Goal: Task Accomplishment & Management: Manage account settings

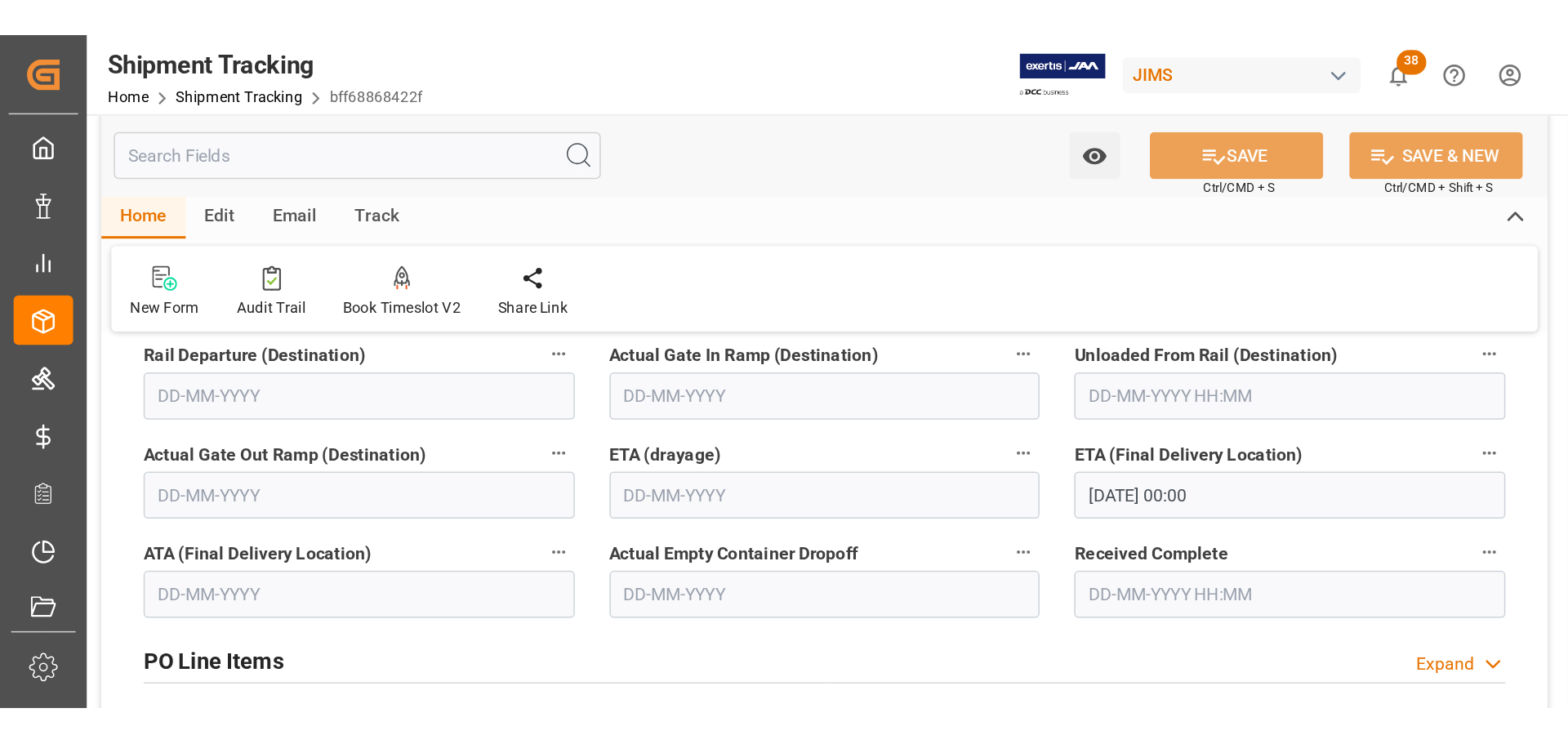
scroll to position [490, 0]
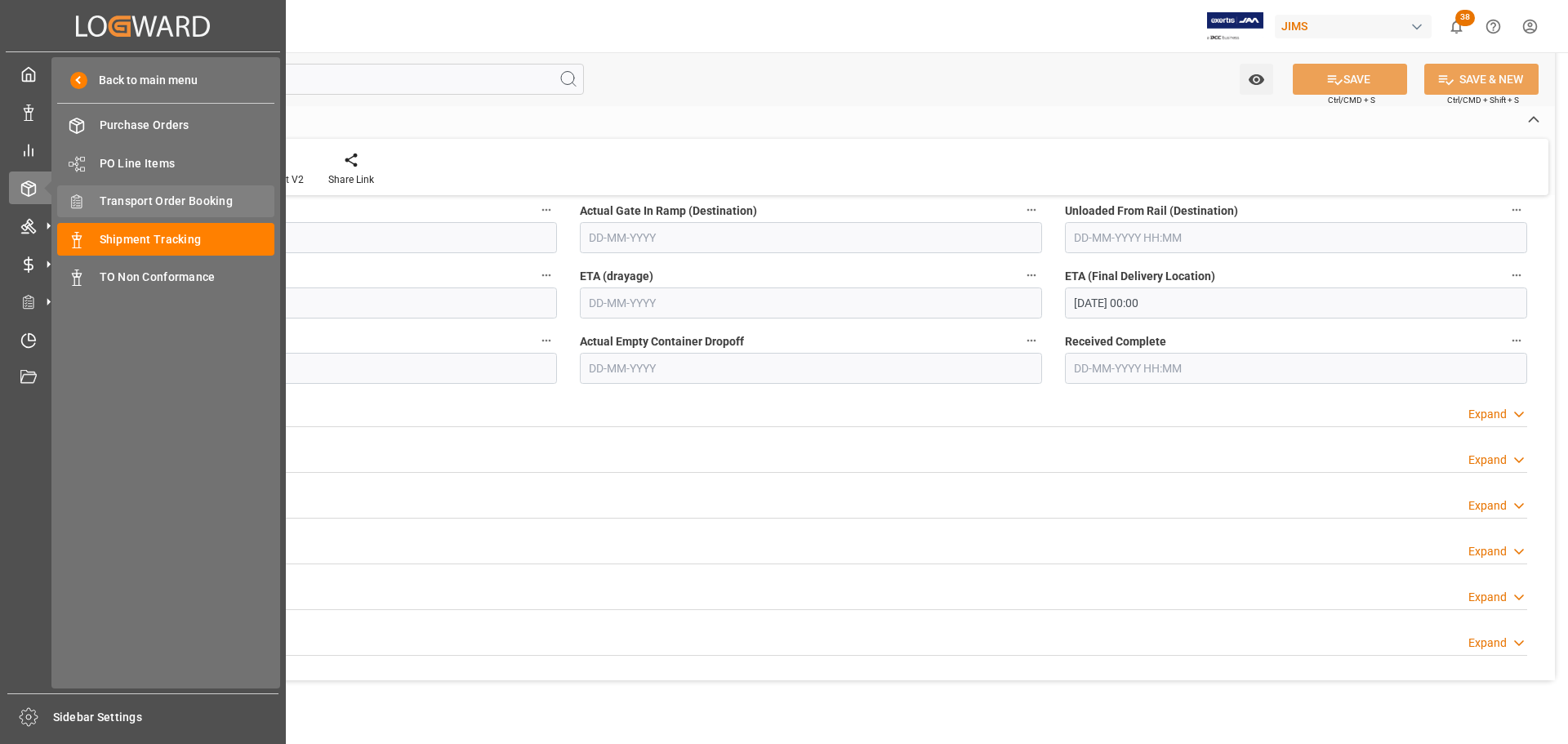
click at [136, 203] on span "Transport Order Booking" at bounding box center [187, 201] width 175 height 17
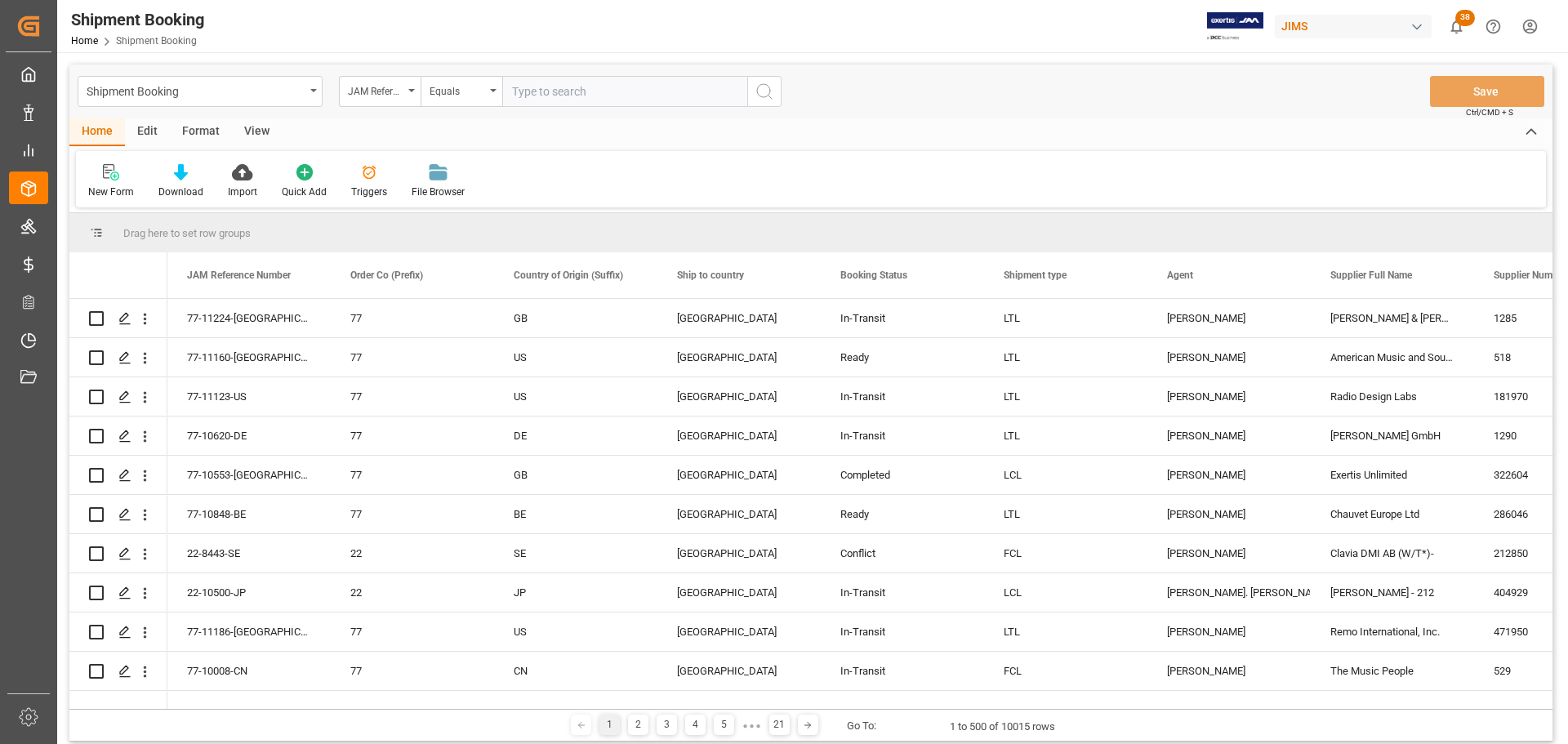
click at [586, 91] on input "text" at bounding box center [624, 92] width 245 height 31
paste input "77-11186-[GEOGRAPHIC_DATA]"
type input "77-11186-[GEOGRAPHIC_DATA]"
click at [756, 87] on icon "search button" at bounding box center [764, 92] width 19 height 19
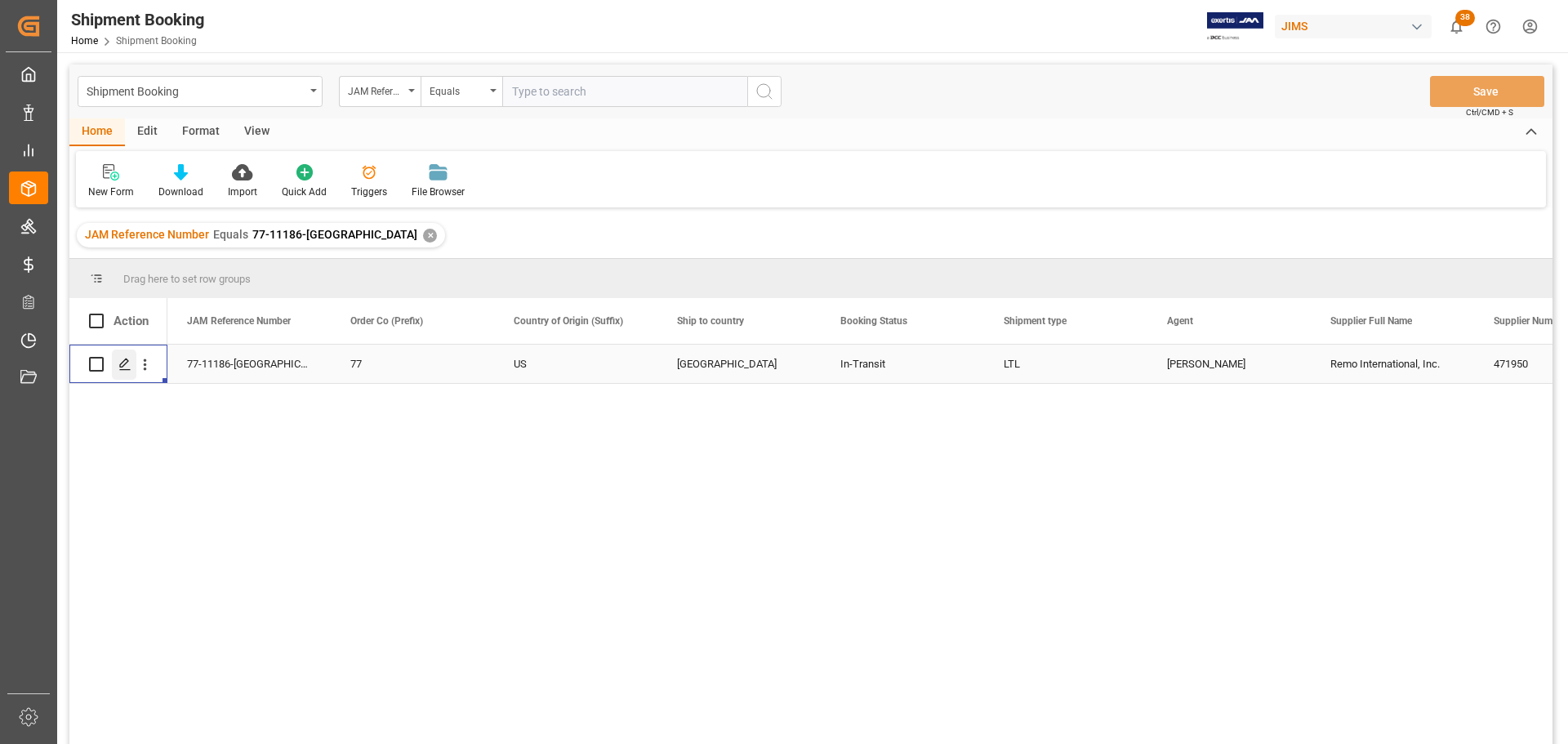
click at [131, 366] on icon "Press SPACE to select this row." at bounding box center [125, 364] width 13 height 13
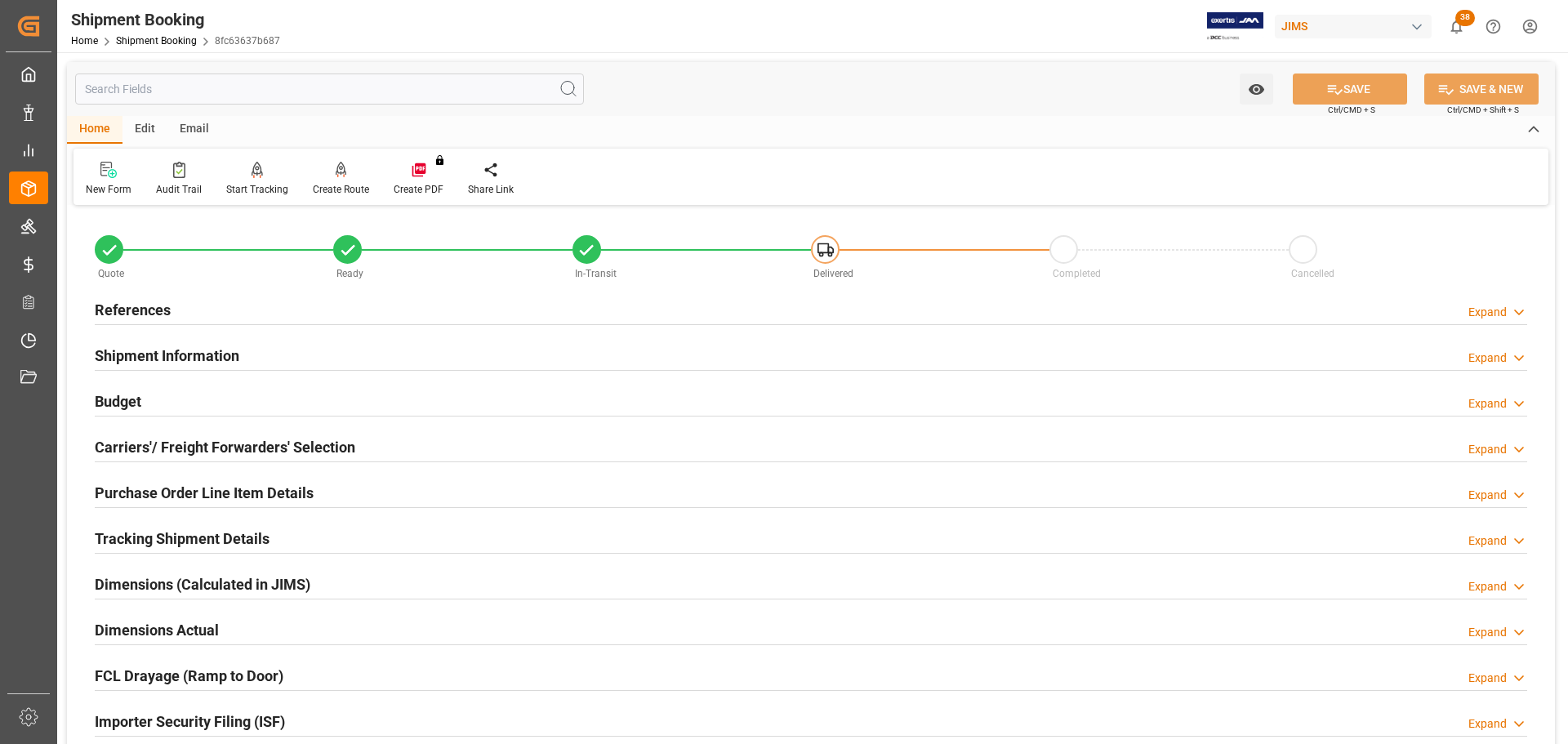
scroll to position [82, 0]
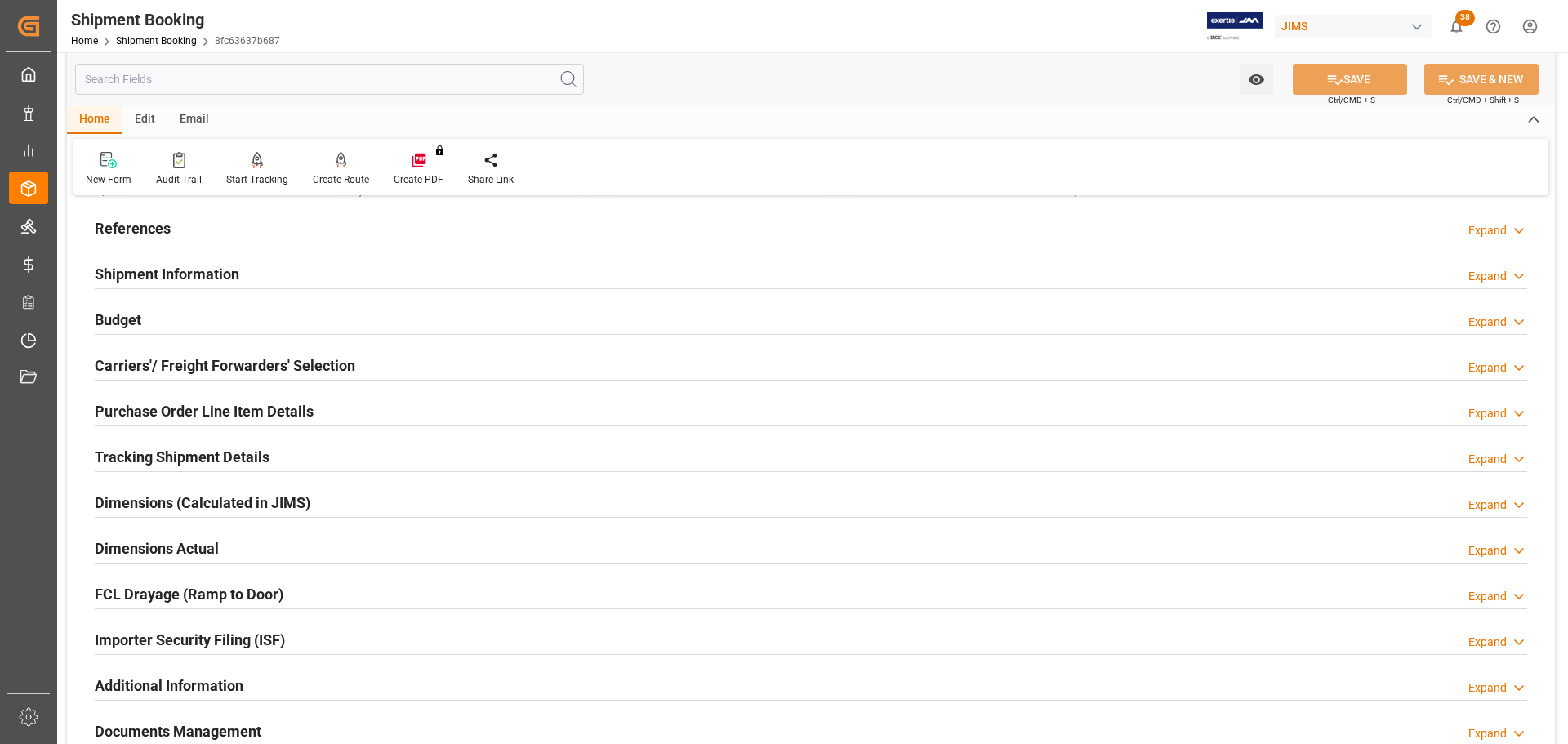
click at [214, 318] on div "Budget Expand" at bounding box center [811, 319] width 1433 height 31
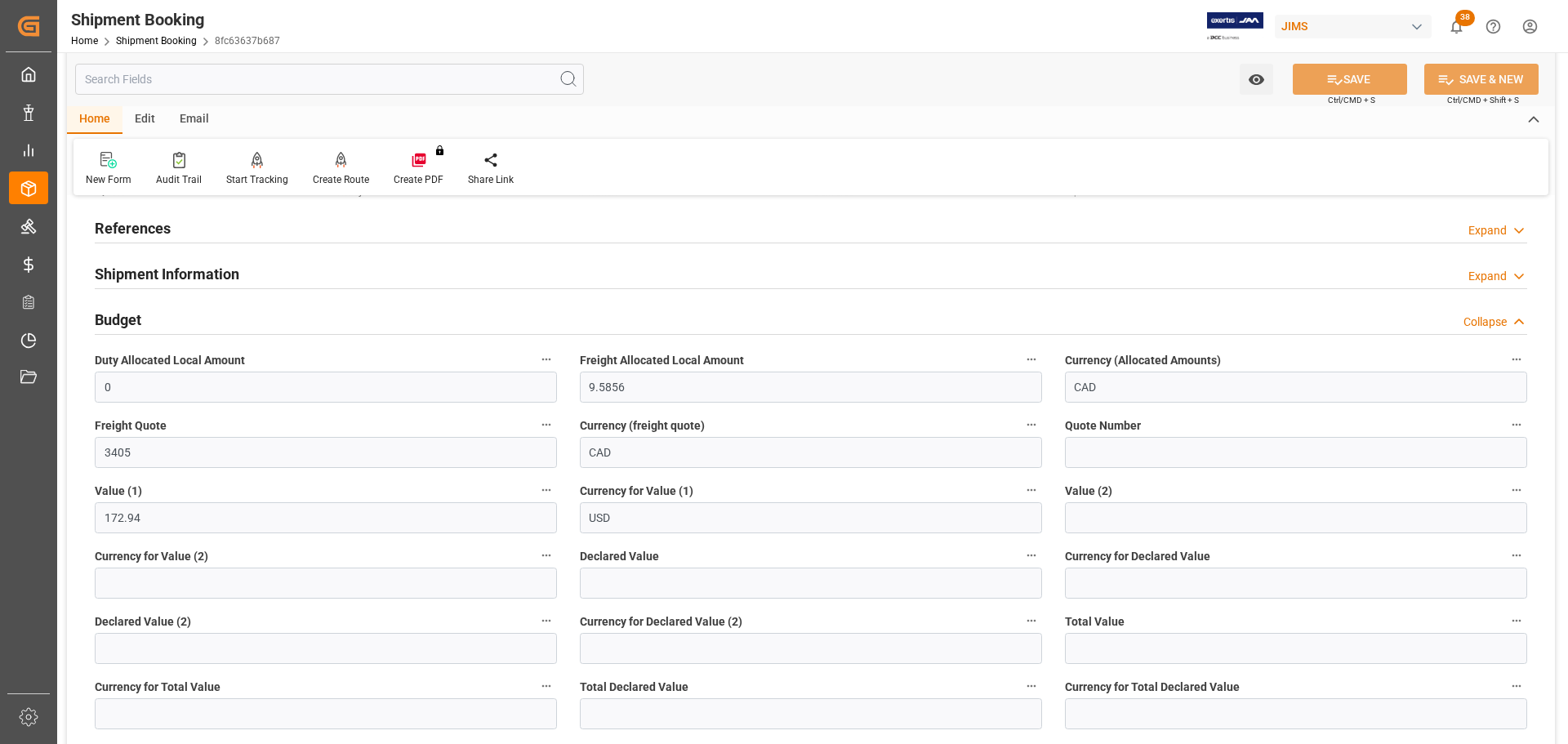
click at [214, 318] on div "Budget Collapse" at bounding box center [811, 319] width 1433 height 31
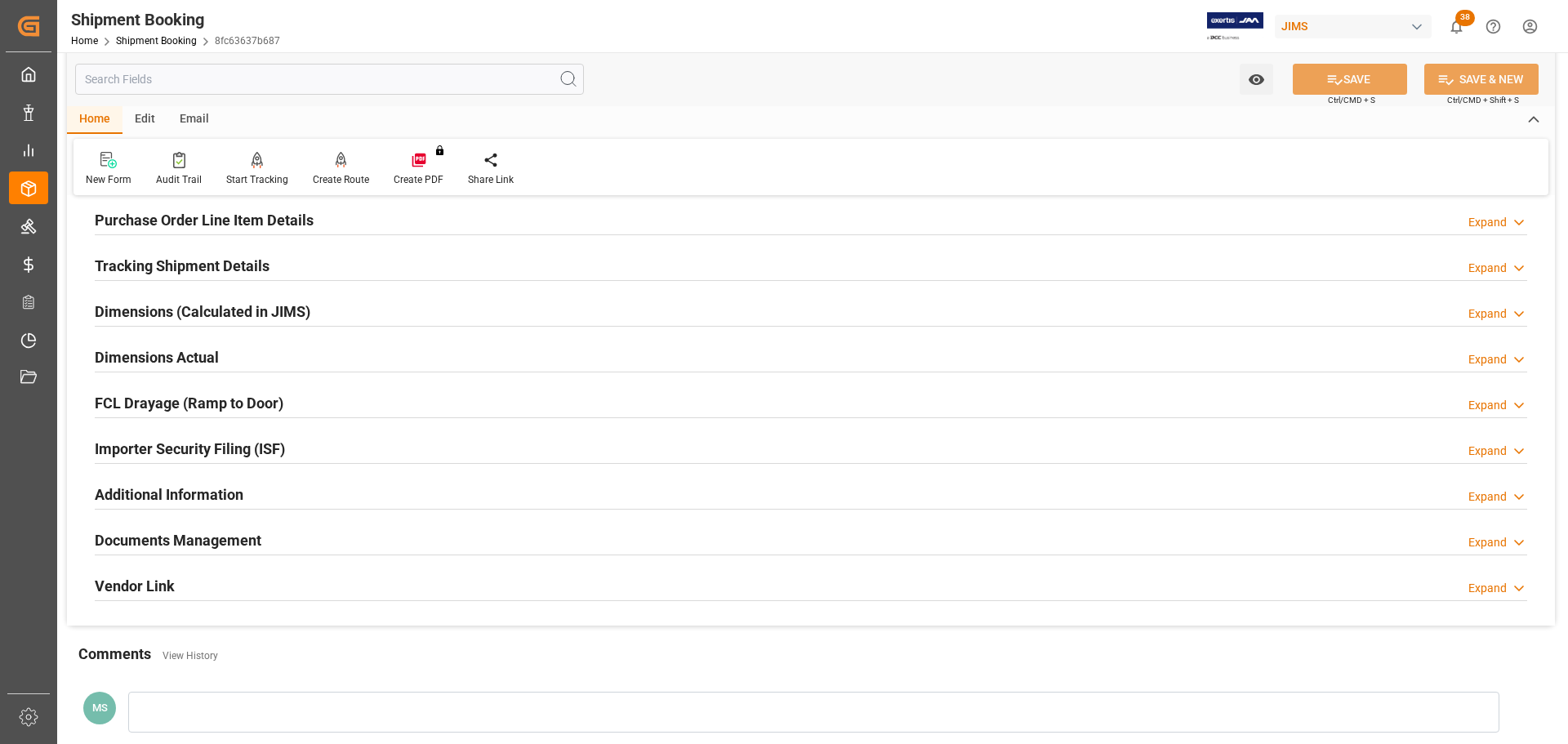
scroll to position [245, 0]
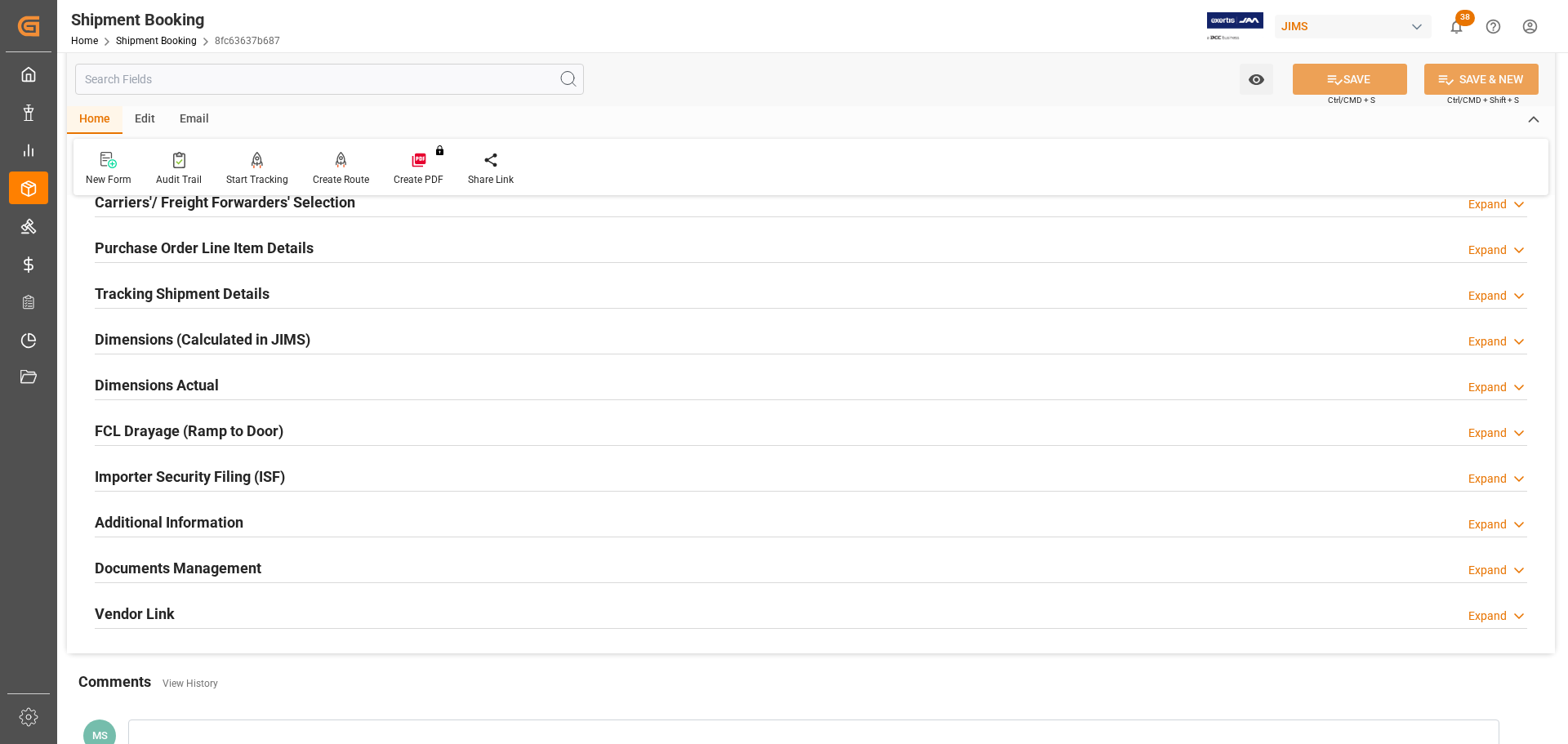
click at [210, 294] on h2 "Tracking Shipment Details" at bounding box center [182, 293] width 174 height 22
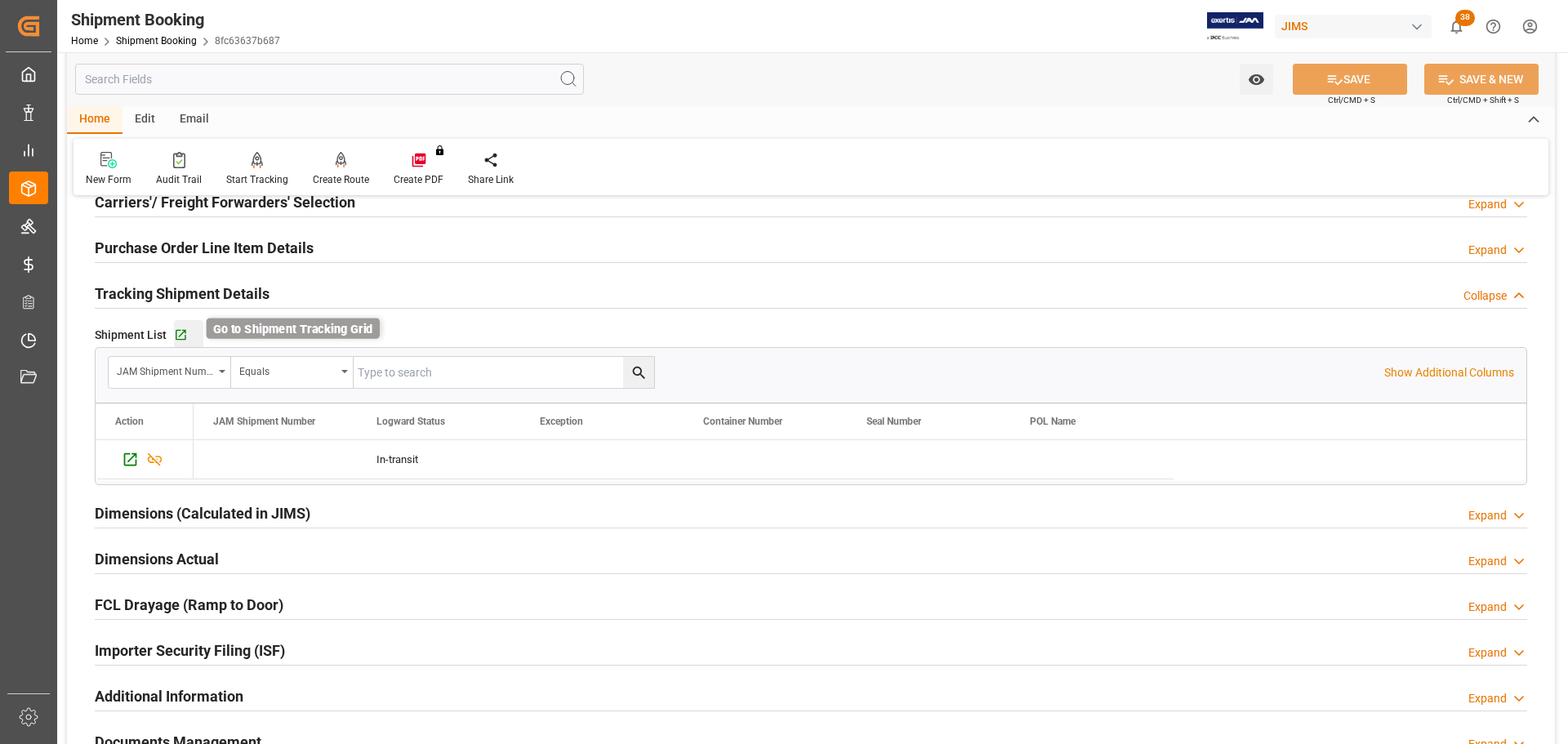
click at [178, 333] on icon "button" at bounding box center [181, 336] width 14 height 14
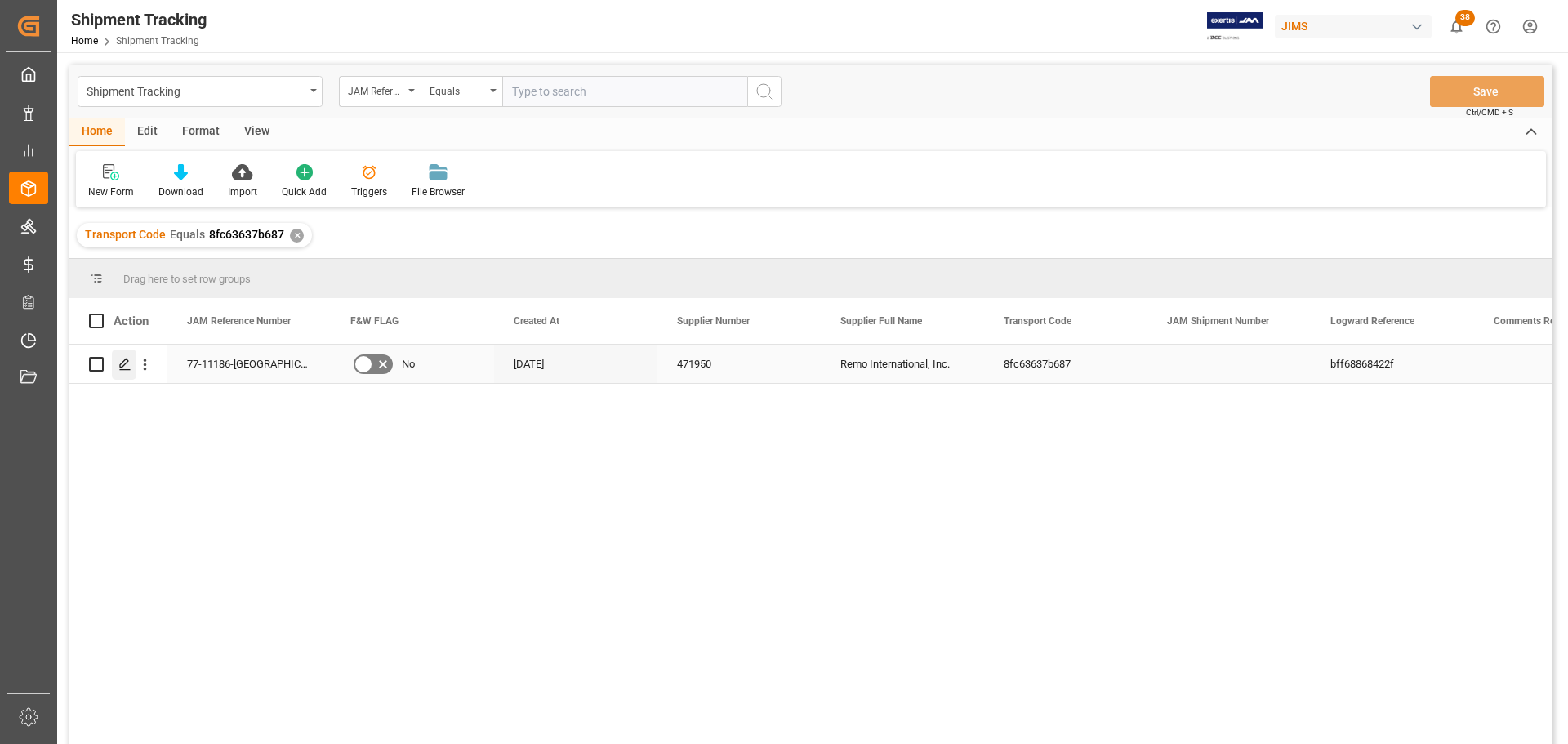
click at [129, 372] on div "Press SPACE to select this row." at bounding box center [124, 365] width 24 height 31
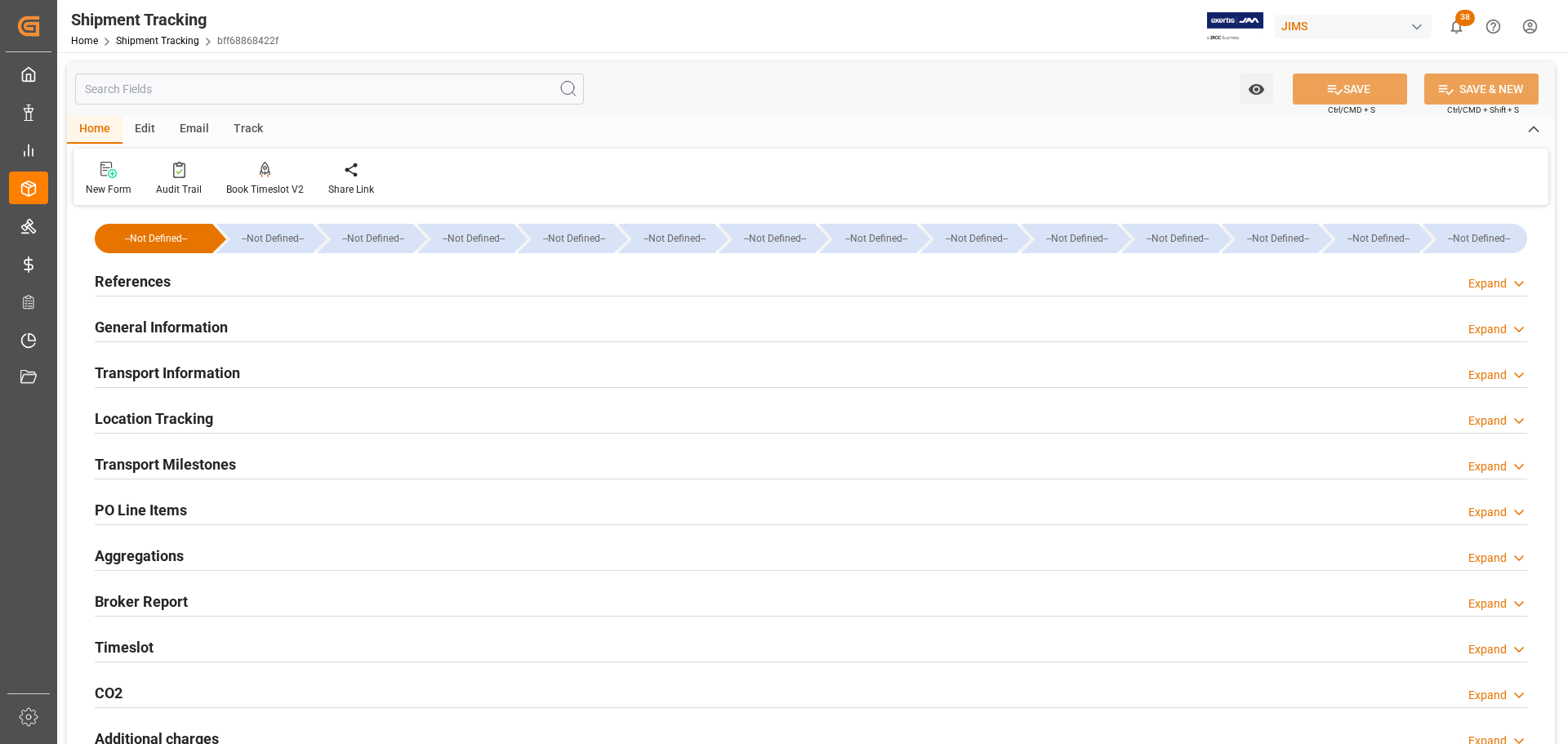
click at [148, 274] on h2 "References" at bounding box center [133, 281] width 76 height 22
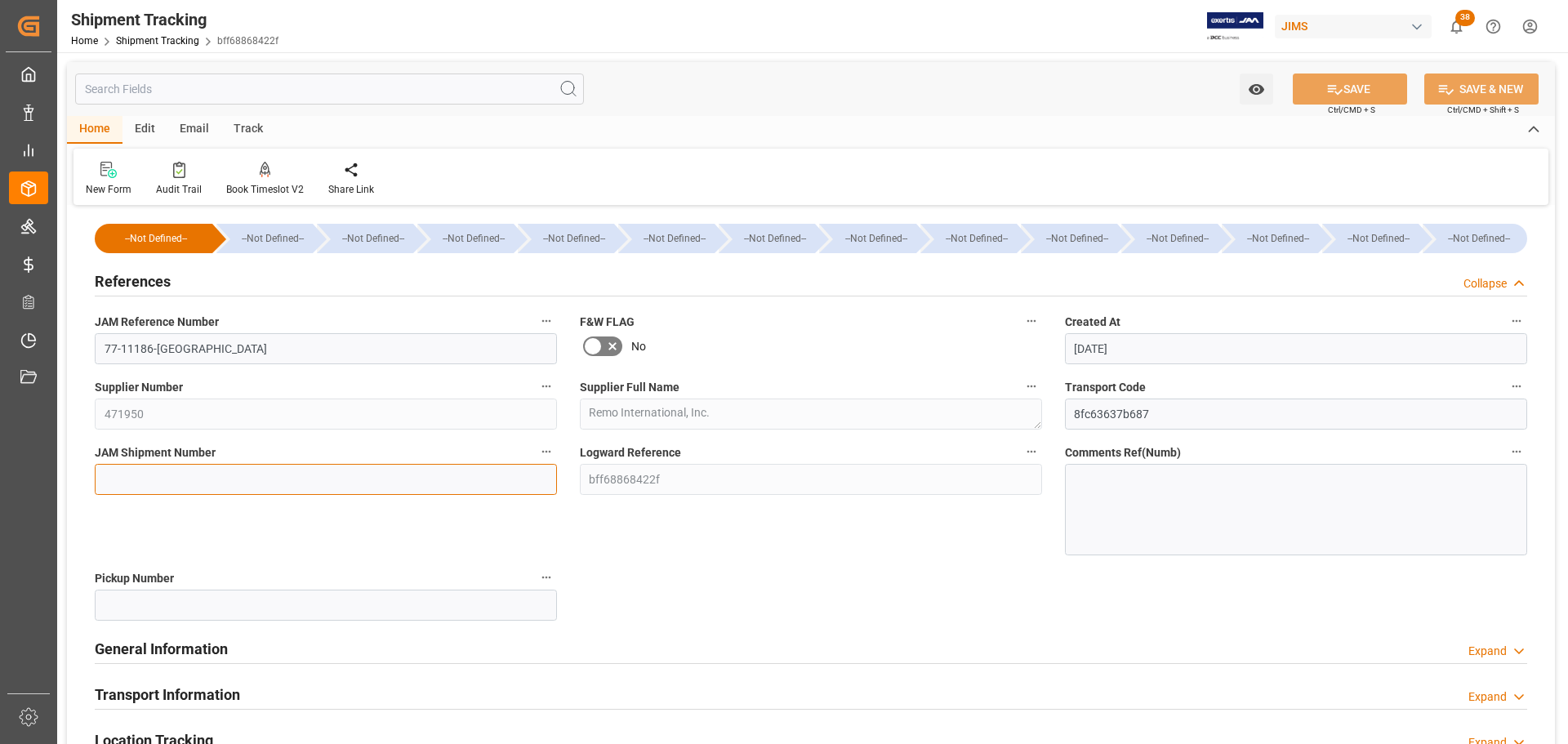
click at [140, 487] on input at bounding box center [326, 480] width 462 height 31
paste input "73174"
type input "73174"
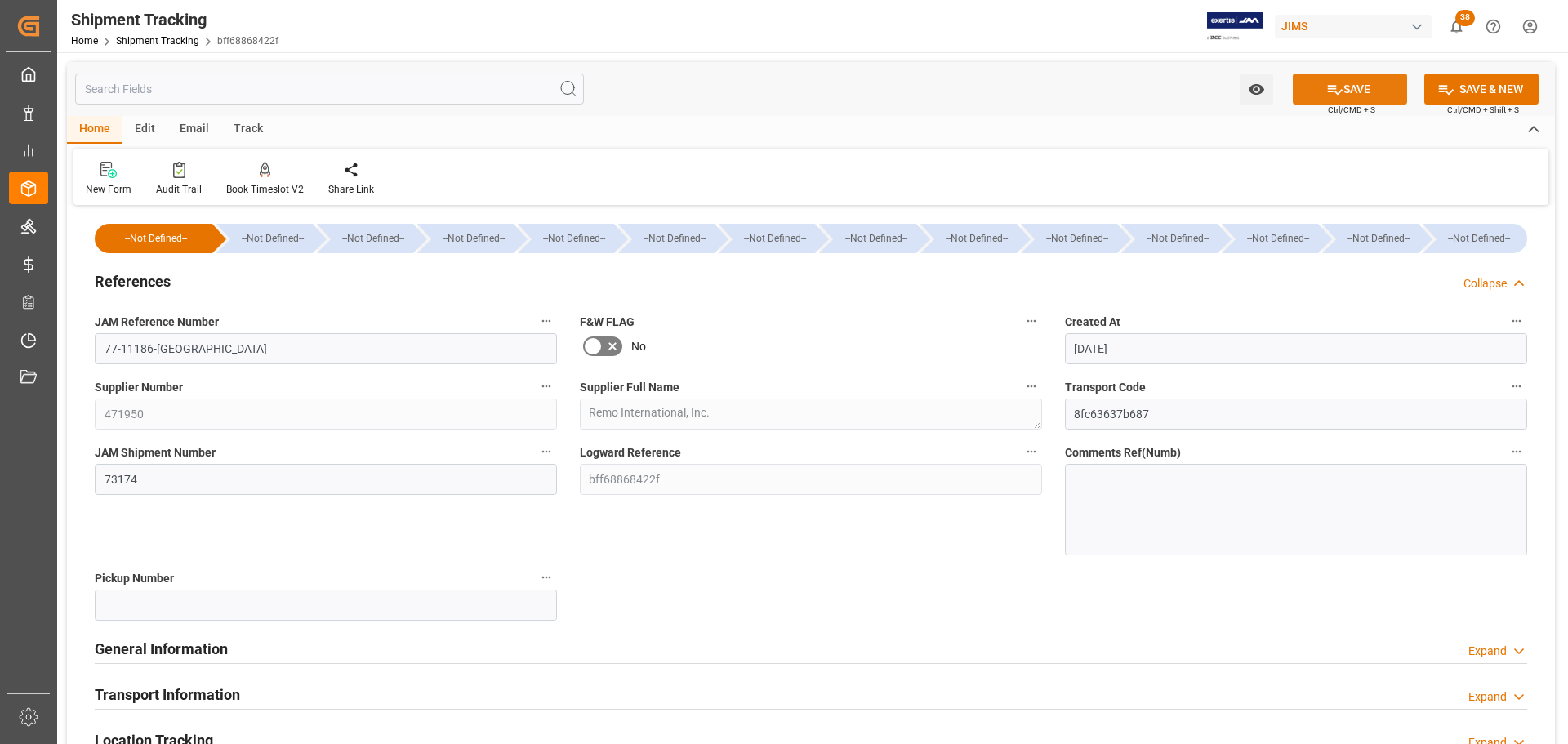
click at [1361, 83] on button "SAVE" at bounding box center [1350, 89] width 114 height 31
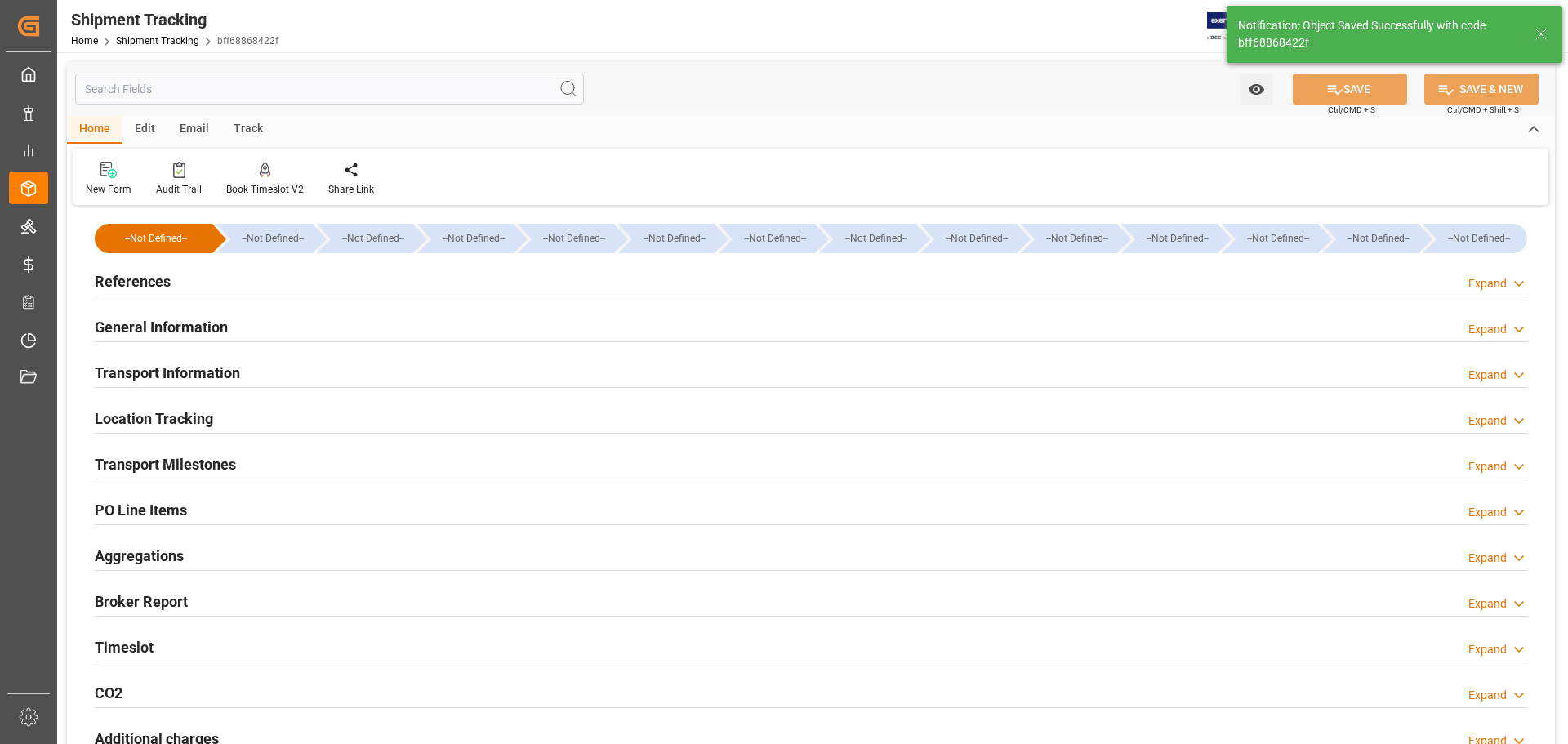
click at [251, 461] on div "Transport Milestones Expand" at bounding box center [811, 463] width 1433 height 31
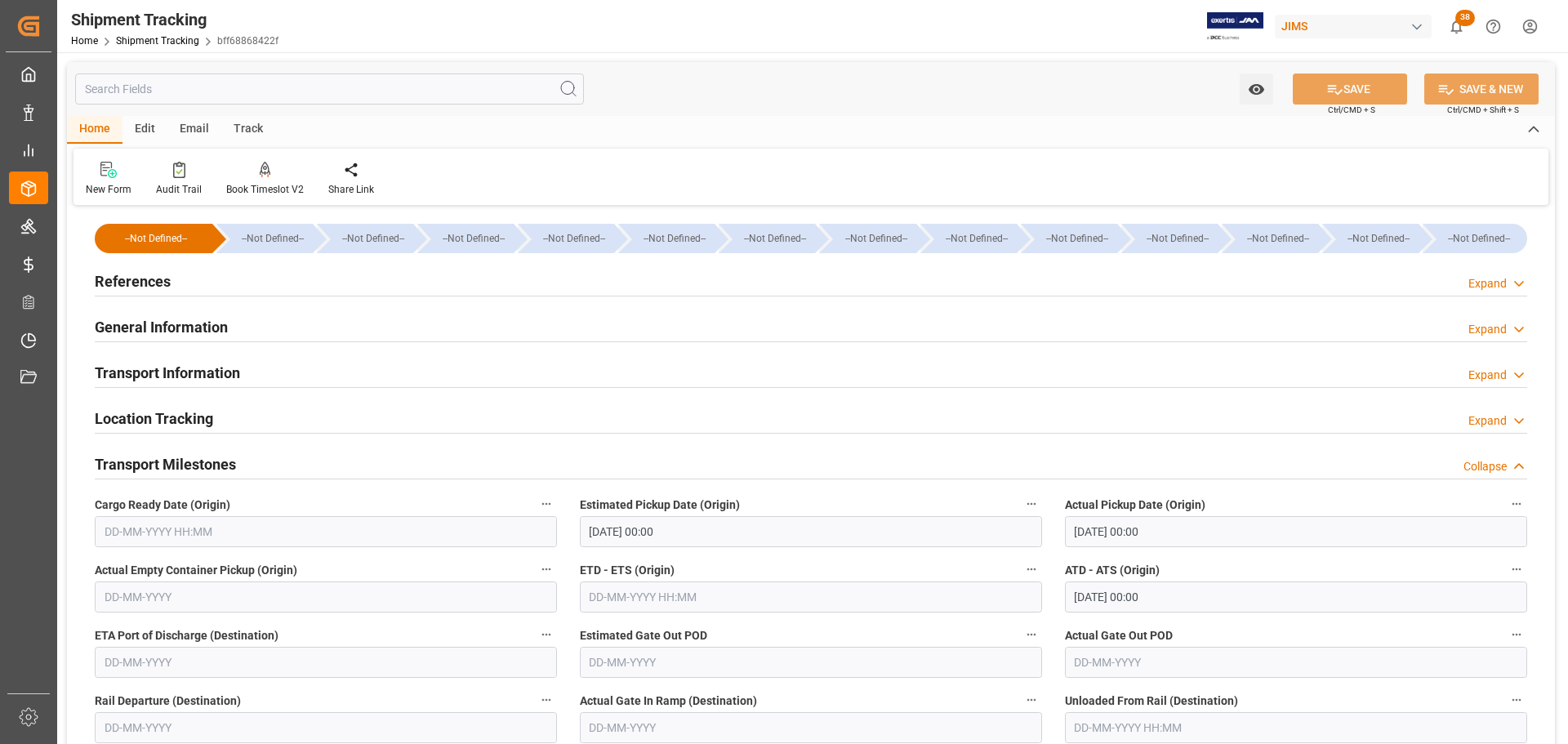
click at [251, 461] on div "Transport Milestones Collapse" at bounding box center [811, 463] width 1433 height 31
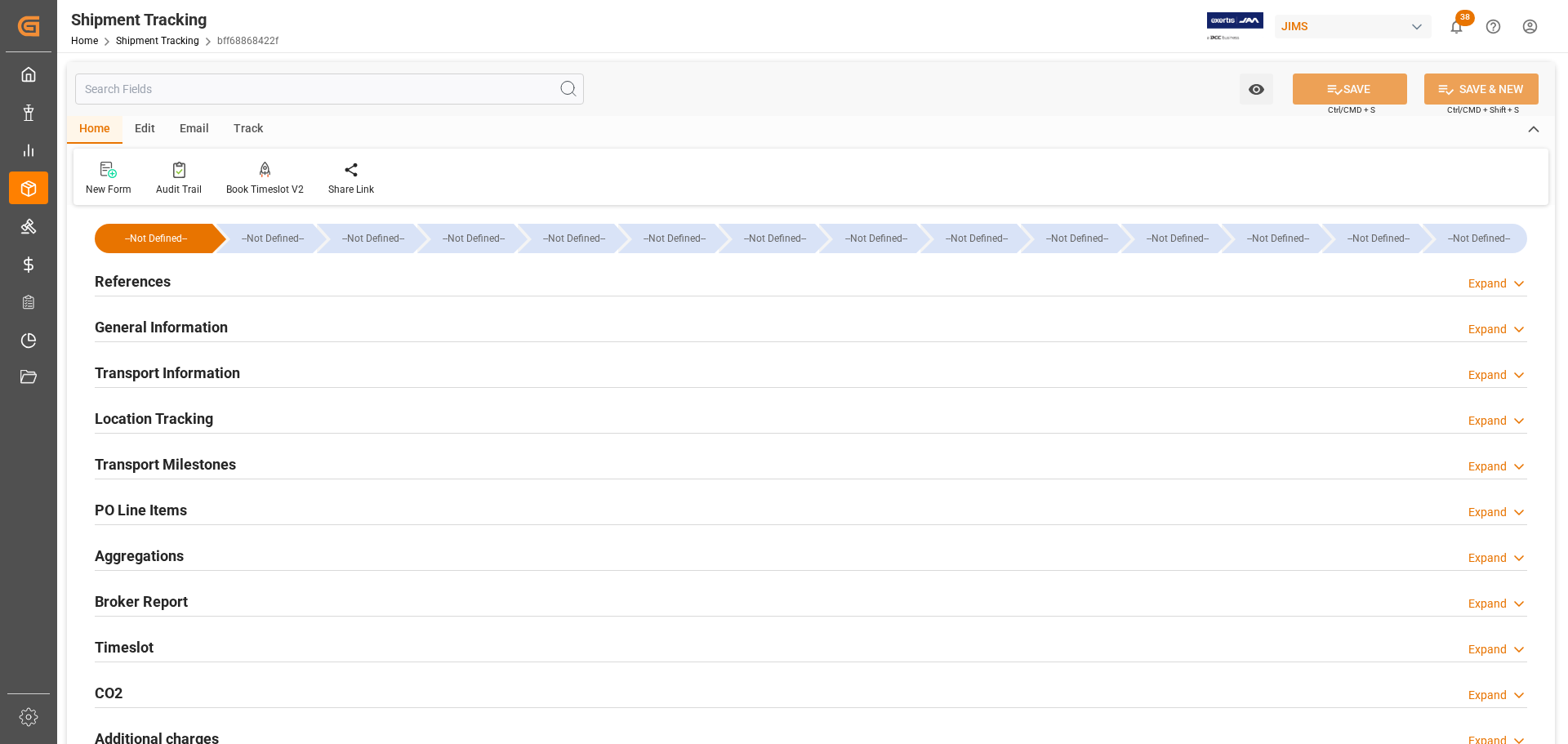
click at [235, 281] on div "References Expand" at bounding box center [811, 280] width 1433 height 31
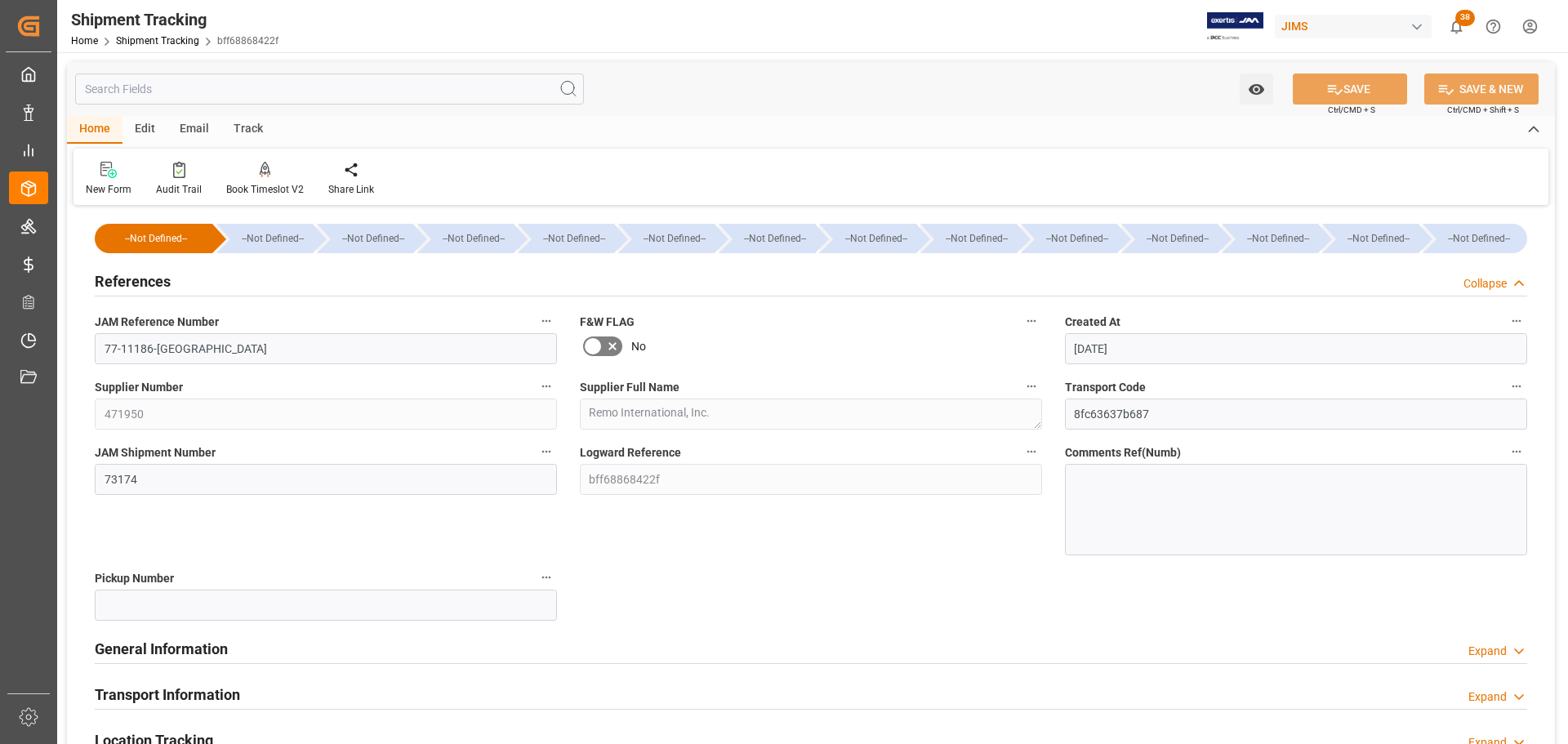
click at [235, 281] on div "References Collapse" at bounding box center [811, 280] width 1433 height 31
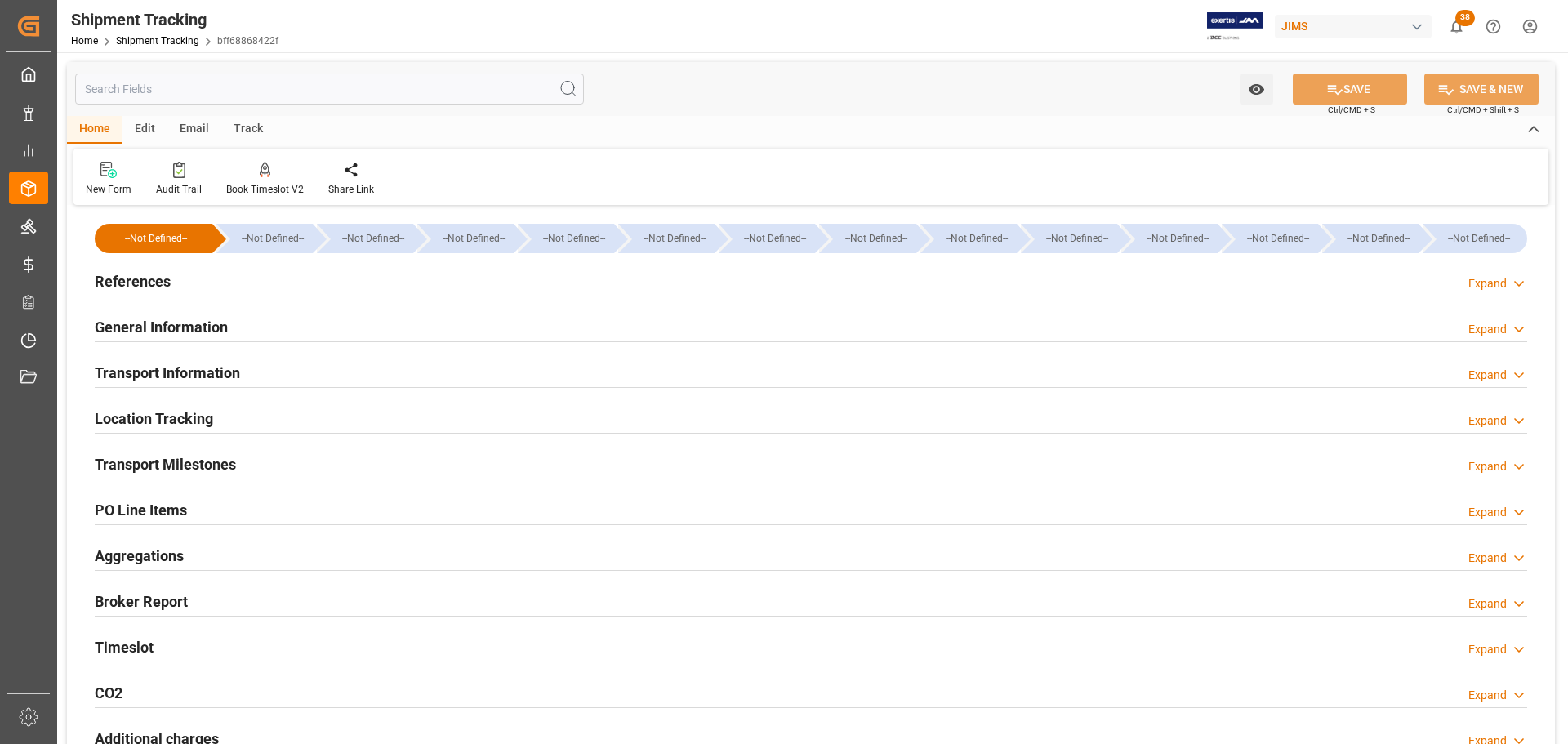
click at [201, 508] on div "PO Line Items Expand" at bounding box center [811, 509] width 1433 height 31
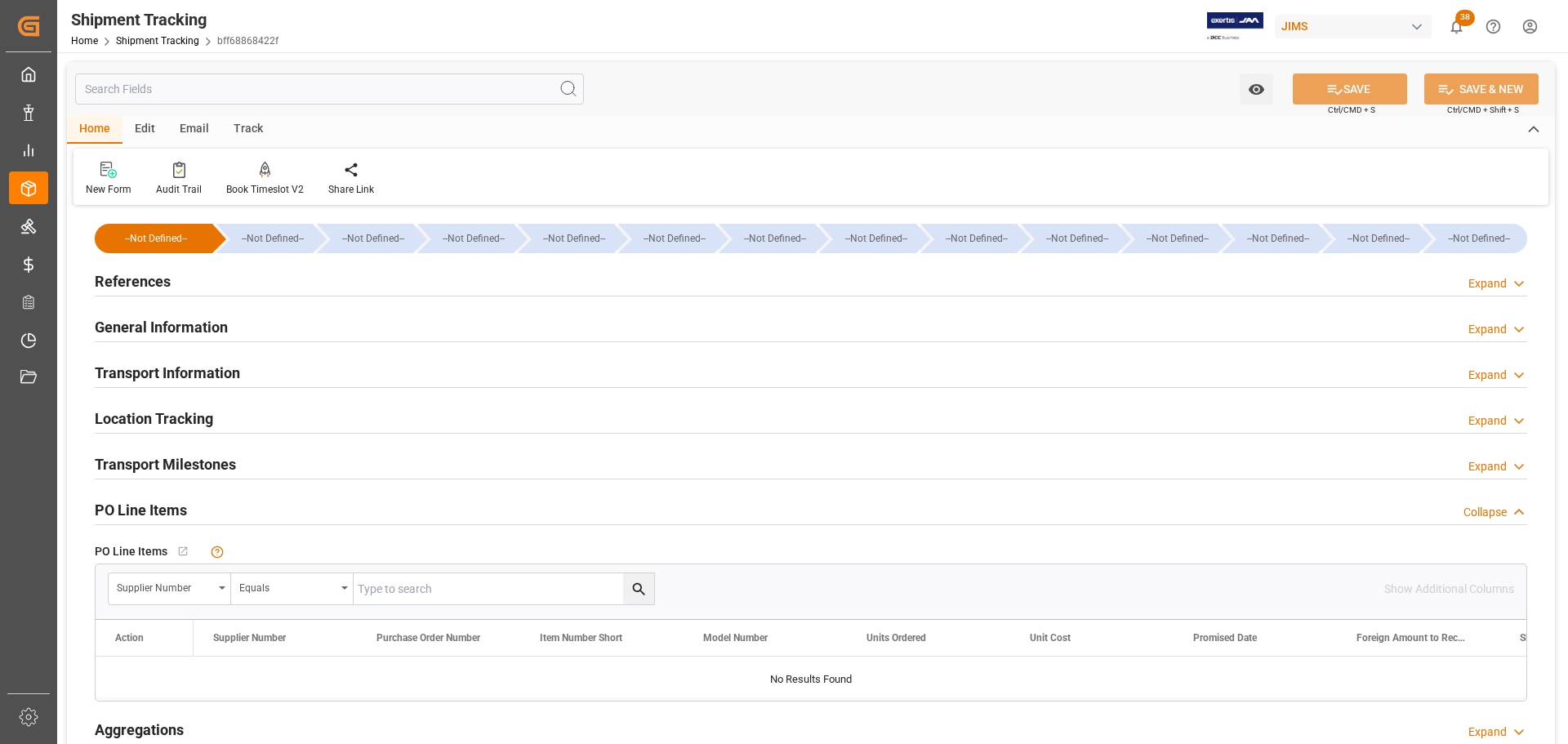
click at [201, 508] on div "PO Line Items Collapse" at bounding box center [811, 509] width 1433 height 31
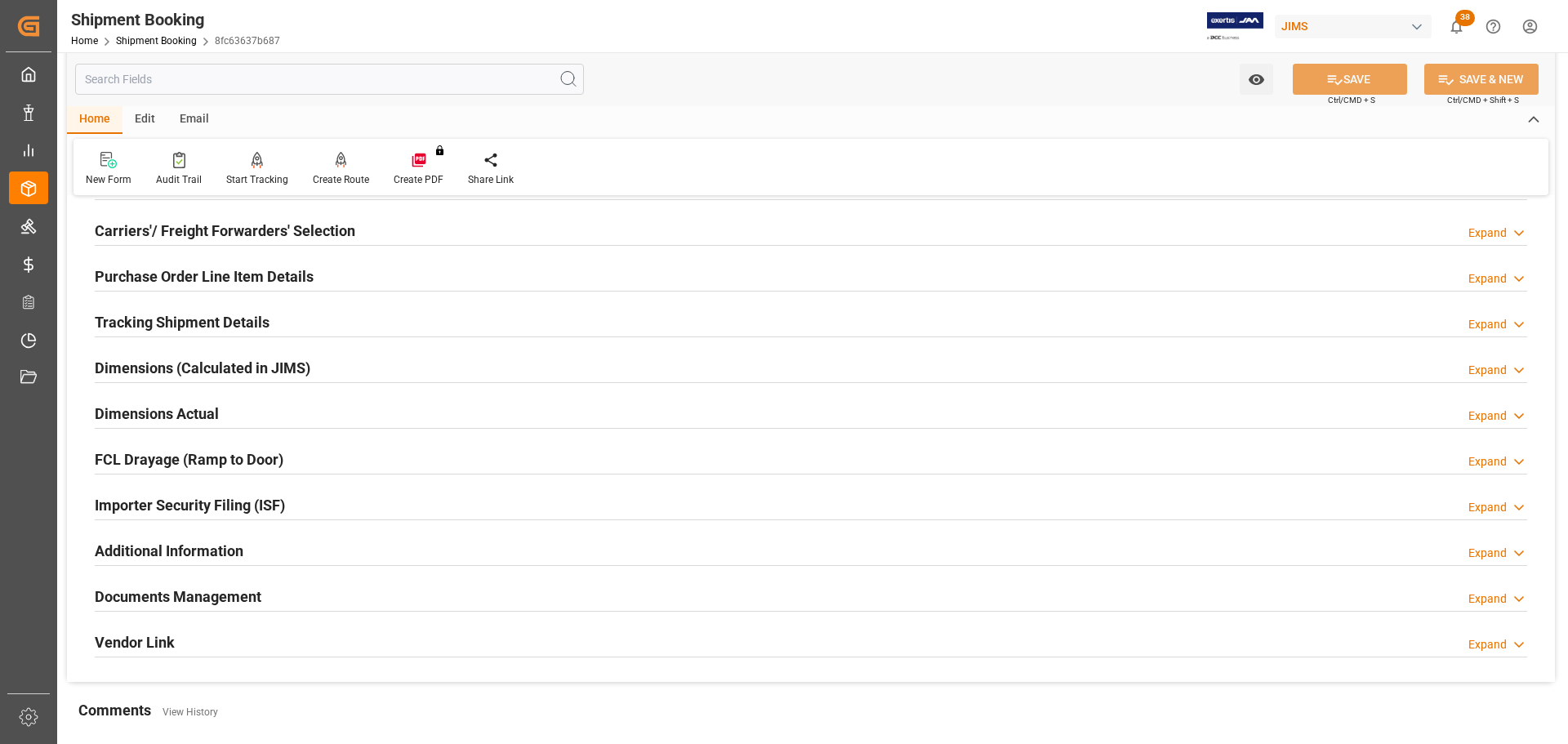
scroll to position [245, 0]
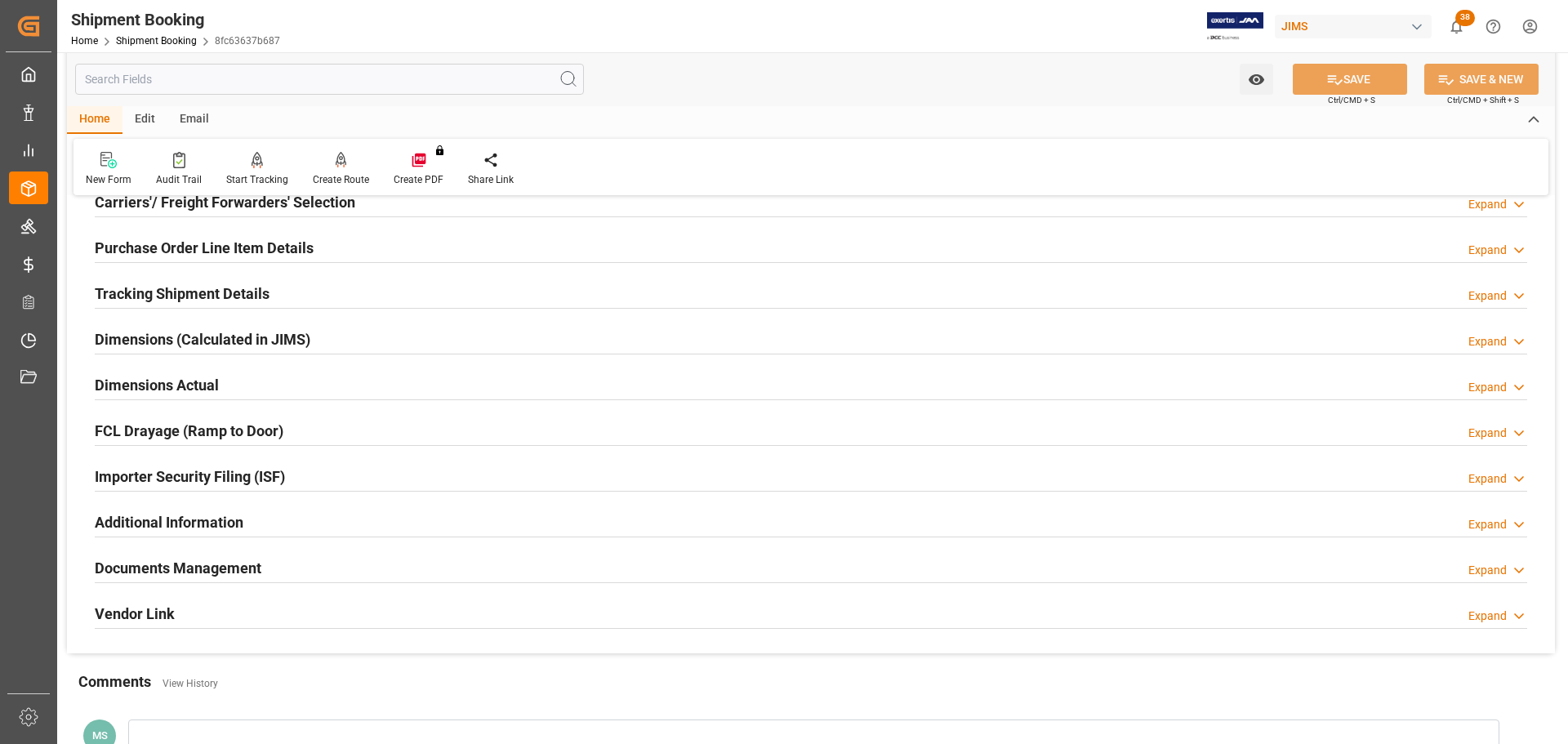
click at [213, 295] on h2 "Tracking Shipment Details" at bounding box center [182, 293] width 174 height 22
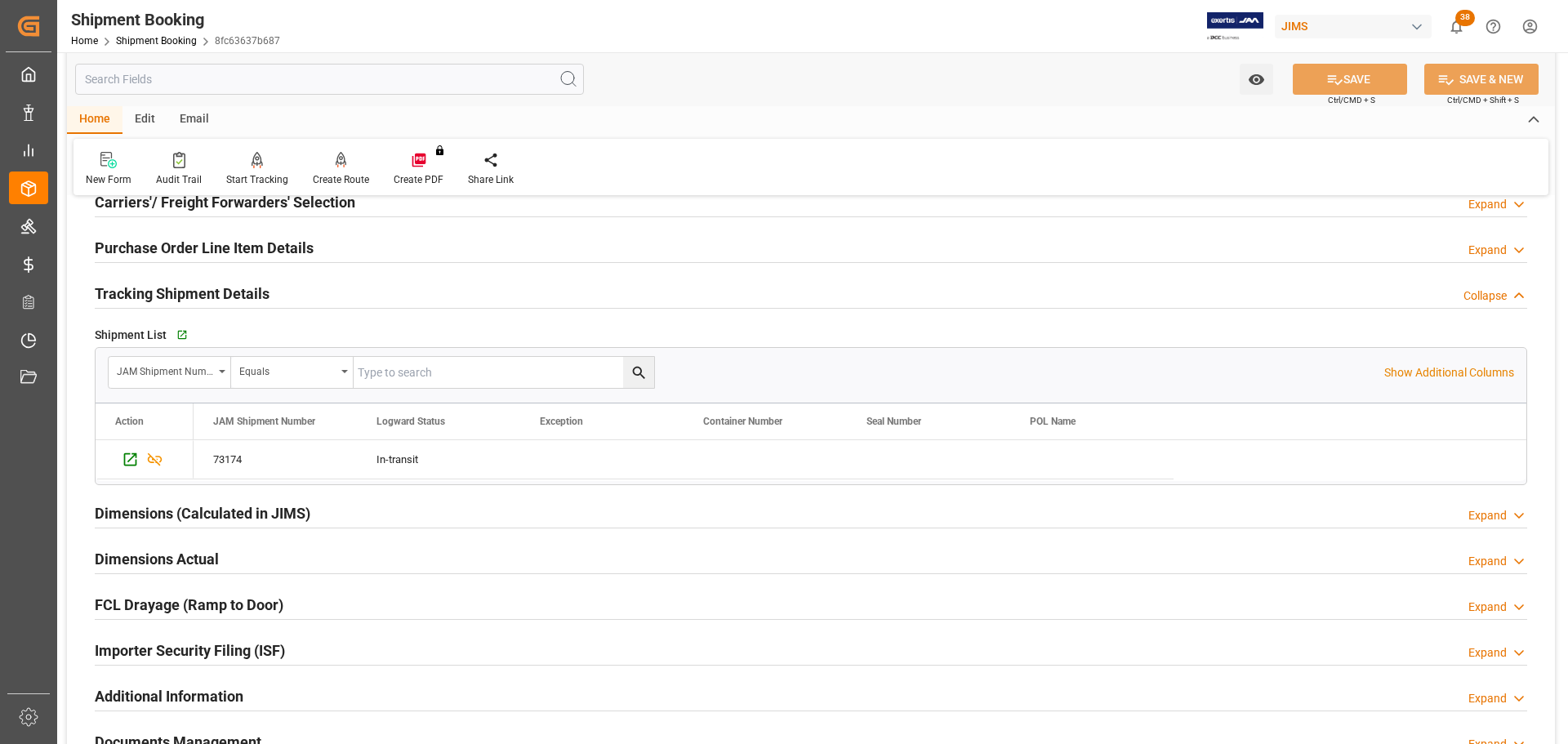
click at [310, 289] on div "Tracking Shipment Details Collapse" at bounding box center [811, 293] width 1433 height 31
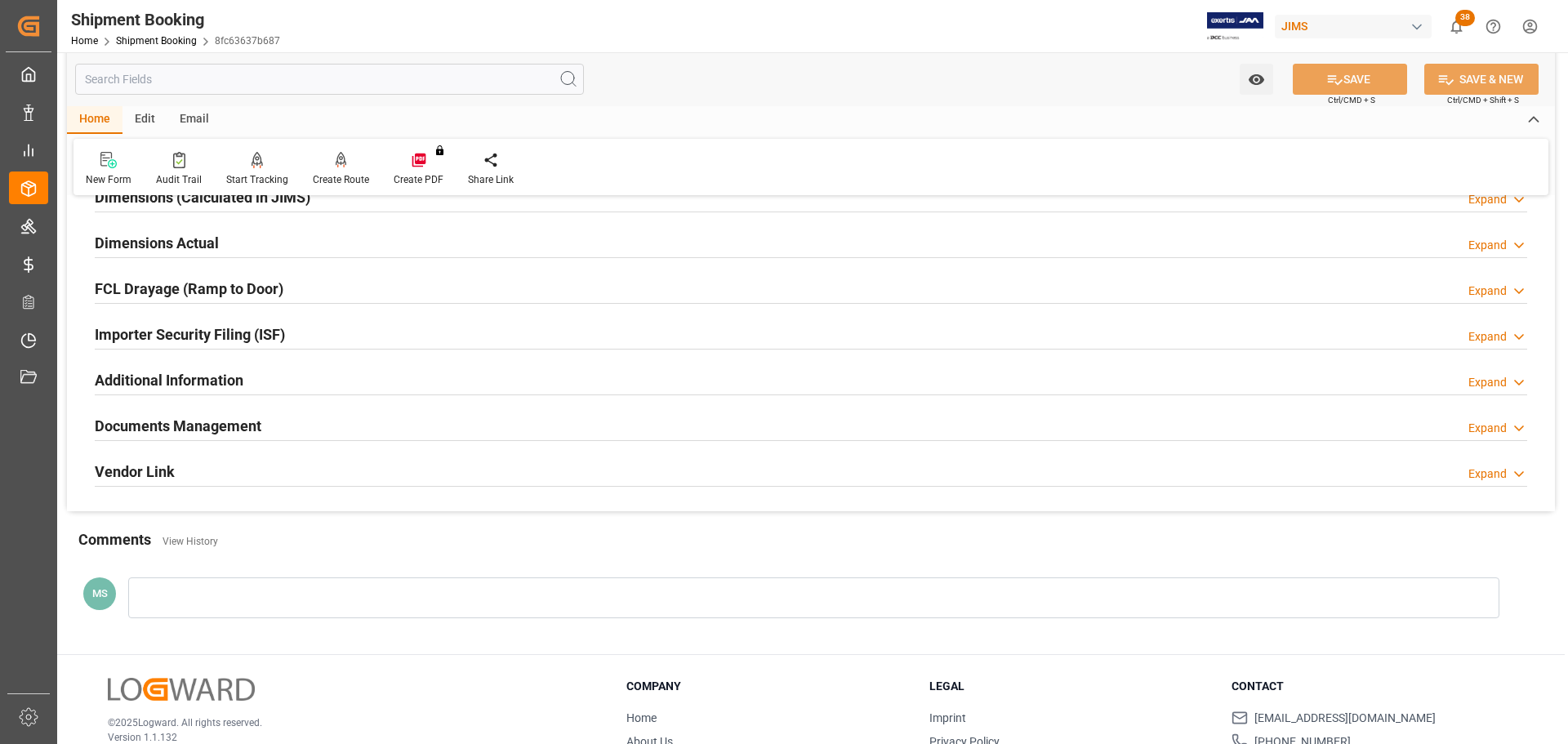
scroll to position [408, 0]
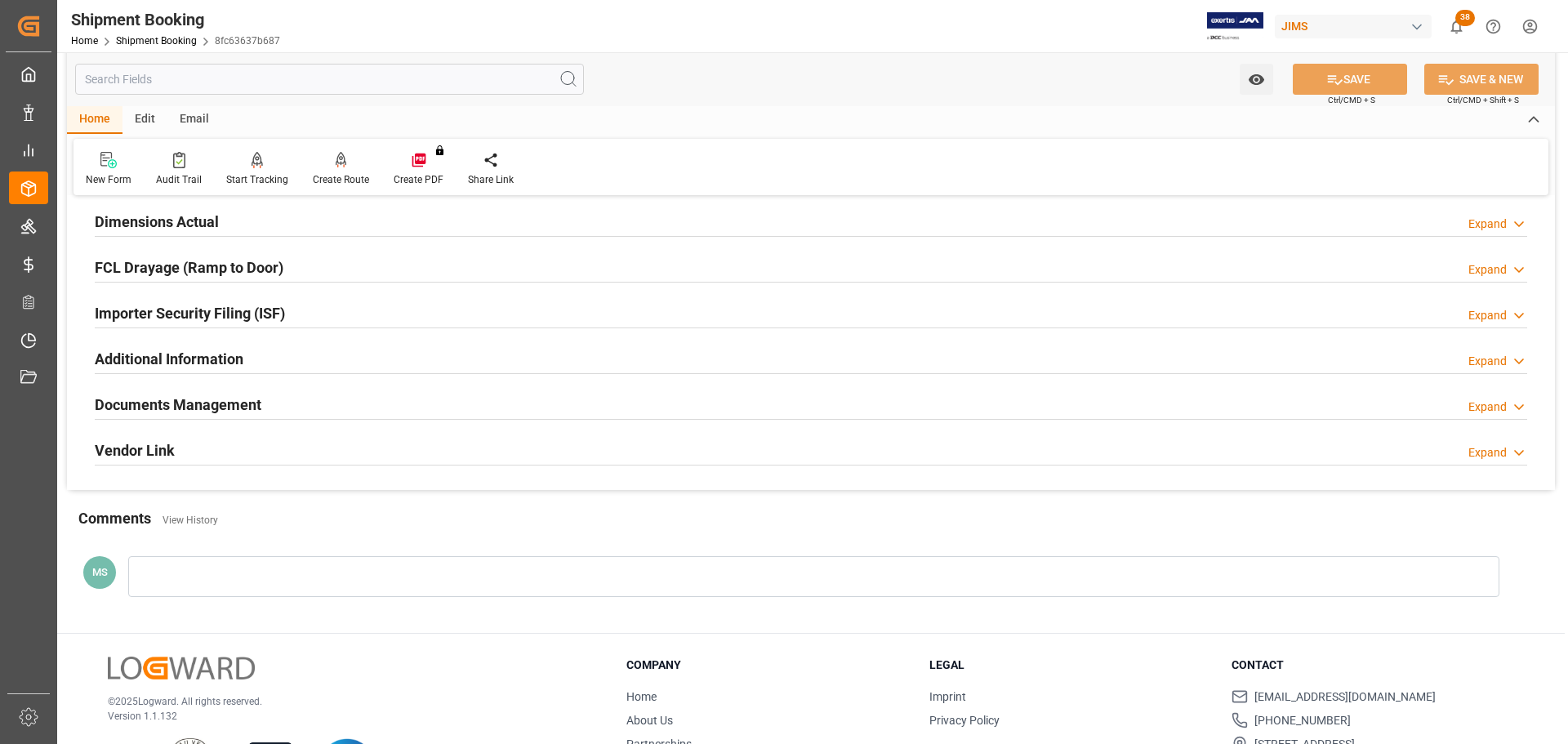
click at [251, 413] on h2 "Documents Management" at bounding box center [178, 404] width 167 height 22
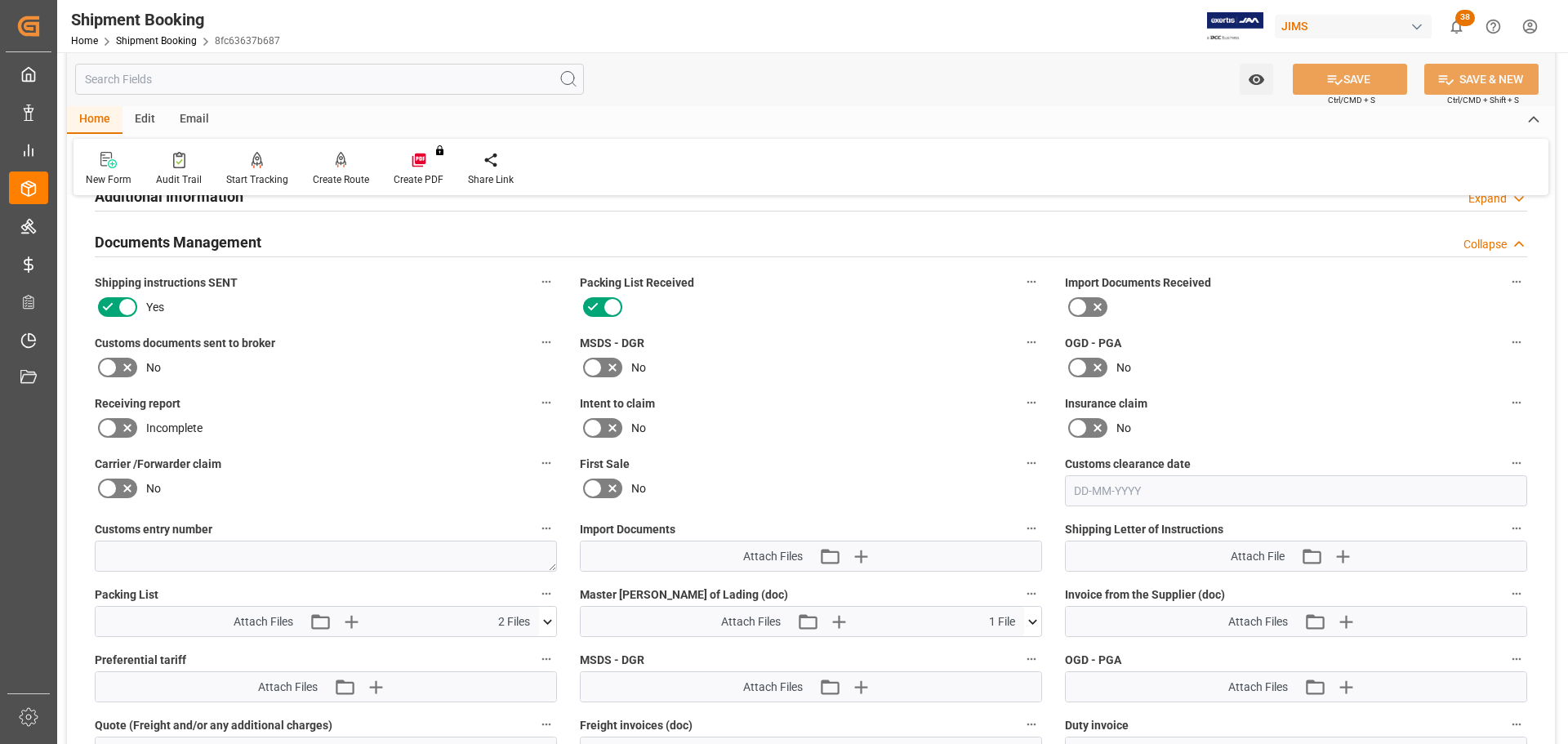
scroll to position [572, 0]
click at [122, 365] on icon at bounding box center [127, 366] width 19 height 19
click at [0, 0] on input "checkbox" at bounding box center [0, 0] width 0 height 0
click at [265, 239] on div "Documents Management Collapse" at bounding box center [811, 241] width 1433 height 31
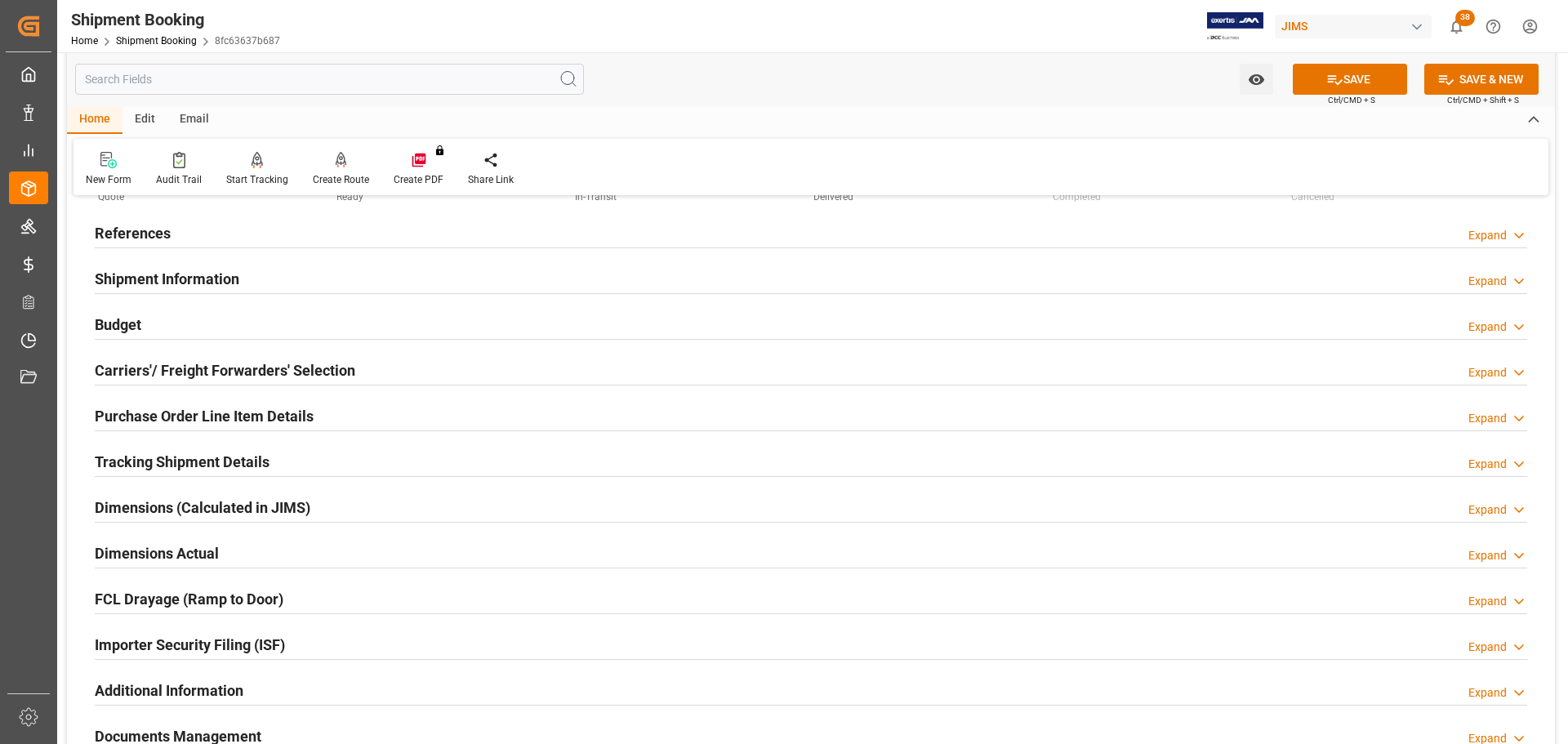
scroll to position [0, 0]
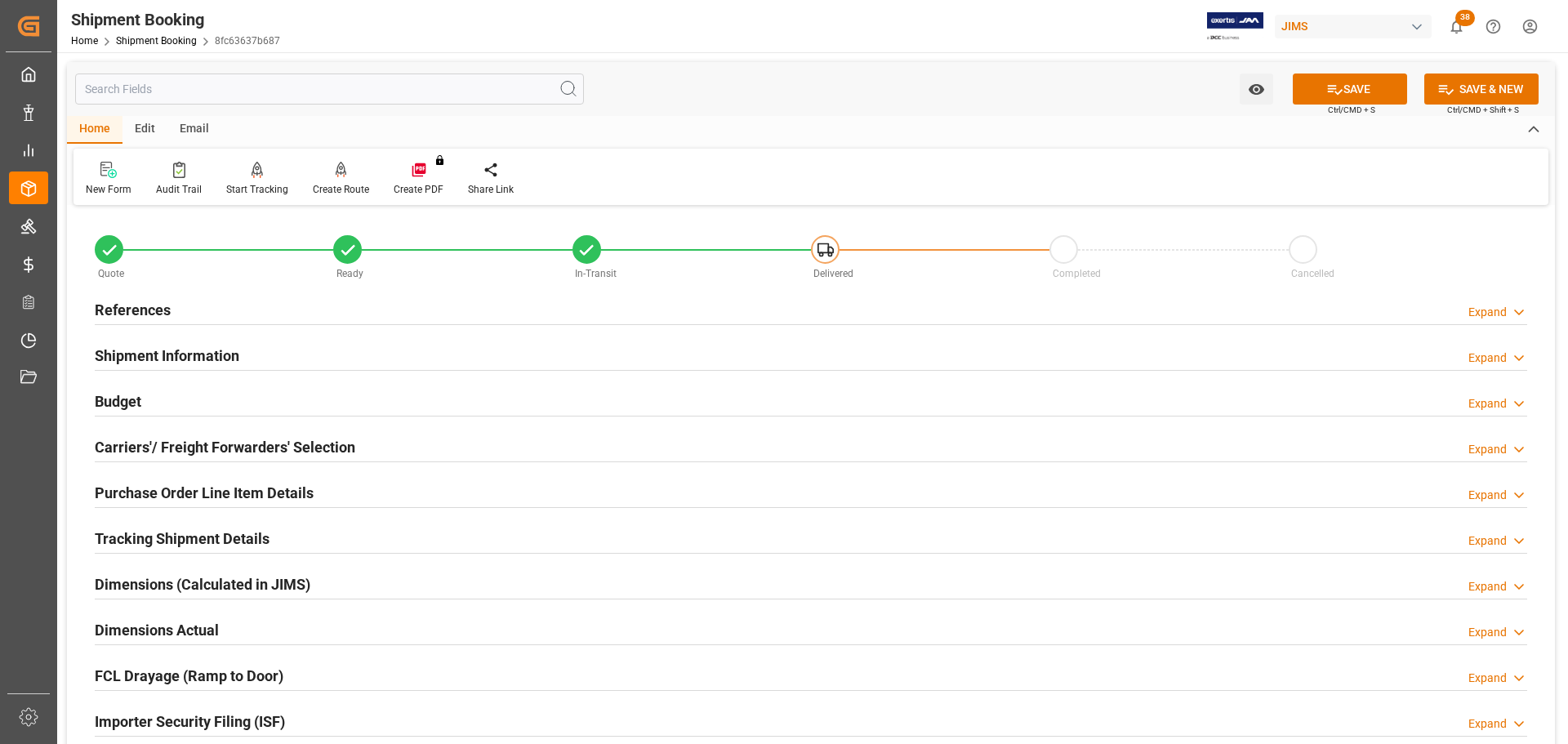
click at [259, 303] on div "References Expand" at bounding box center [811, 309] width 1433 height 31
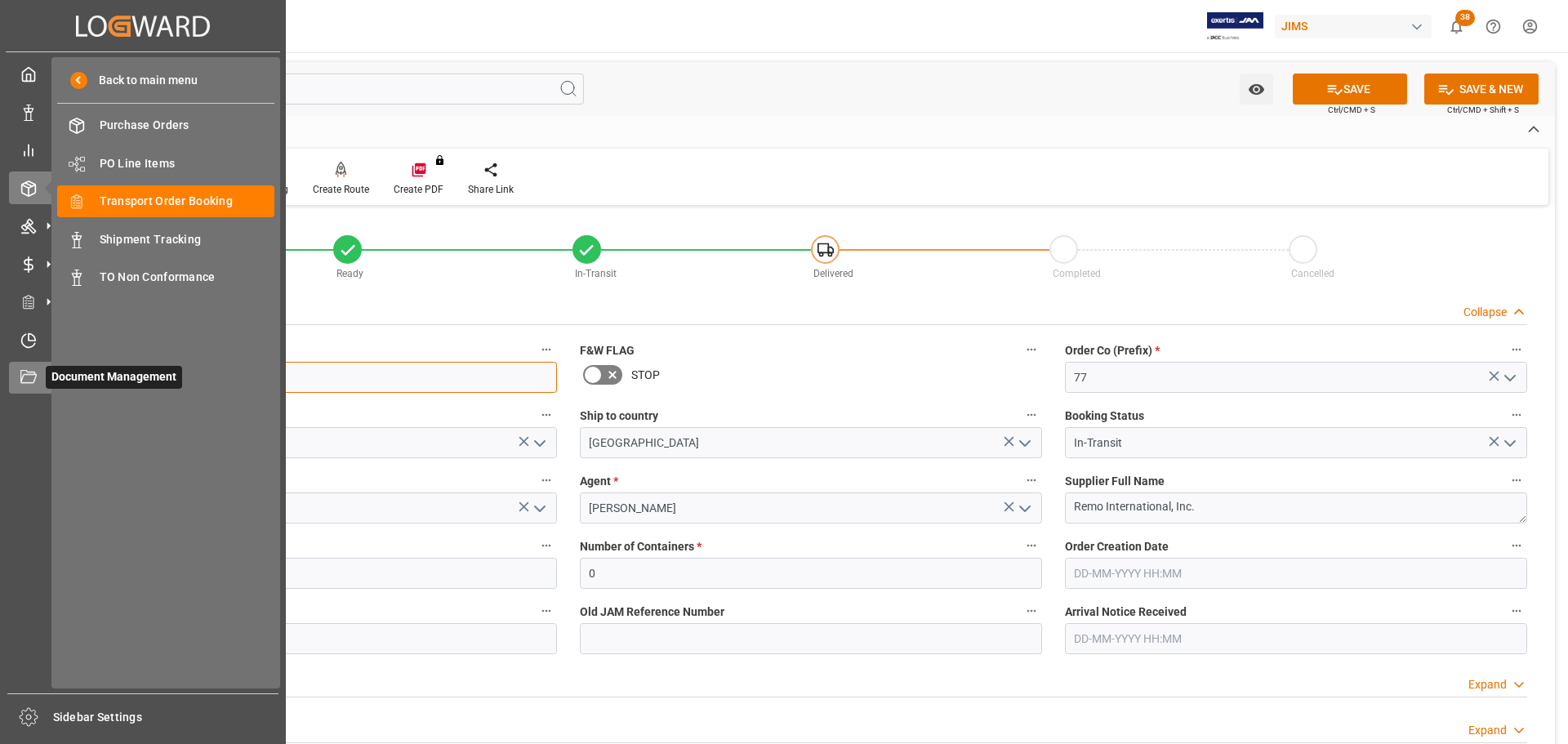
drag, startPoint x: 207, startPoint y: 368, endPoint x: 40, endPoint y: 370, distance: 167.0
click at [40, 370] on div "Created by potrace 1.15, written by Peter Selinger 2001-2017 Created by potrace…" at bounding box center [784, 372] width 1568 height 744
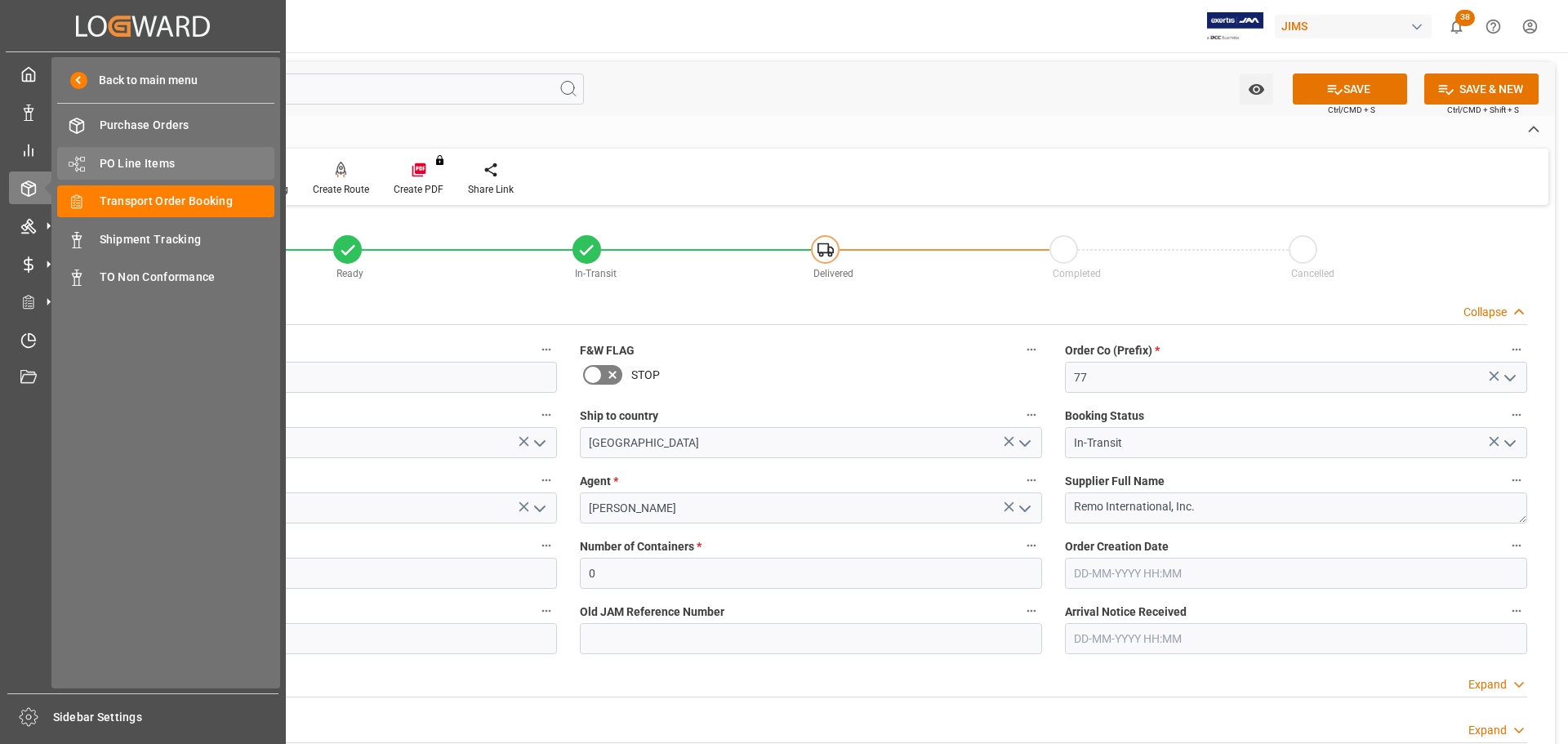
click at [157, 165] on span "PO Line Items" at bounding box center [187, 164] width 175 height 17
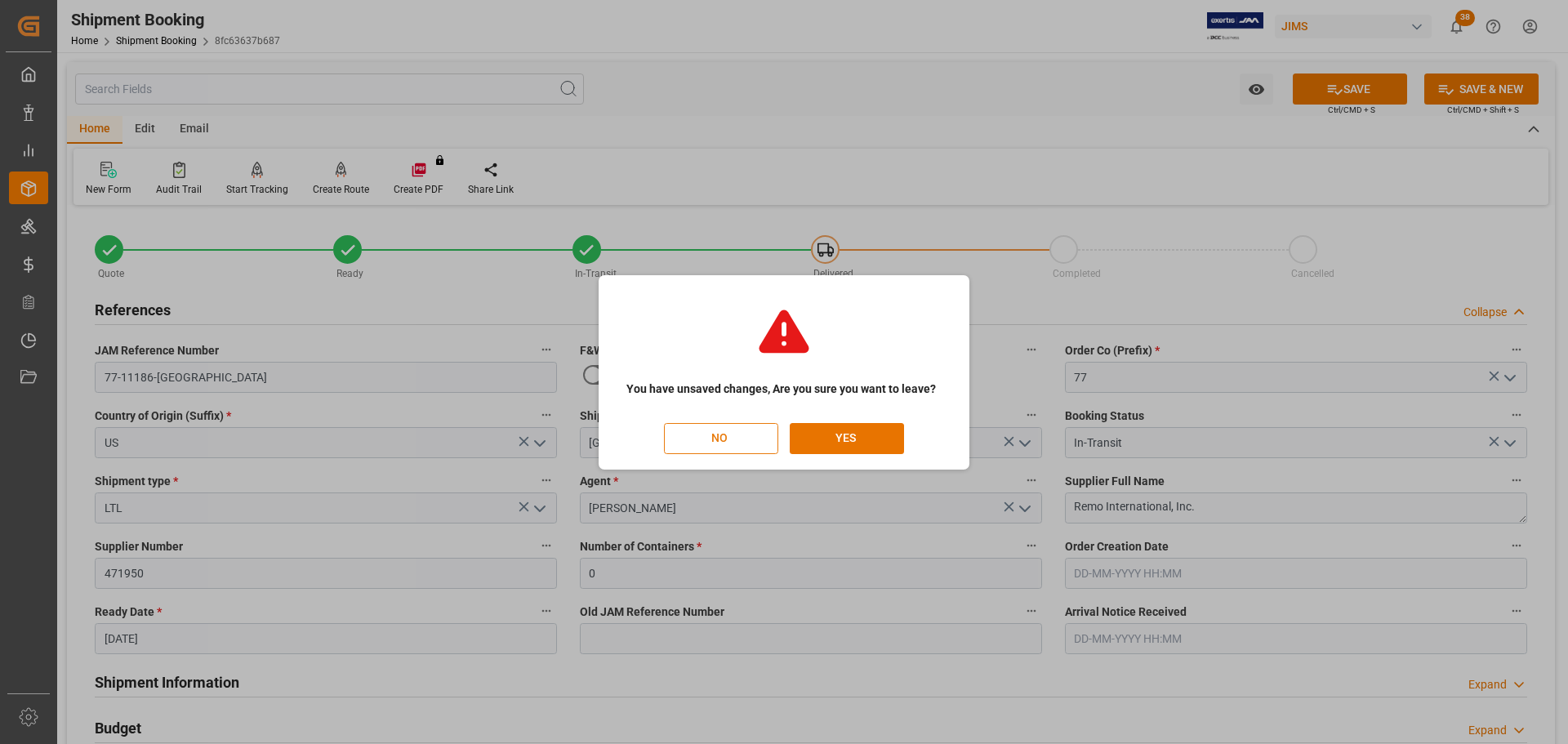
click at [769, 432] on button "NO" at bounding box center [721, 439] width 114 height 31
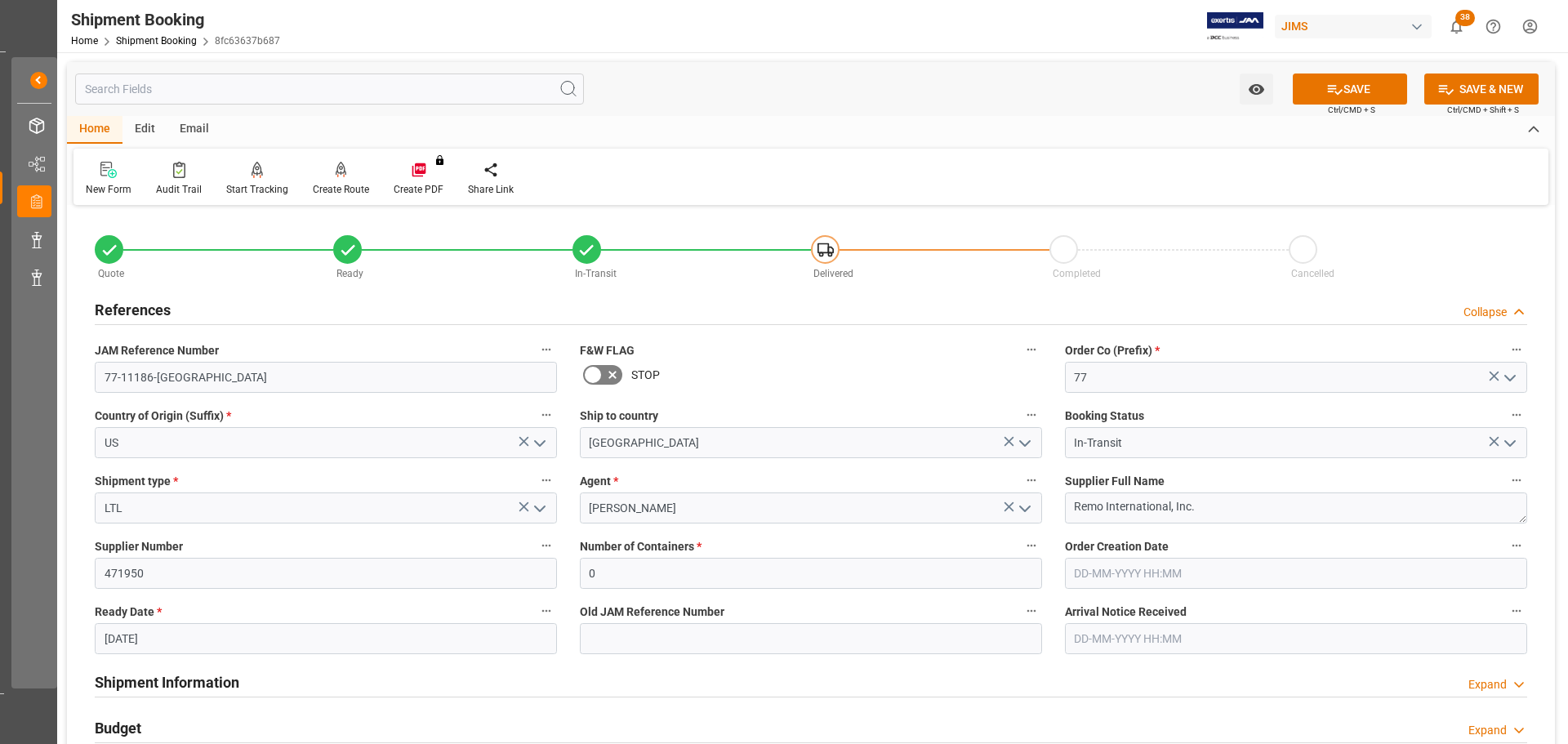
click at [324, 307] on div "References Collapse" at bounding box center [811, 309] width 1433 height 31
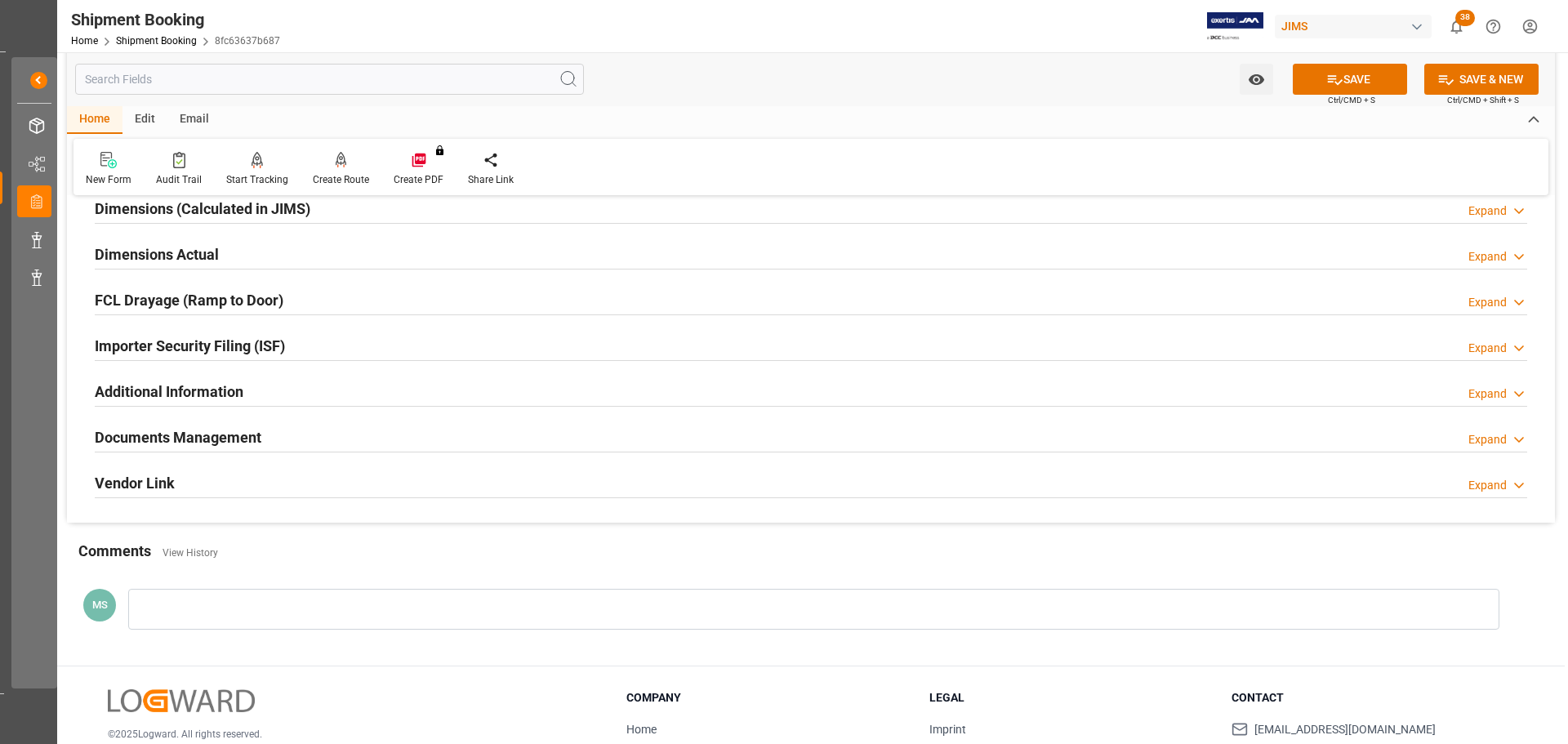
scroll to position [482, 0]
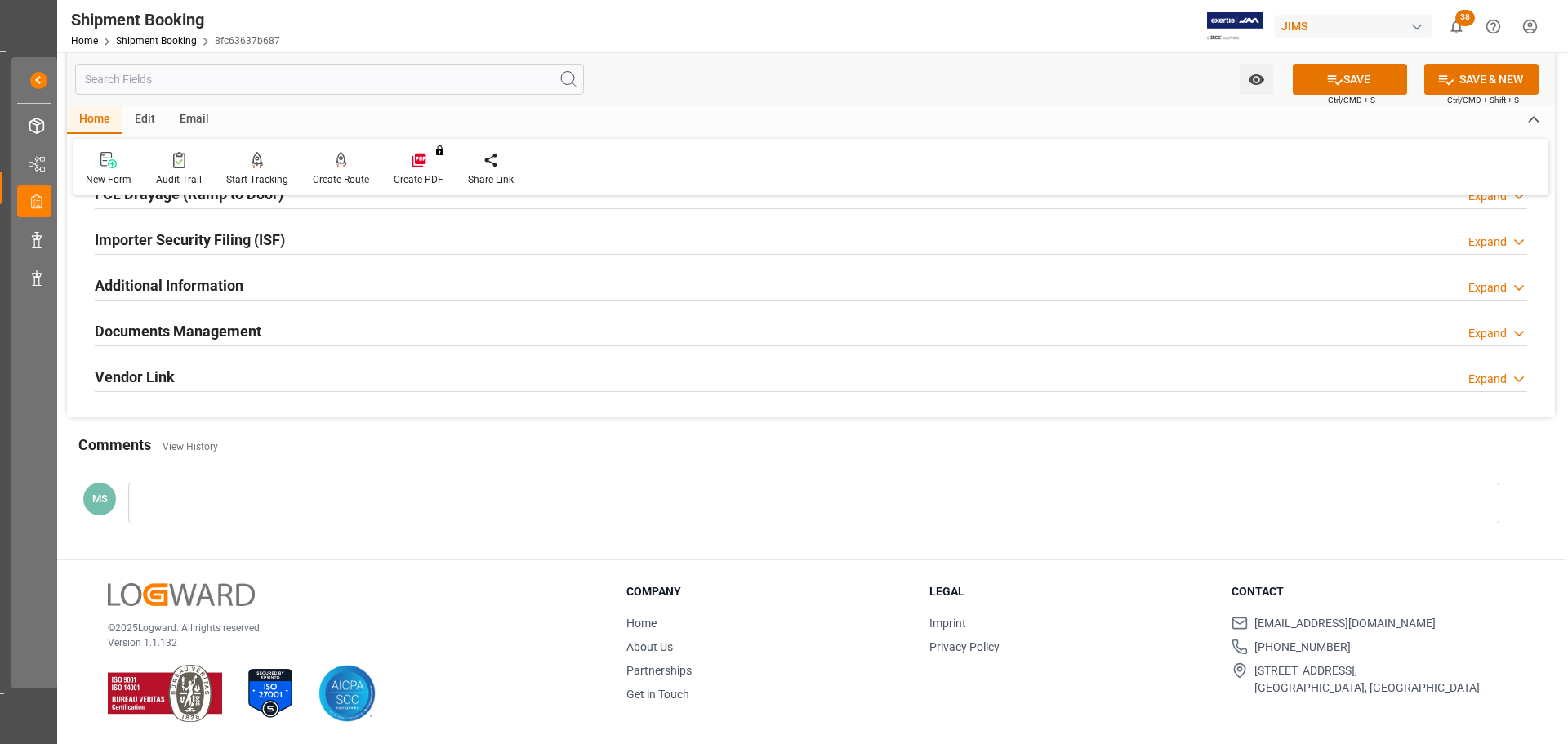
click at [343, 328] on div "Documents Management Expand" at bounding box center [811, 331] width 1433 height 31
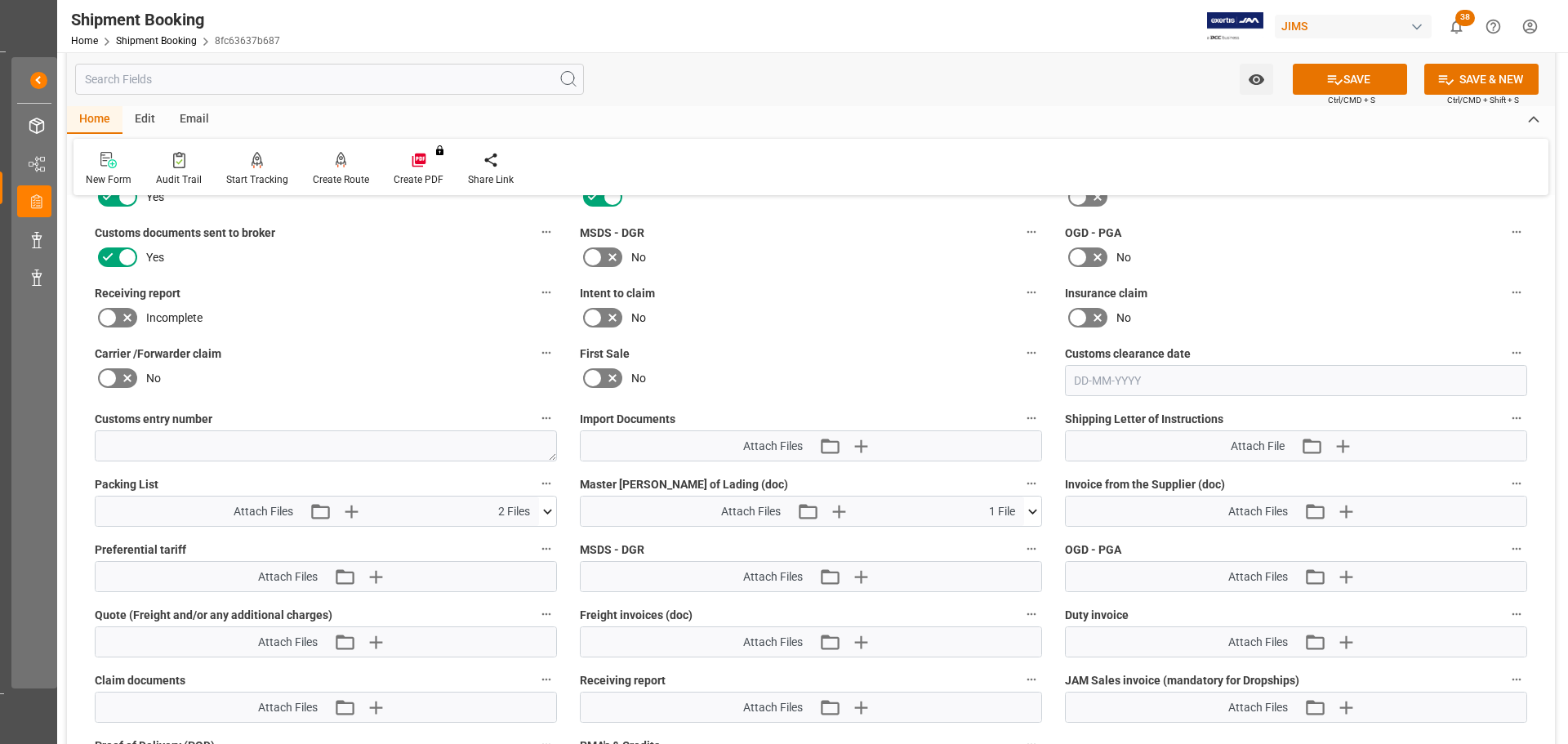
scroll to position [727, 0]
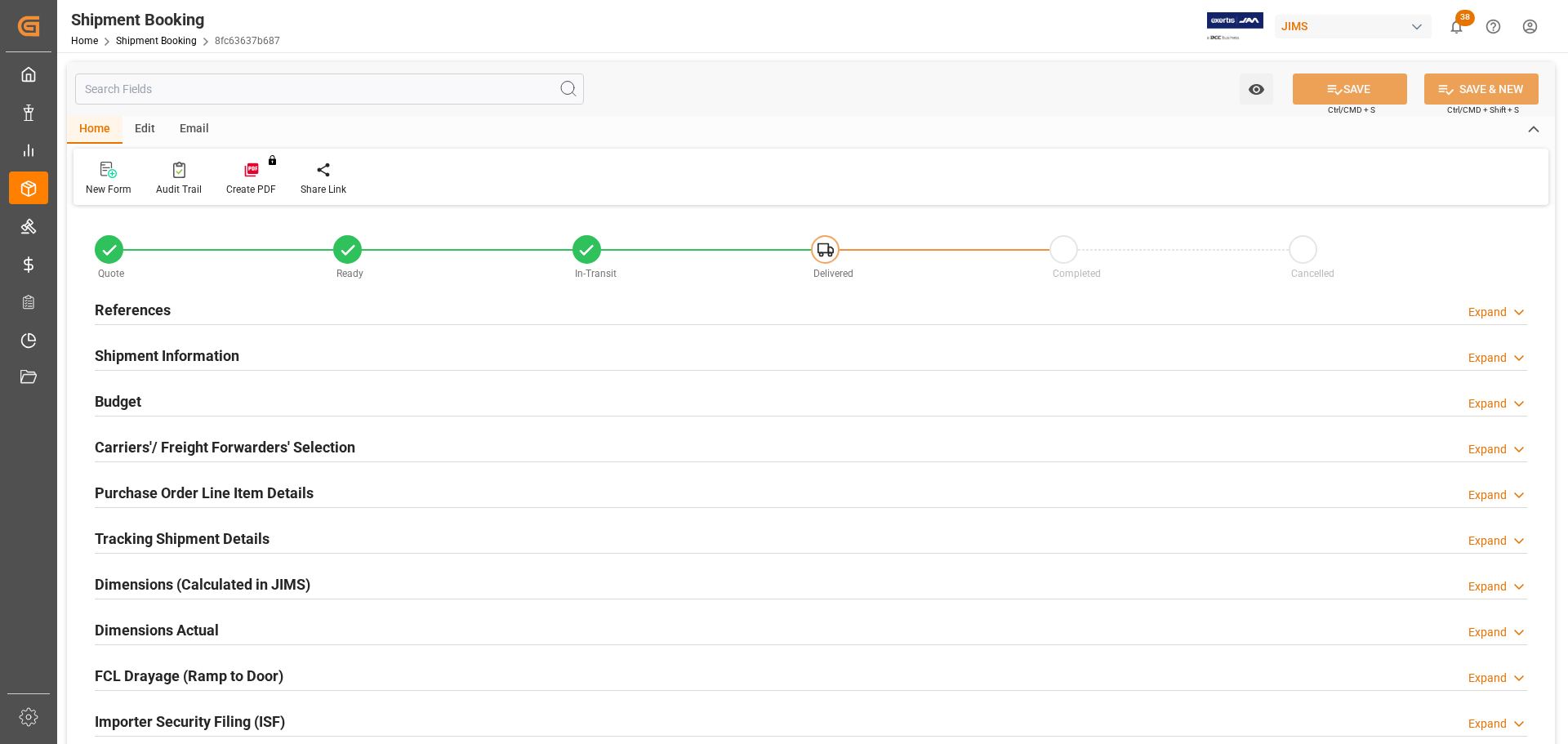
type input "0"
type input "2623.8296"
type input "3405"
type input "47609.38"
click at [205, 399] on div "Budget Expand" at bounding box center [811, 400] width 1433 height 31
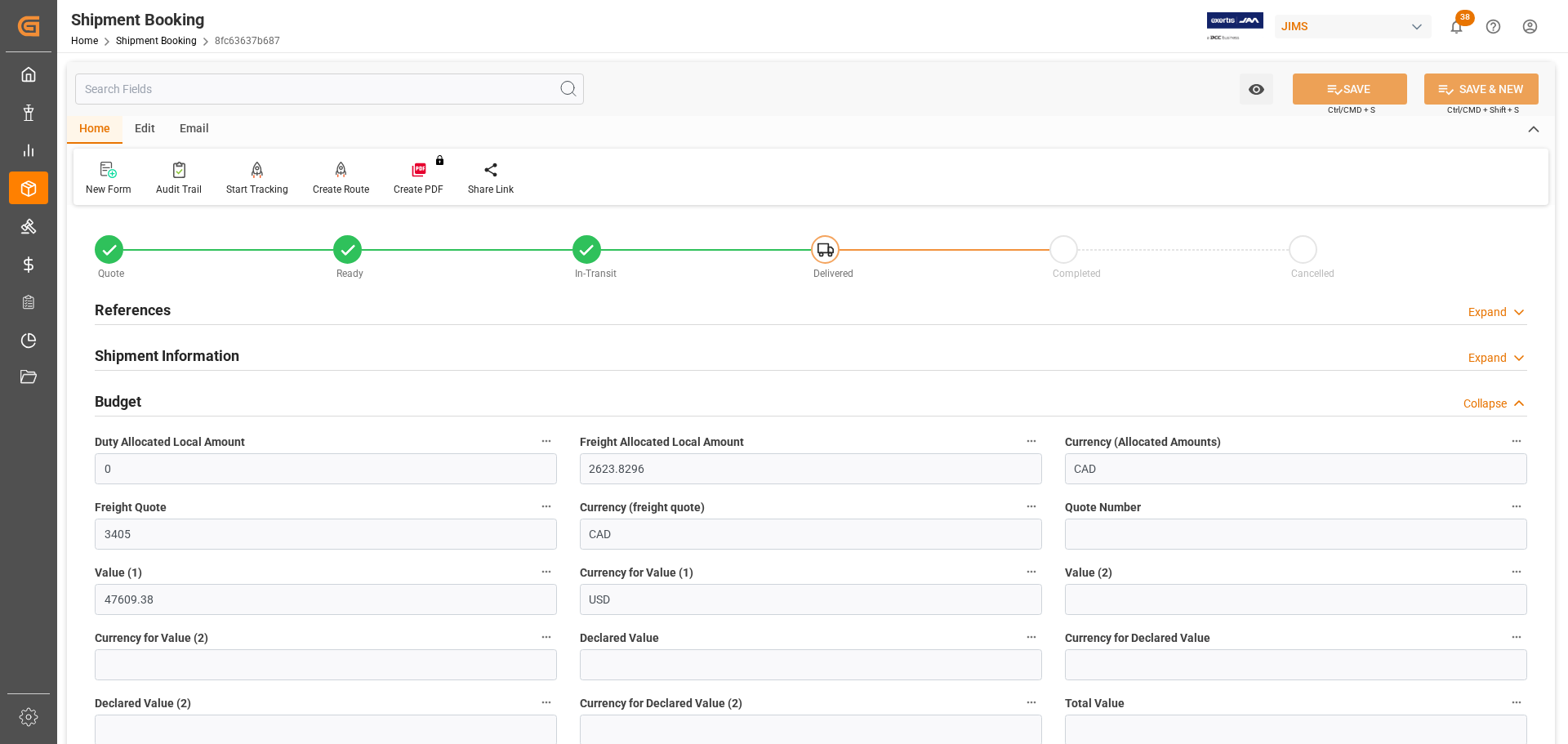
click at [205, 399] on div "Budget Collapse" at bounding box center [811, 400] width 1433 height 31
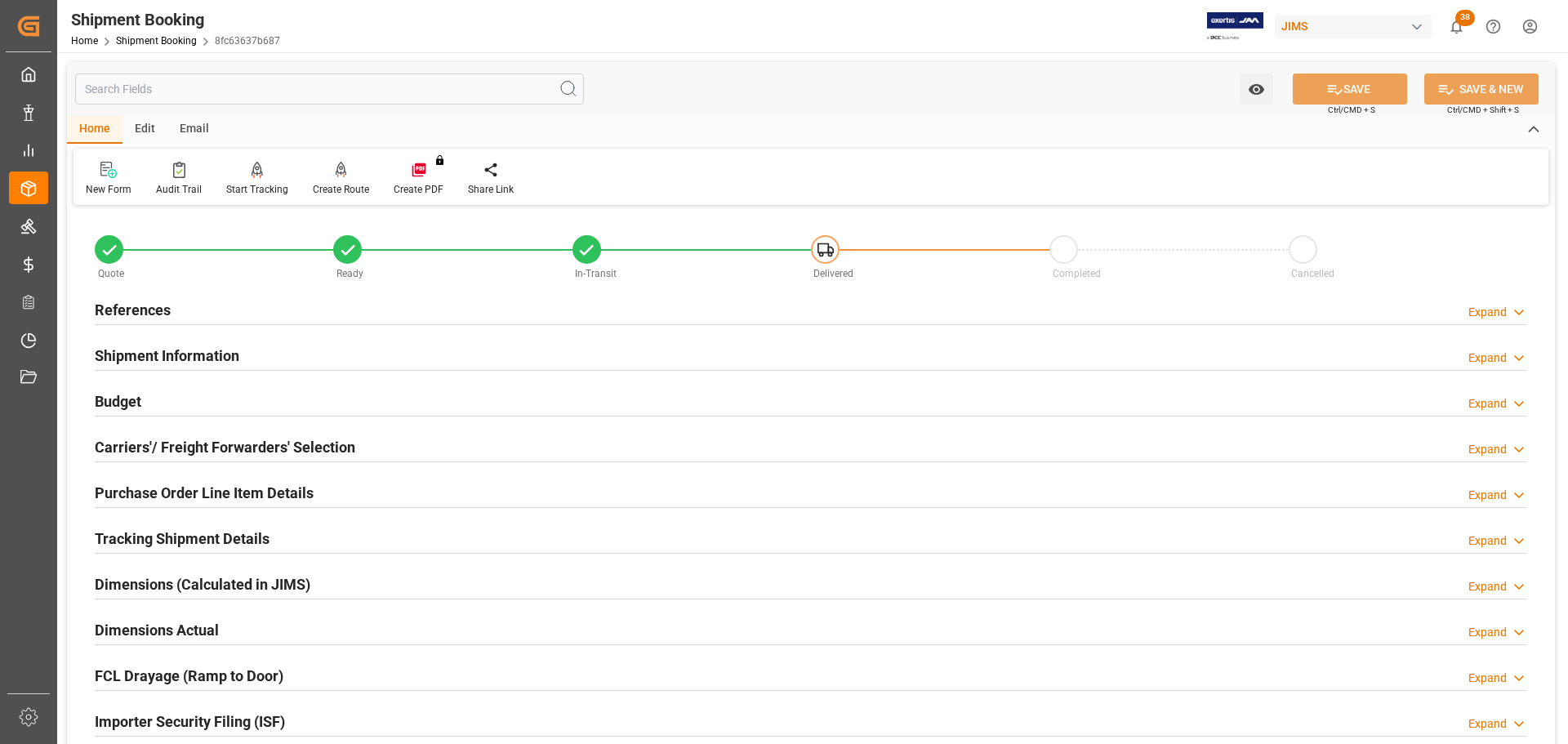
click at [331, 402] on div "Budget Expand" at bounding box center [811, 400] width 1433 height 31
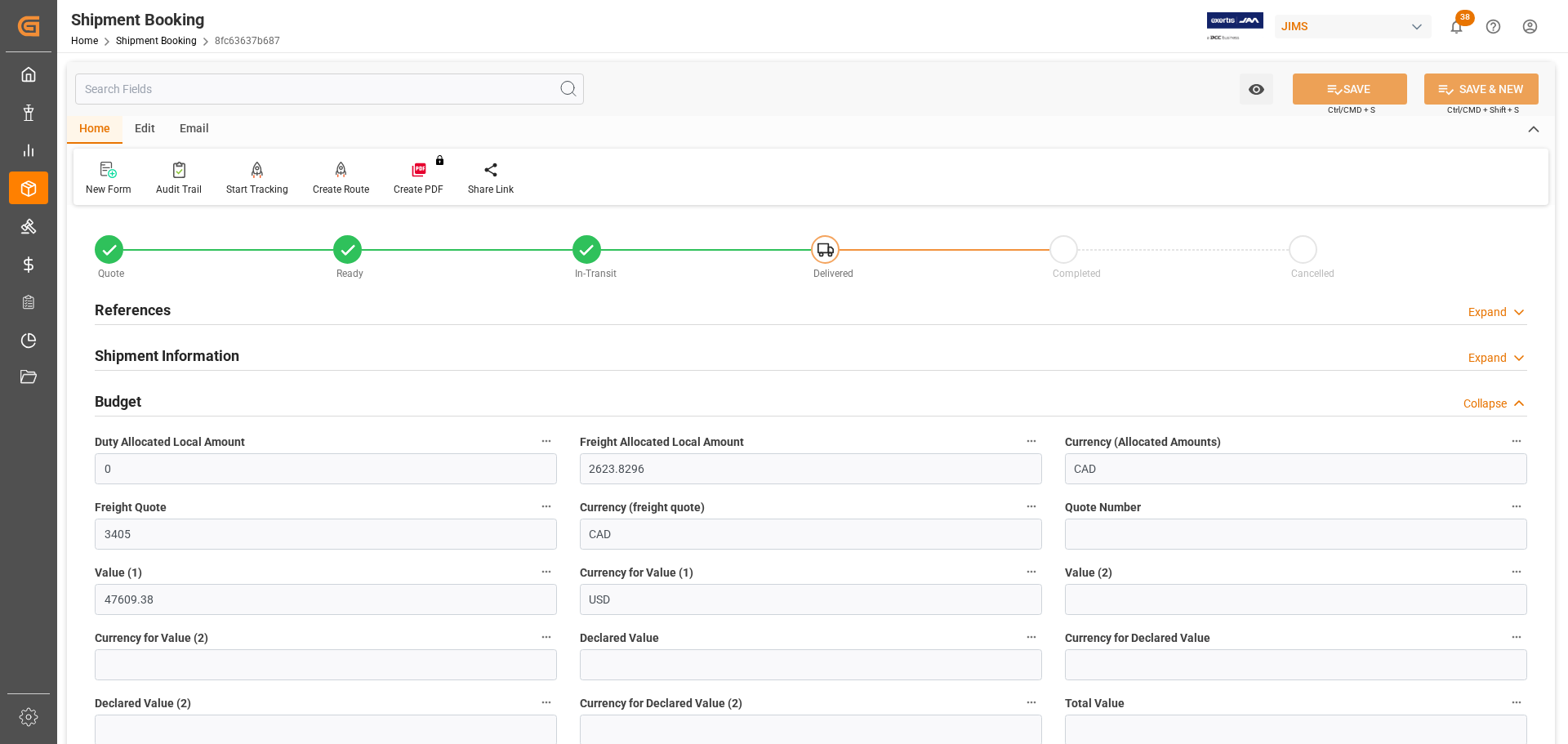
click at [331, 401] on div "Budget Collapse" at bounding box center [811, 400] width 1433 height 31
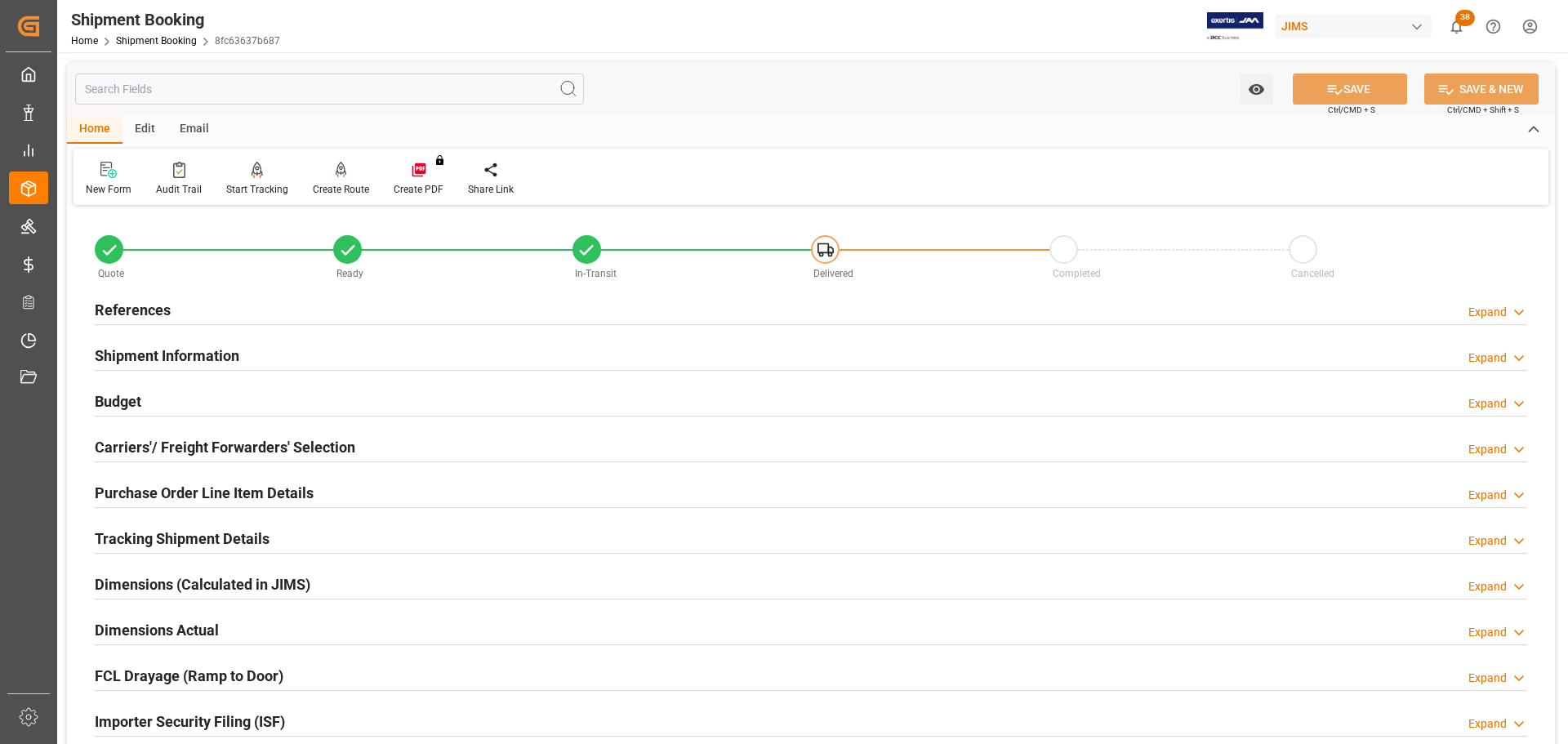
click at [331, 401] on div "Budget Expand" at bounding box center [811, 400] width 1433 height 31
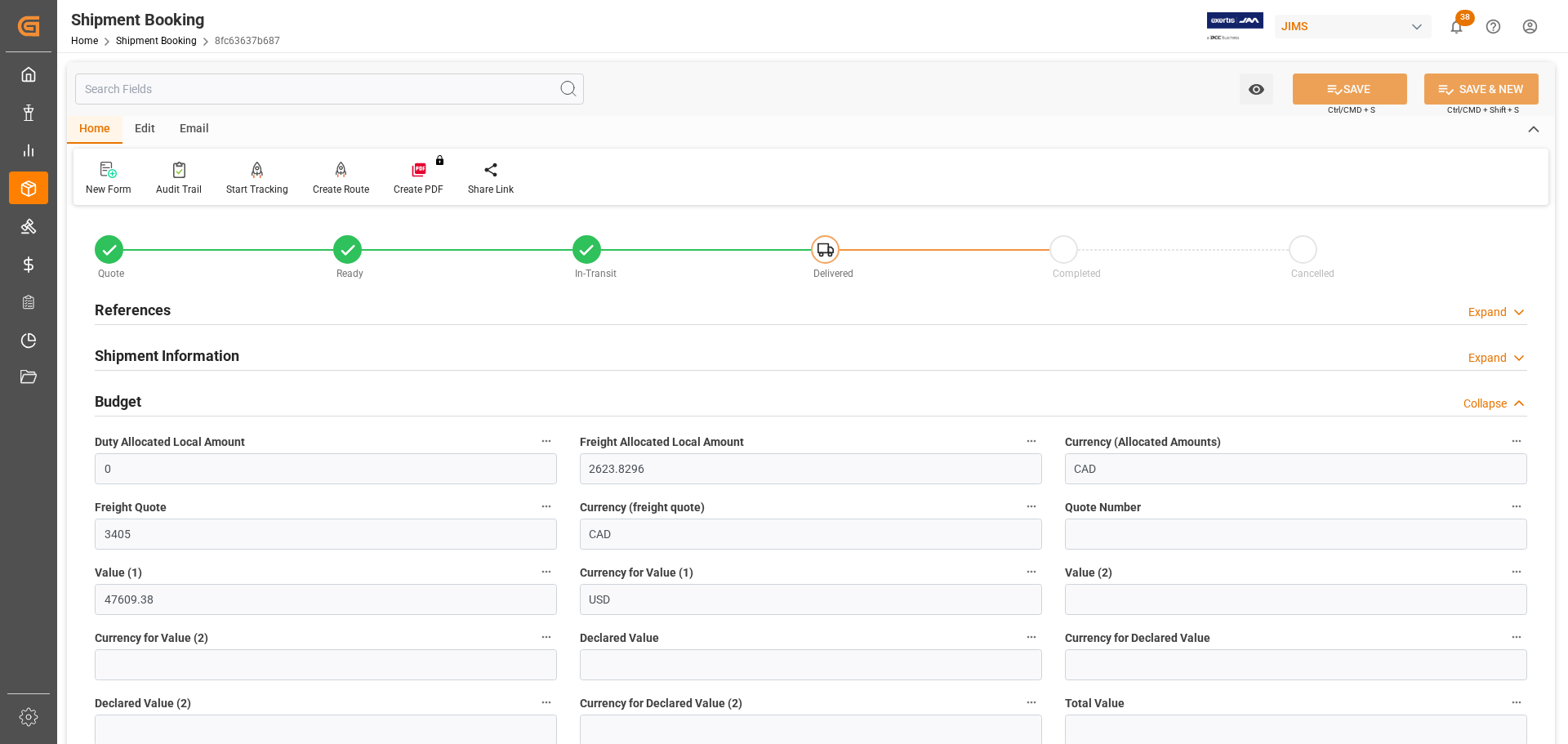
click at [331, 401] on div "Budget Collapse" at bounding box center [811, 400] width 1433 height 31
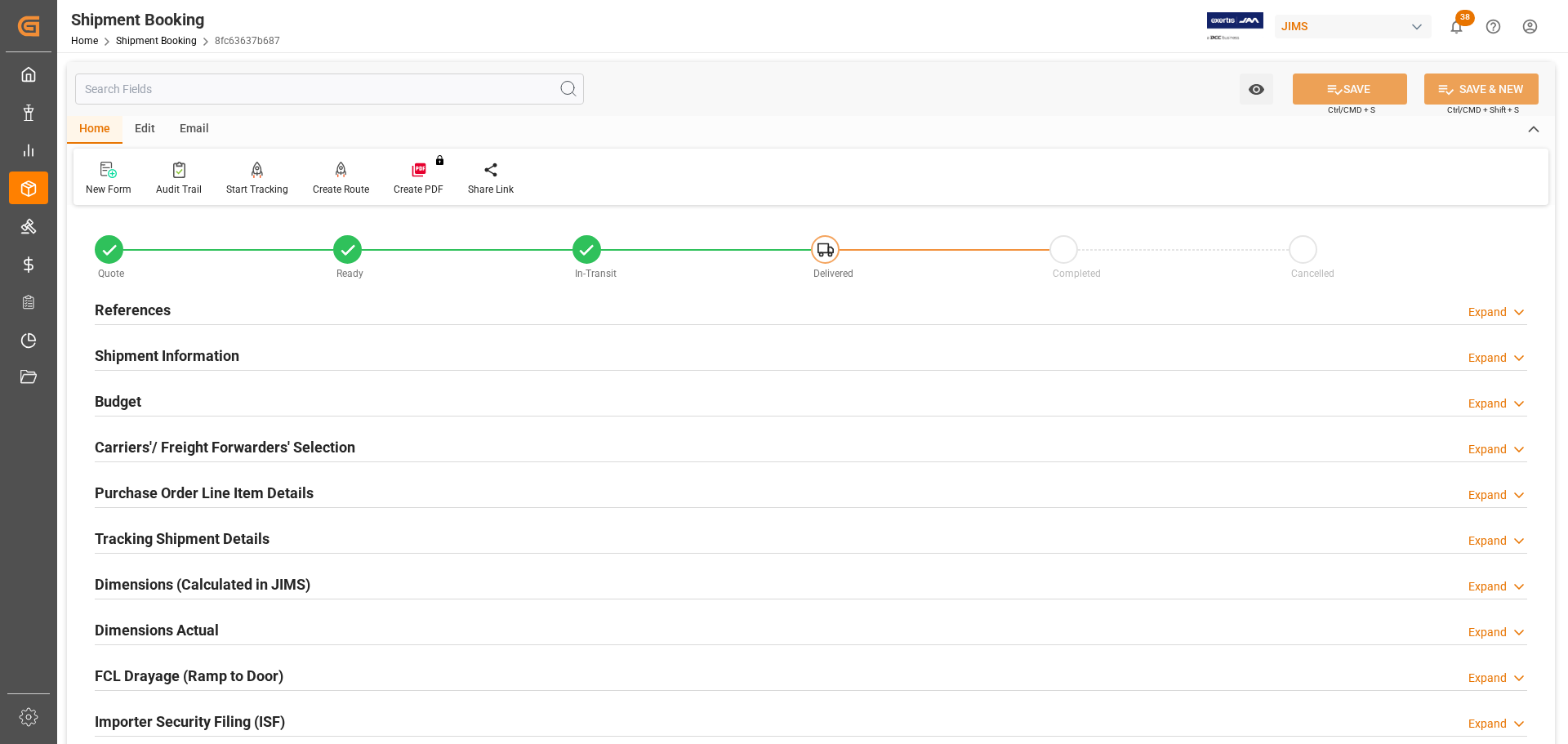
click at [331, 401] on div "Budget Expand" at bounding box center [811, 400] width 1433 height 31
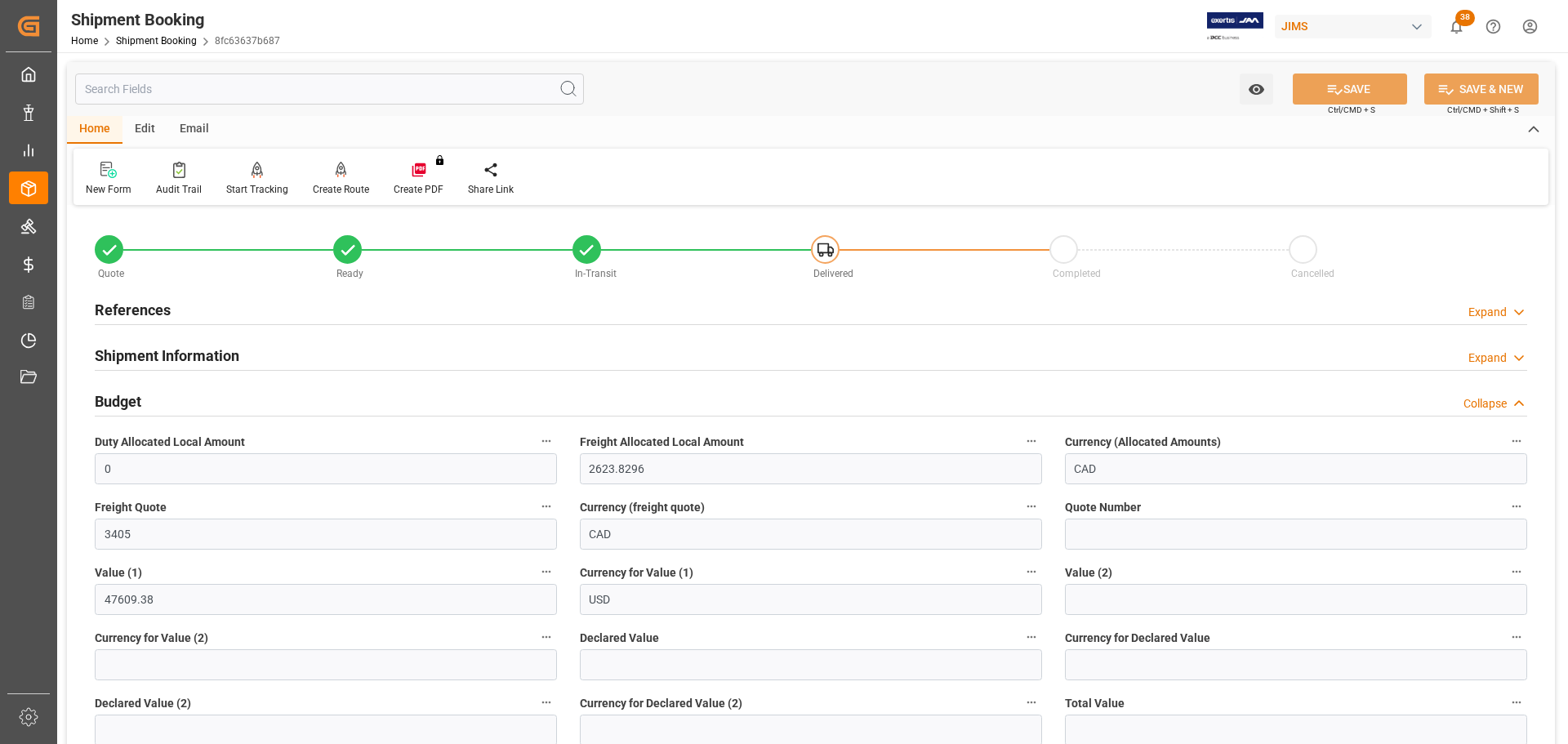
click at [331, 401] on div "Budget Collapse" at bounding box center [811, 400] width 1433 height 31
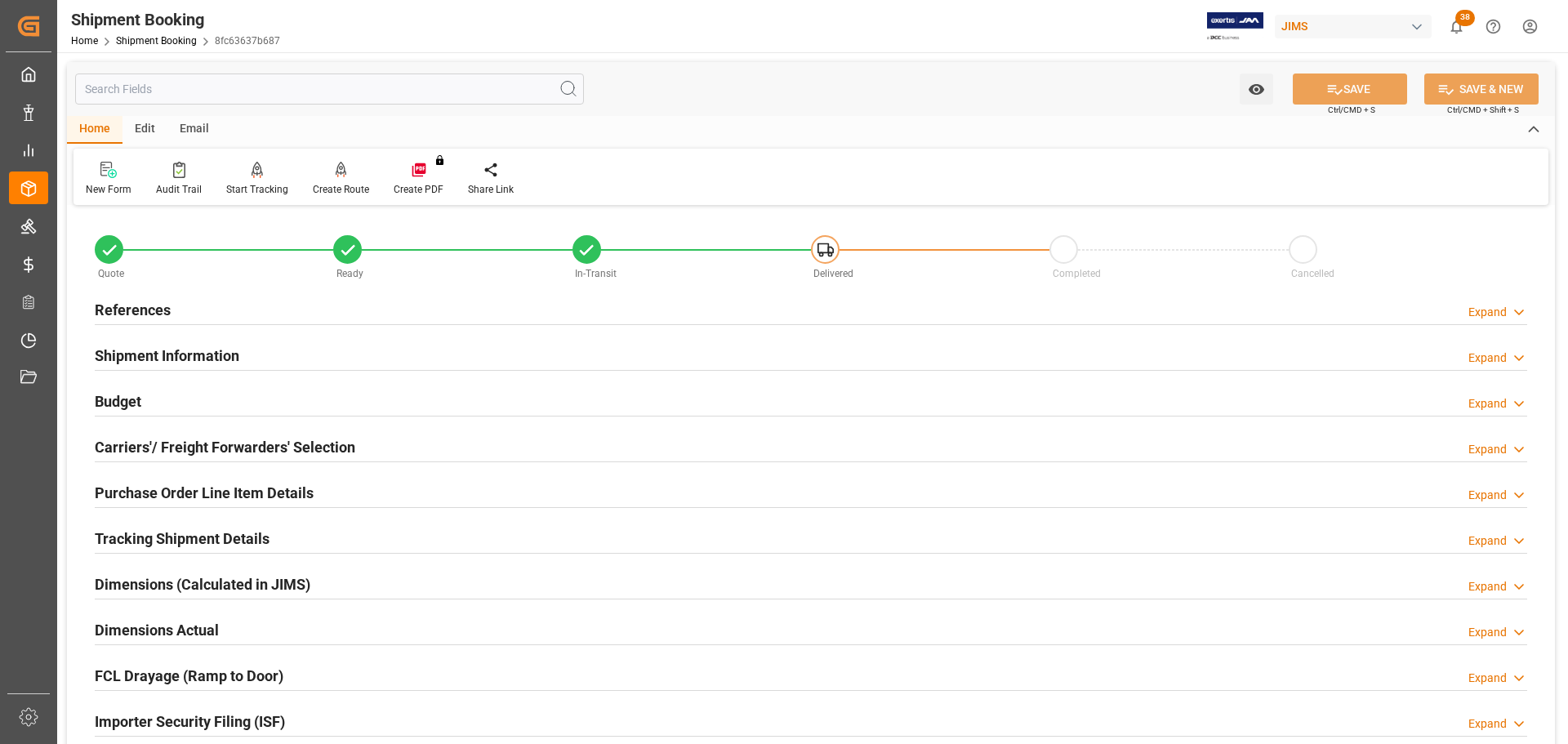
click at [305, 348] on div "Shipment Information Expand" at bounding box center [811, 355] width 1433 height 31
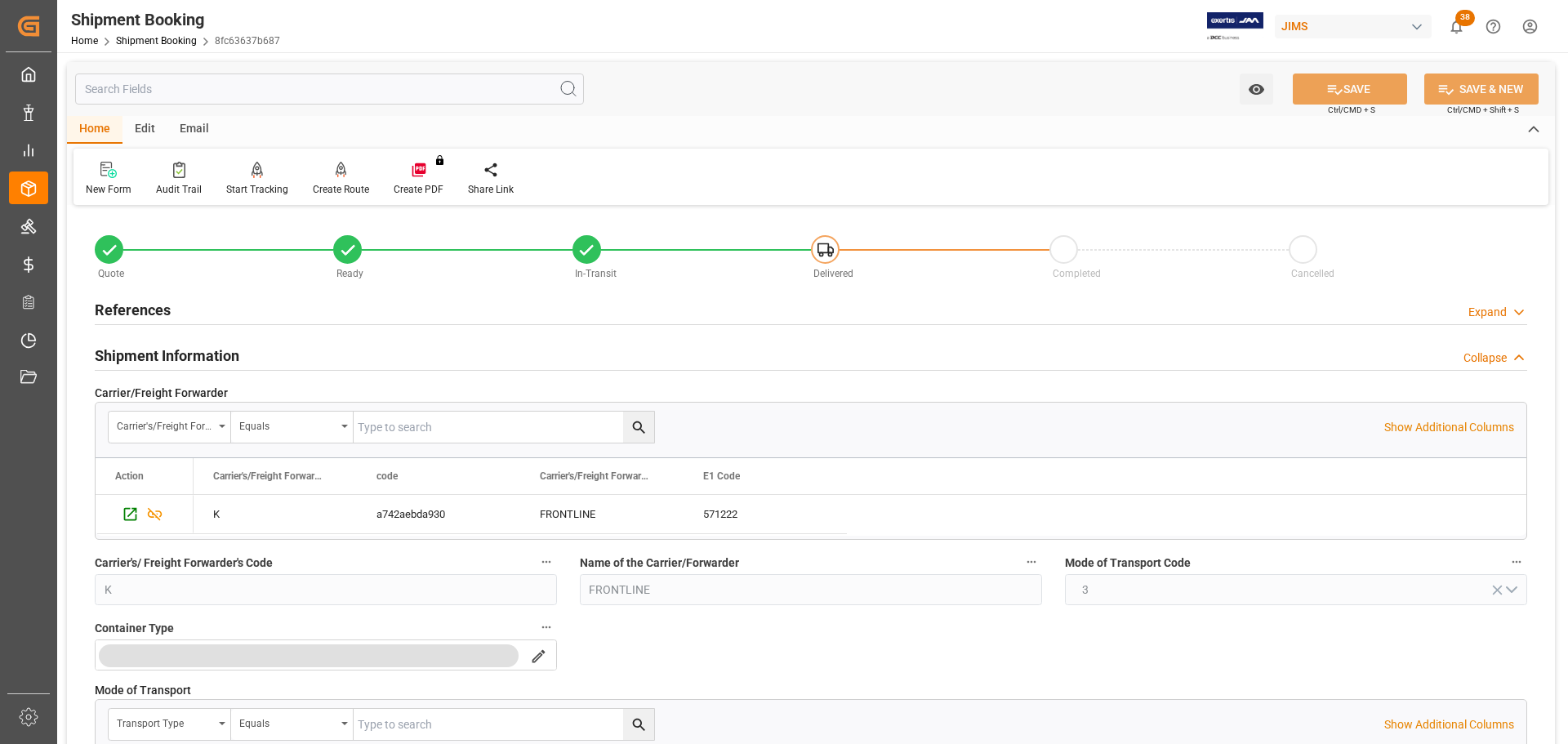
click at [305, 348] on div "Shipment Information Collapse" at bounding box center [811, 355] width 1433 height 31
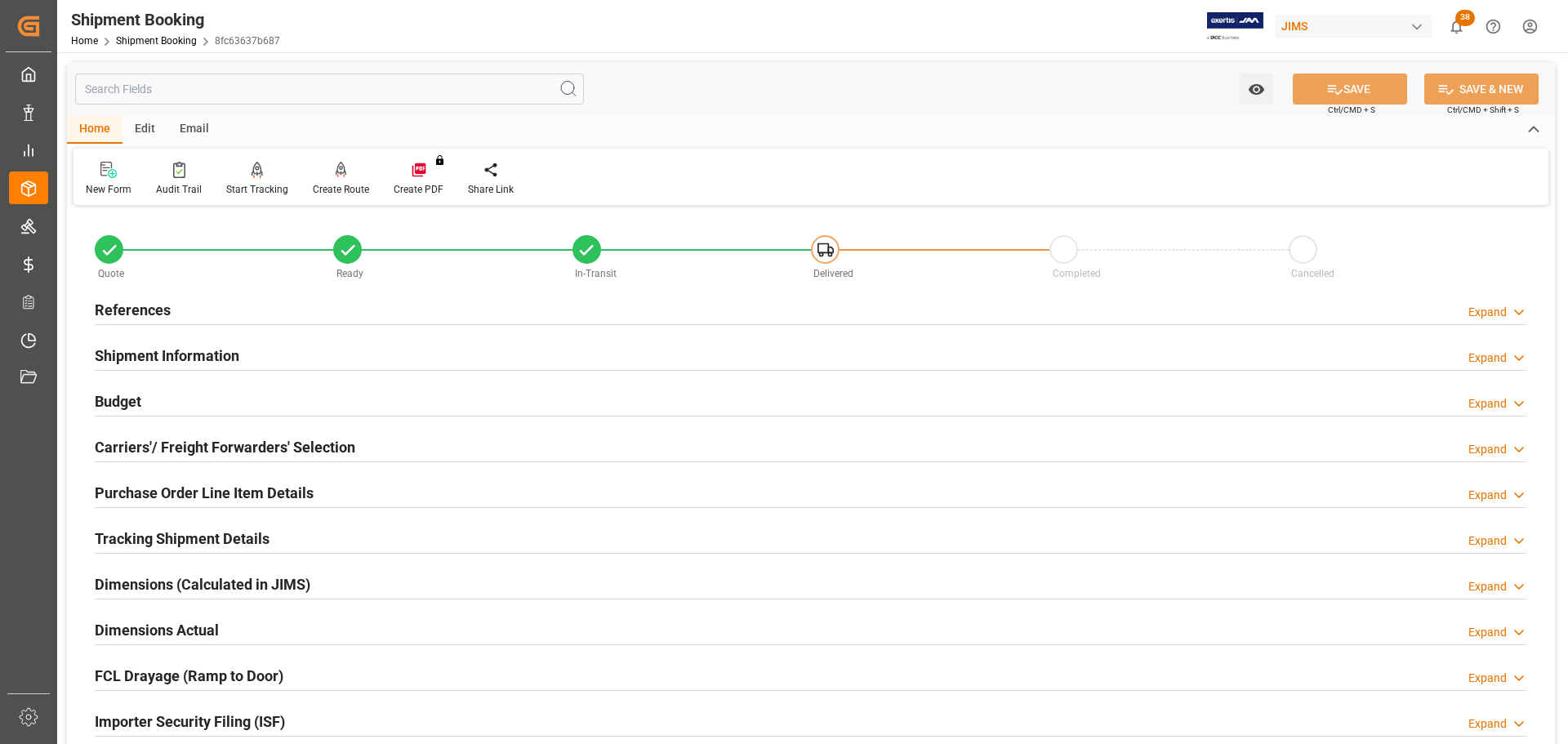
click at [293, 318] on div "References Expand" at bounding box center [811, 309] width 1433 height 31
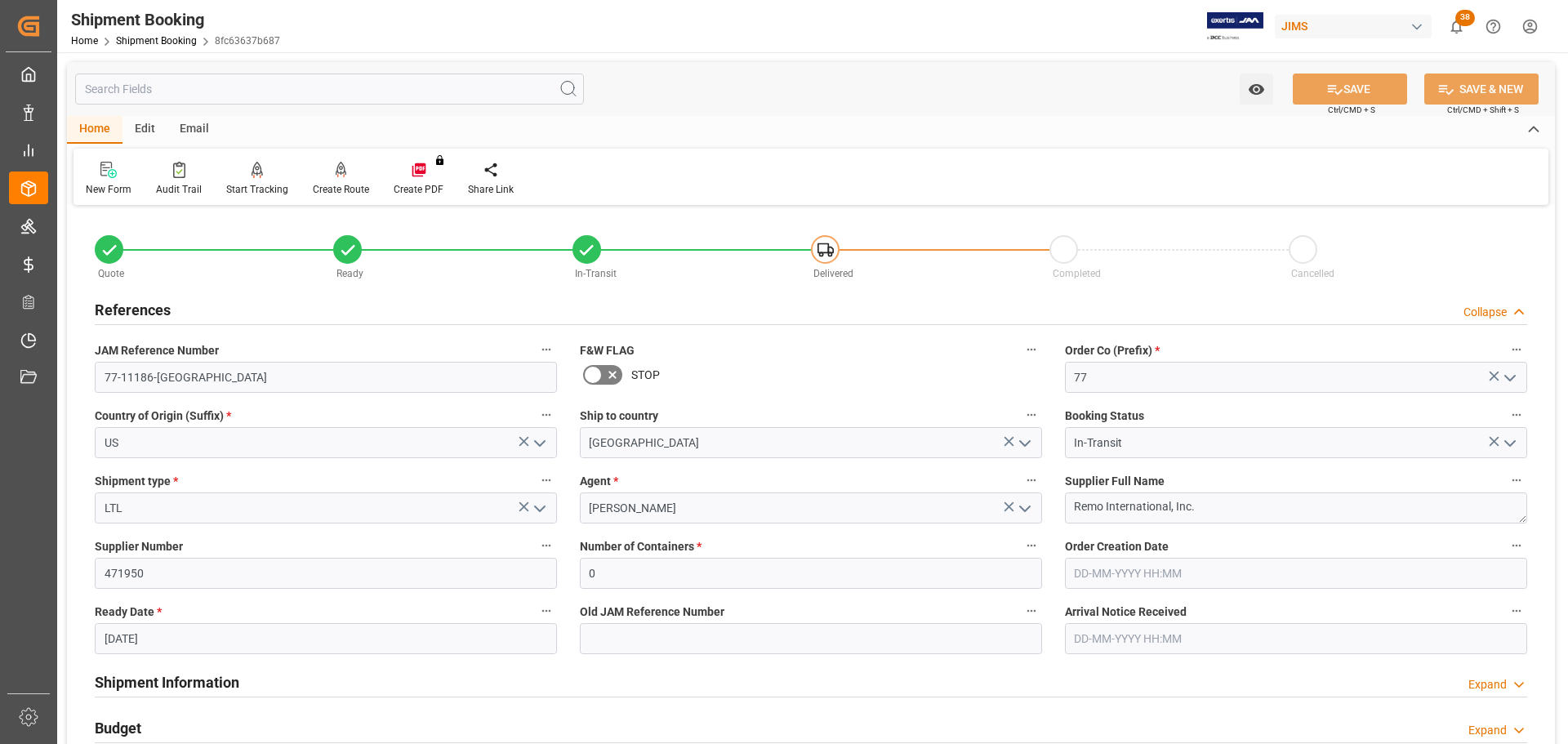
click at [293, 310] on div "References Collapse" at bounding box center [811, 309] width 1433 height 31
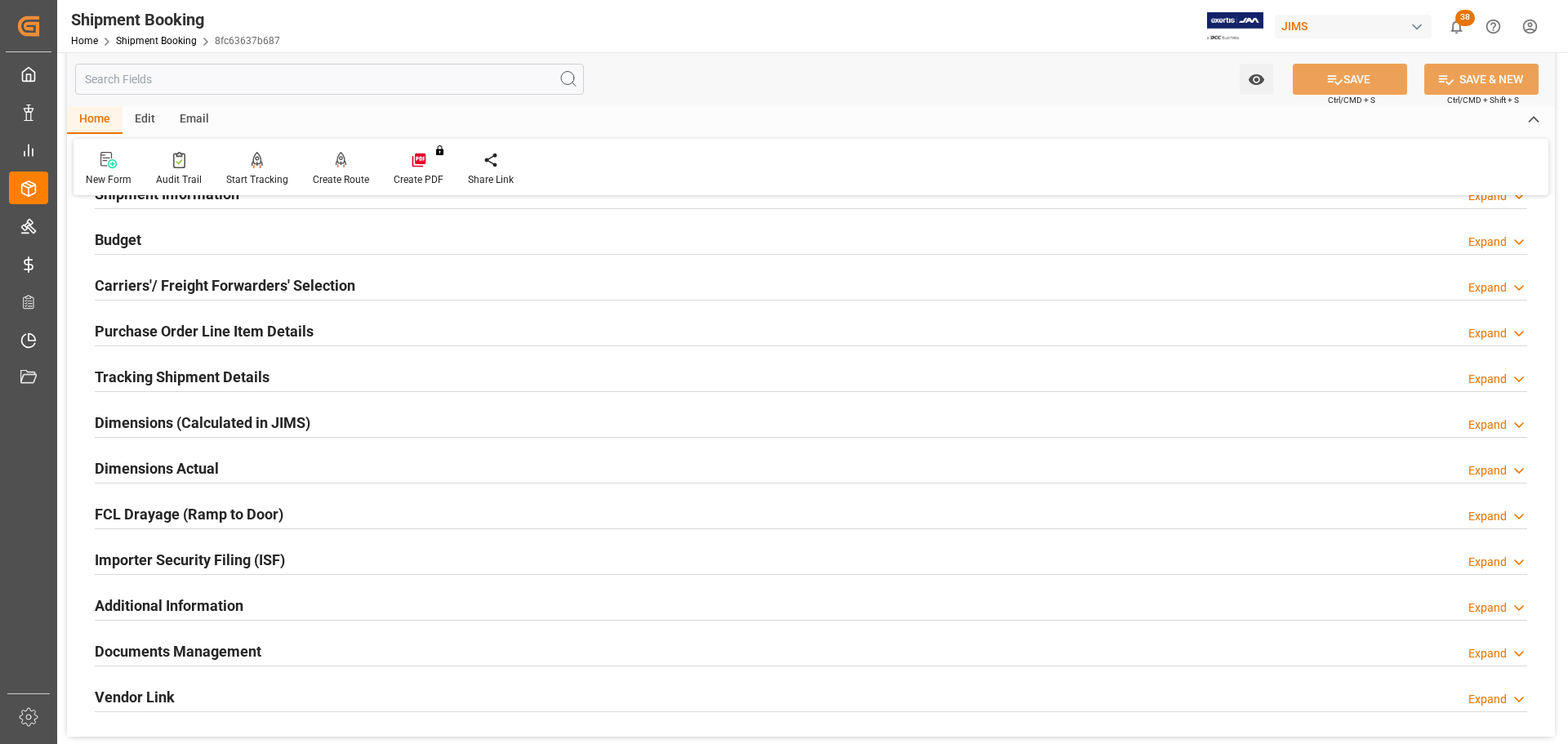
scroll to position [163, 0]
click at [228, 368] on h2 "Tracking Shipment Details" at bounding box center [182, 375] width 174 height 22
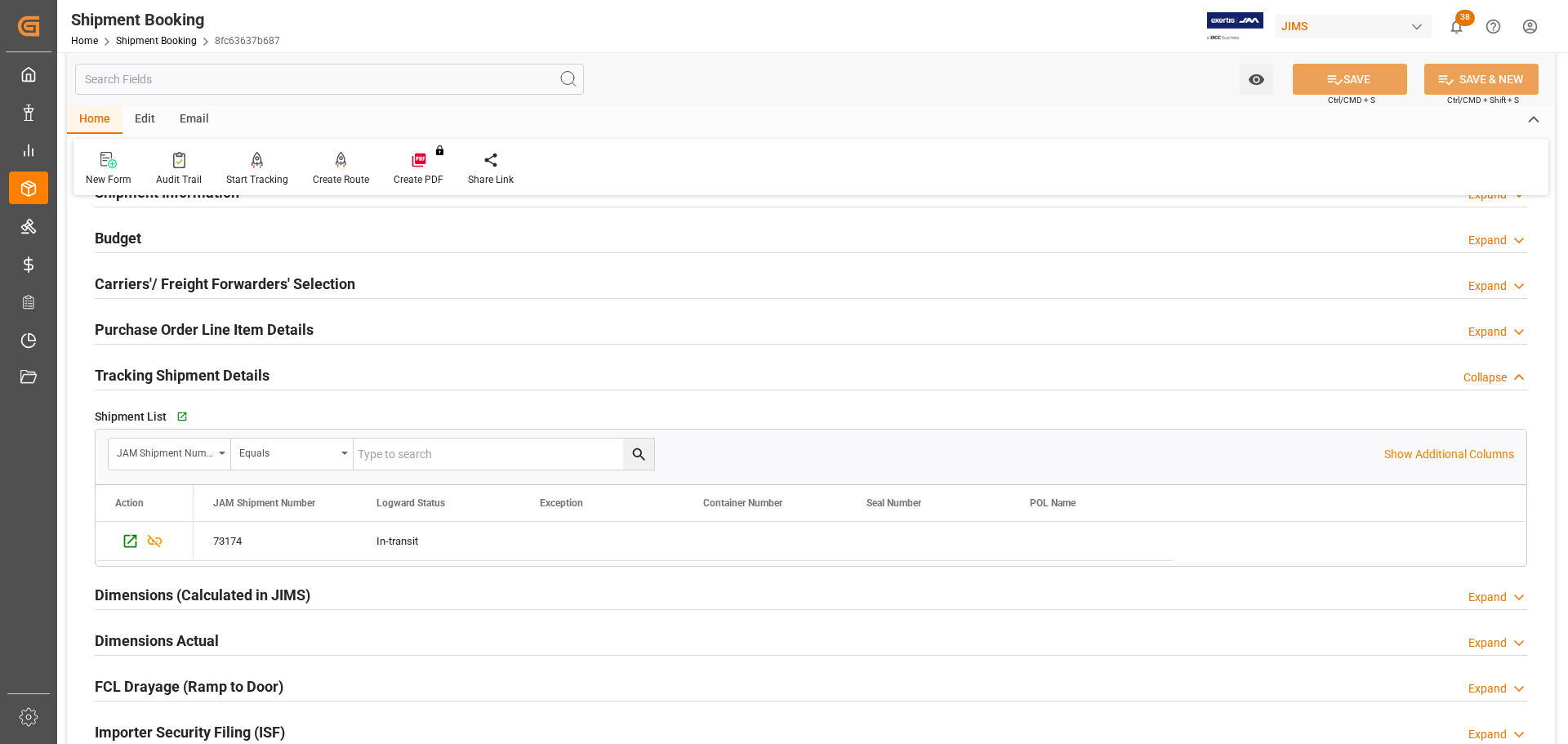
click at [228, 368] on h2 "Tracking Shipment Details" at bounding box center [182, 375] width 174 height 22
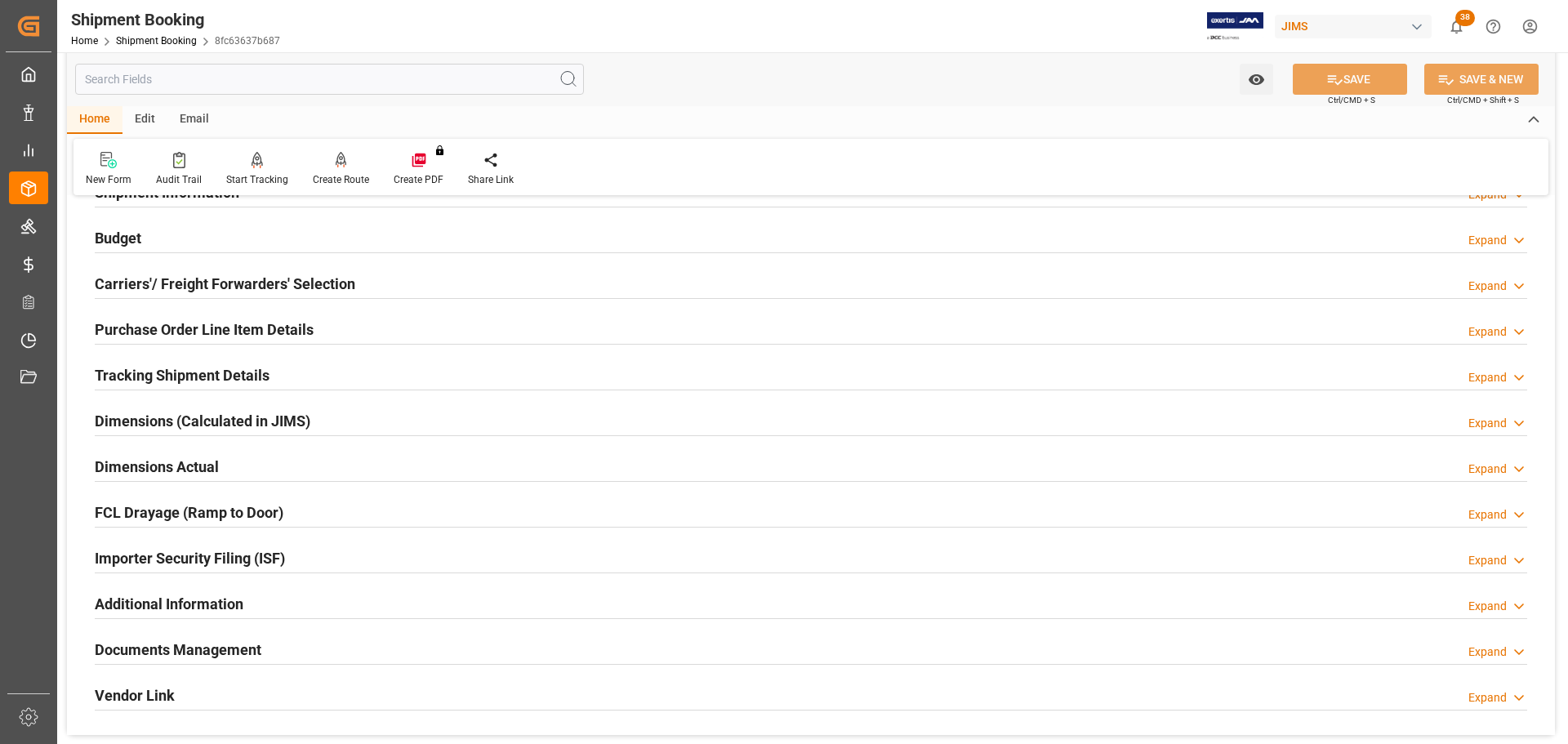
click at [213, 458] on h2 "Dimensions Actual" at bounding box center [157, 467] width 124 height 22
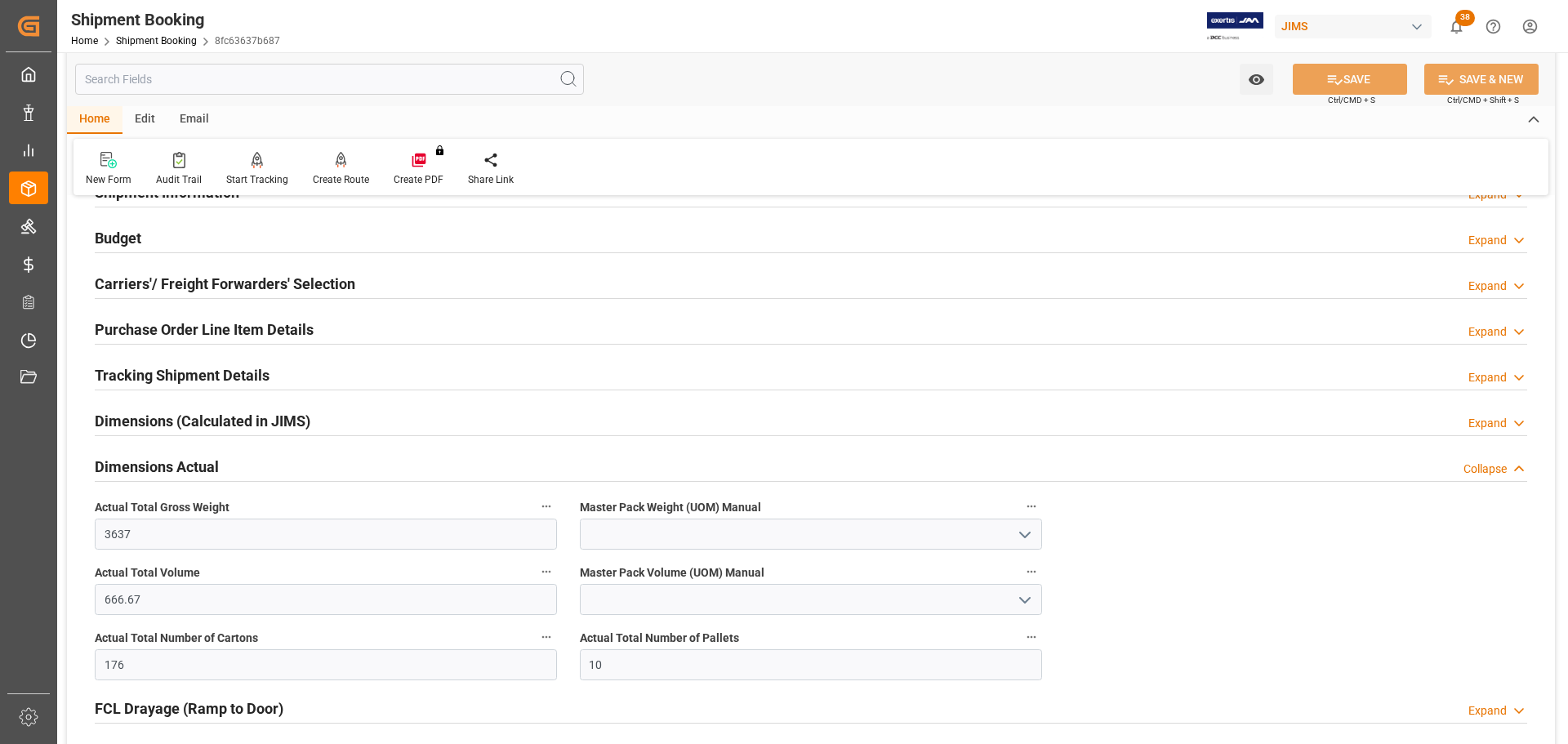
click at [194, 377] on h2 "Tracking Shipment Details" at bounding box center [182, 375] width 174 height 22
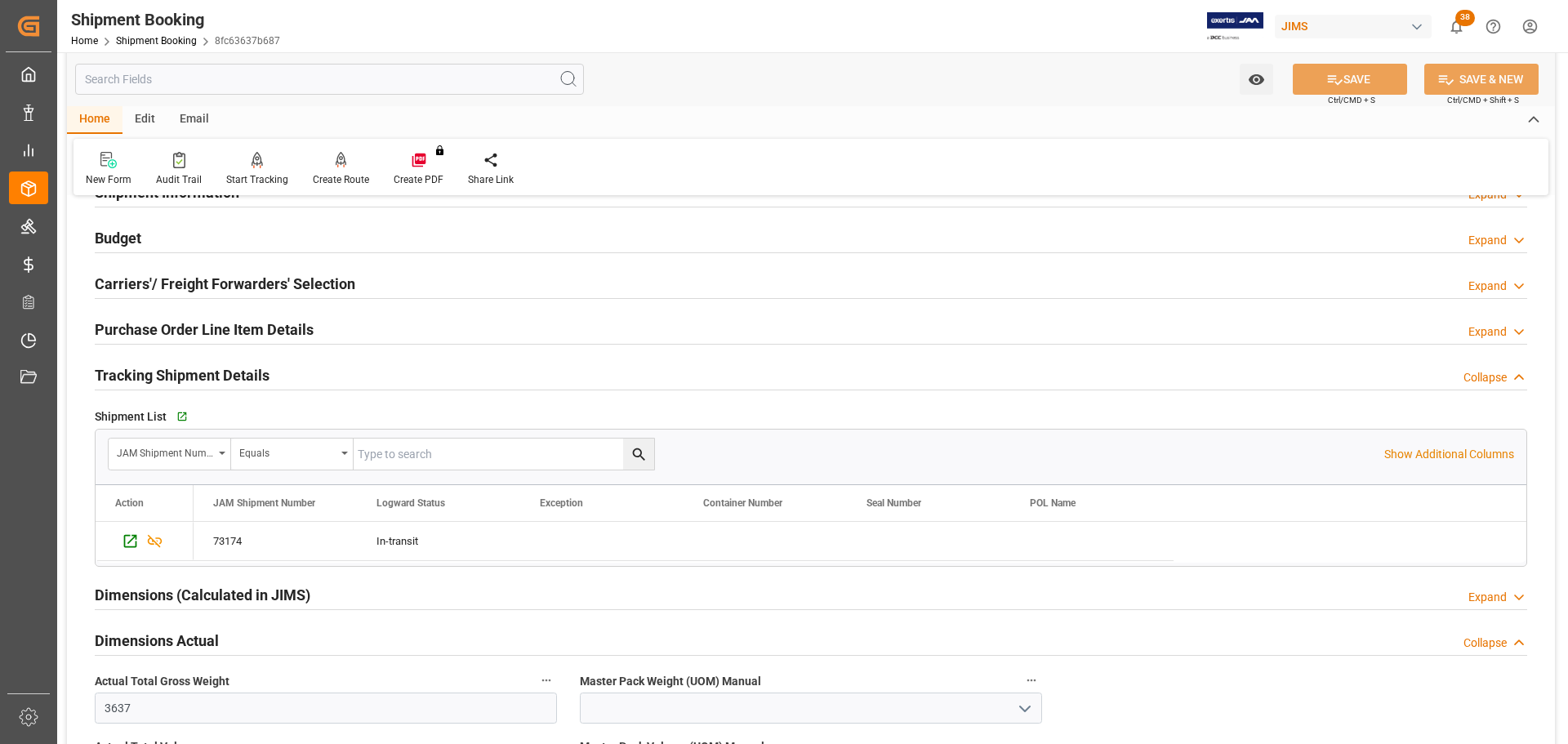
click at [194, 376] on h2 "Tracking Shipment Details" at bounding box center [182, 375] width 174 height 22
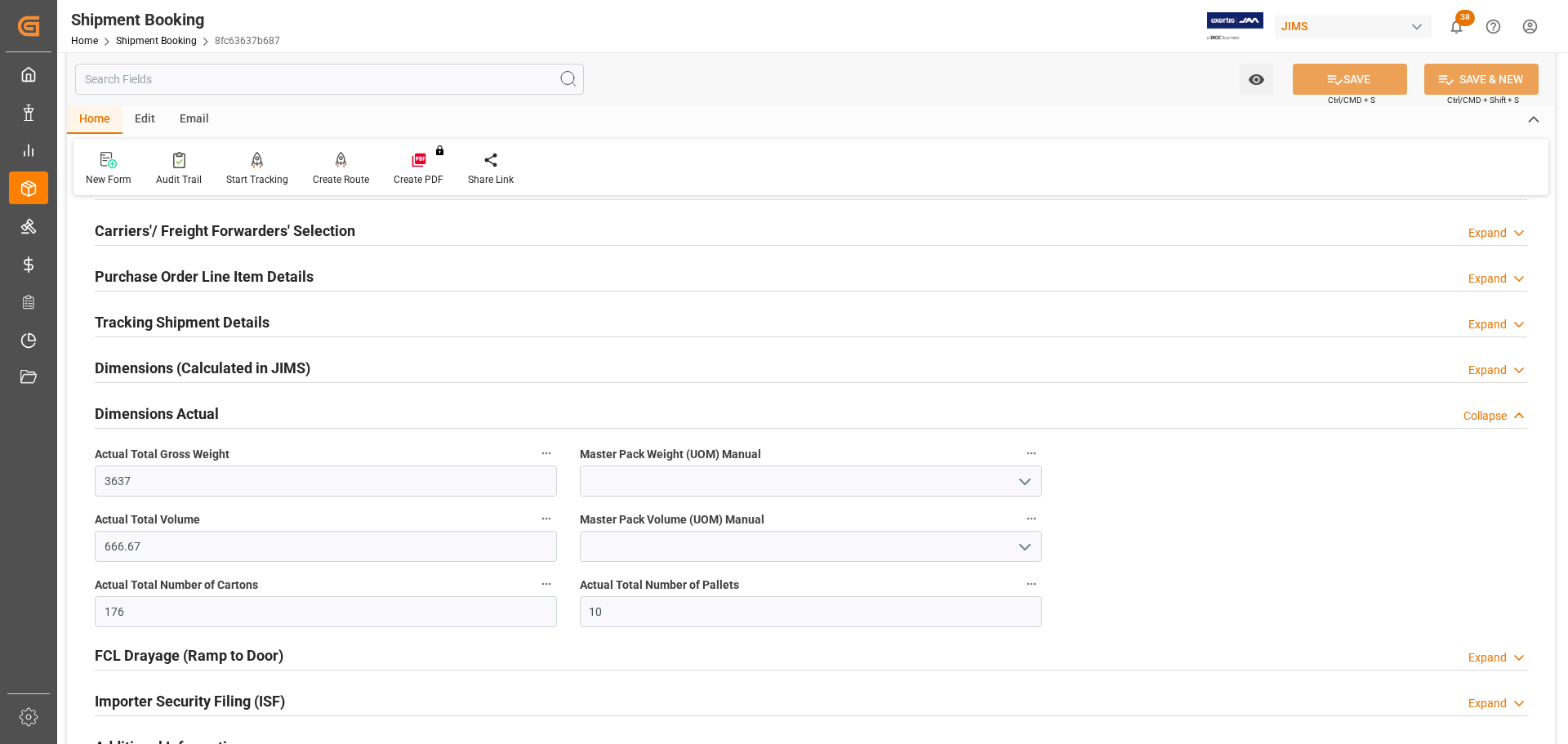
scroll to position [245, 0]
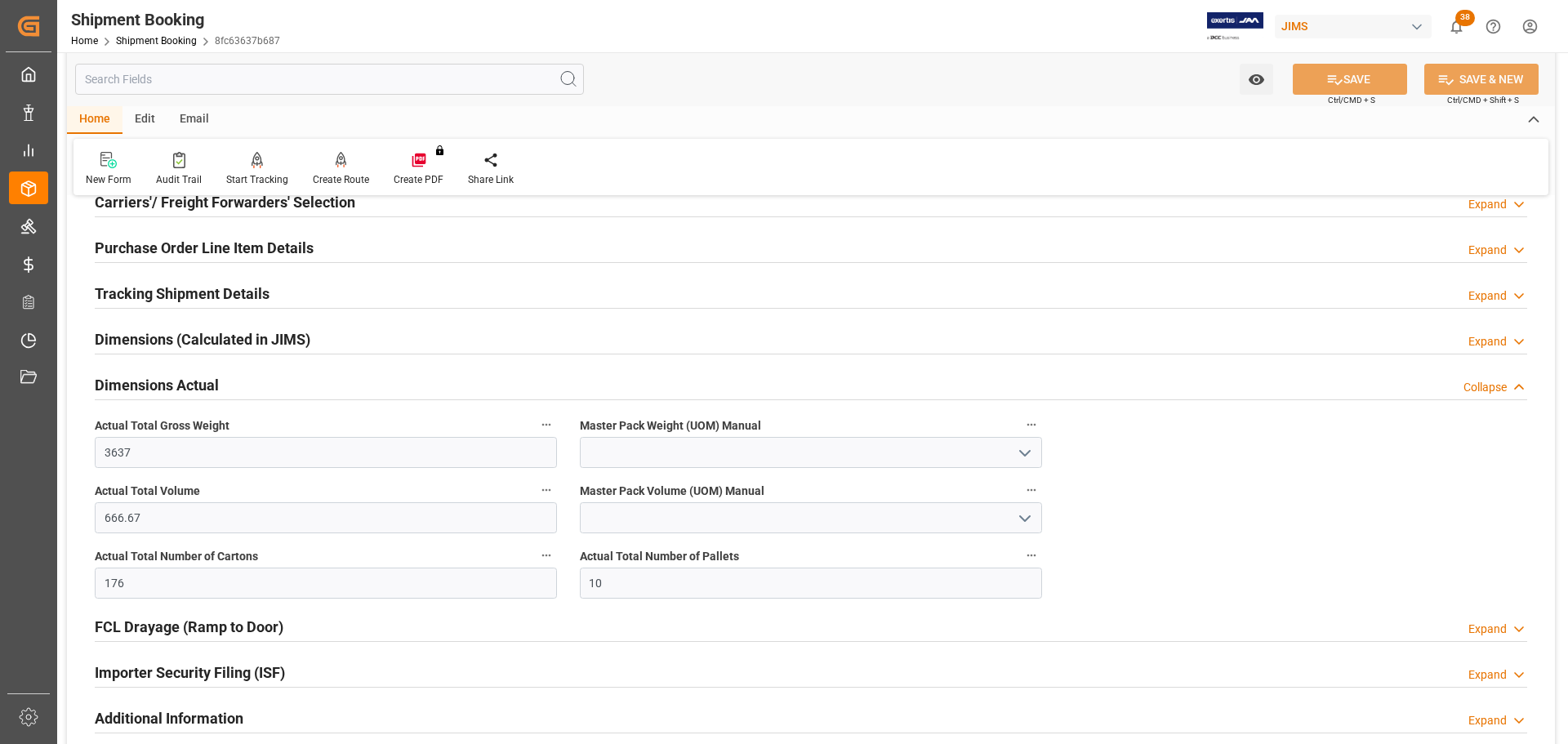
click at [194, 379] on h2 "Dimensions Actual" at bounding box center [157, 385] width 124 height 22
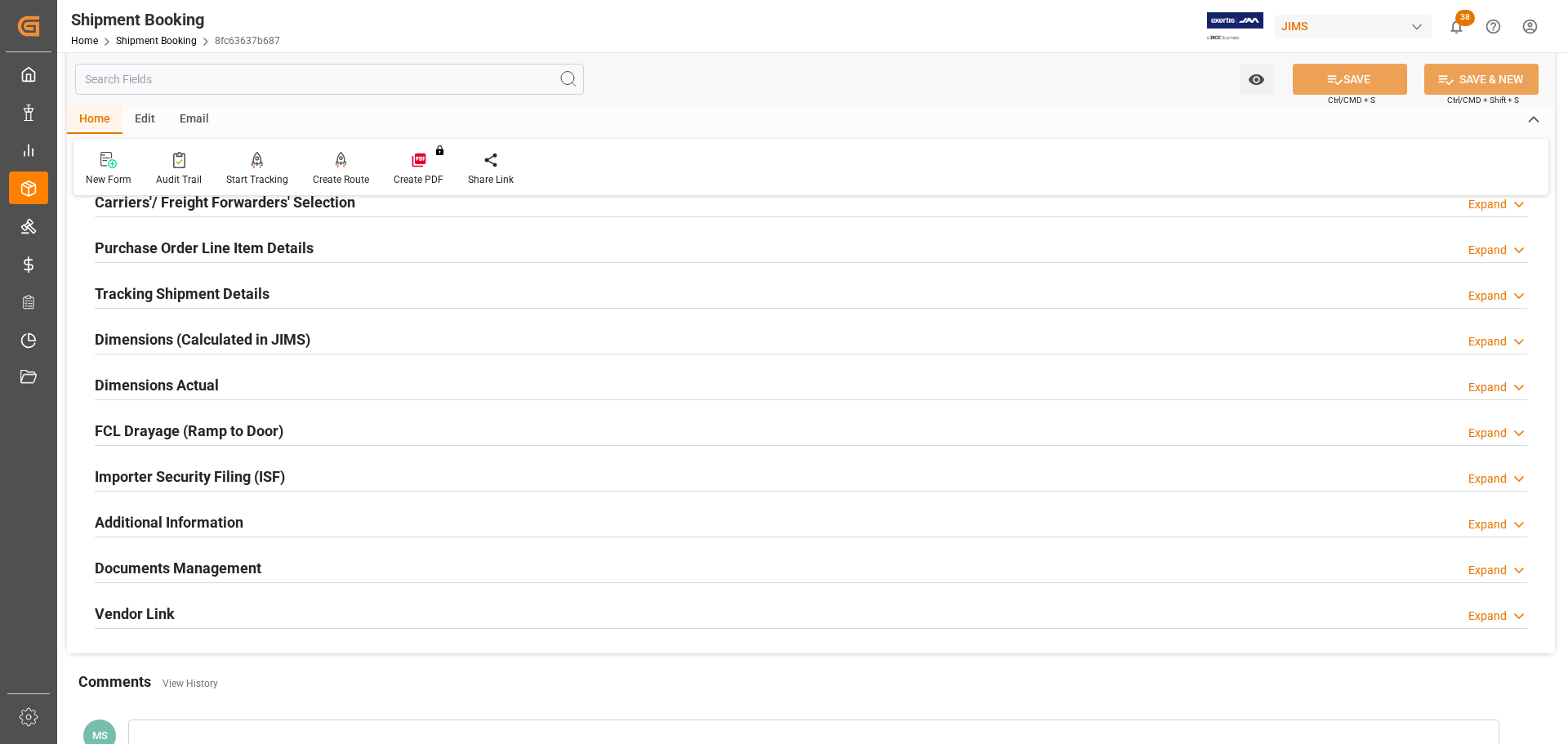
click at [194, 379] on h2 "Dimensions Actual" at bounding box center [157, 385] width 124 height 22
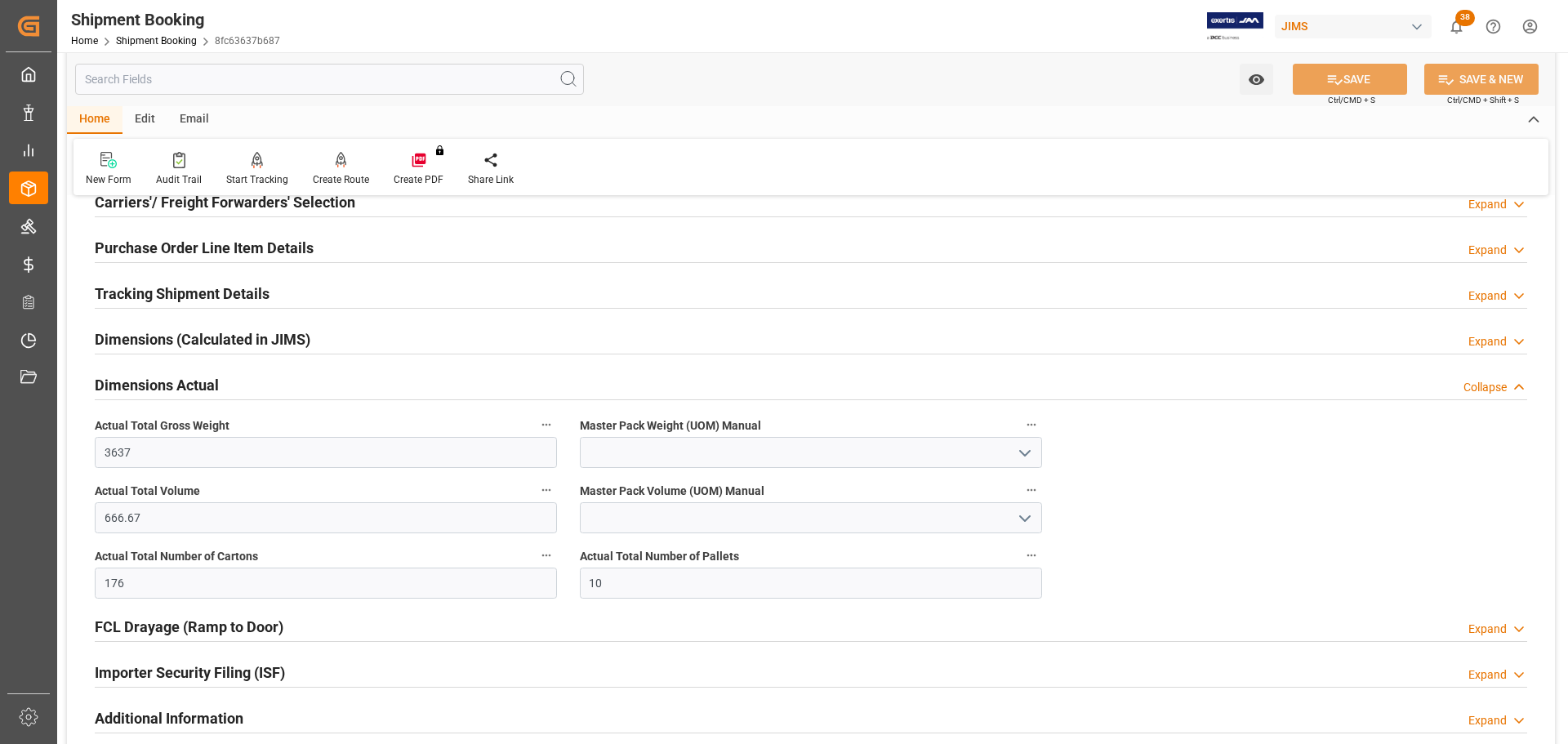
click at [194, 379] on h2 "Dimensions Actual" at bounding box center [157, 385] width 124 height 22
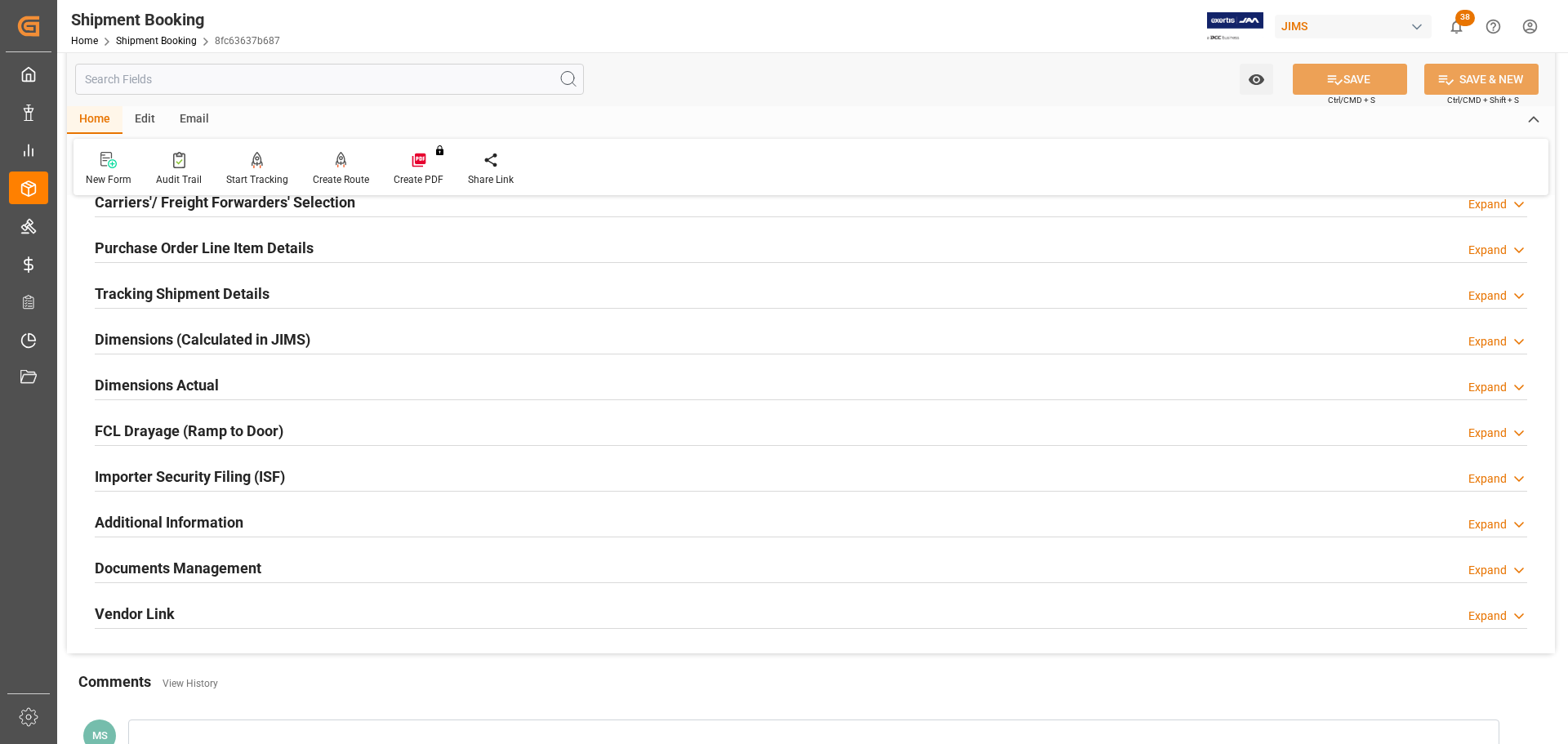
scroll to position [327, 0]
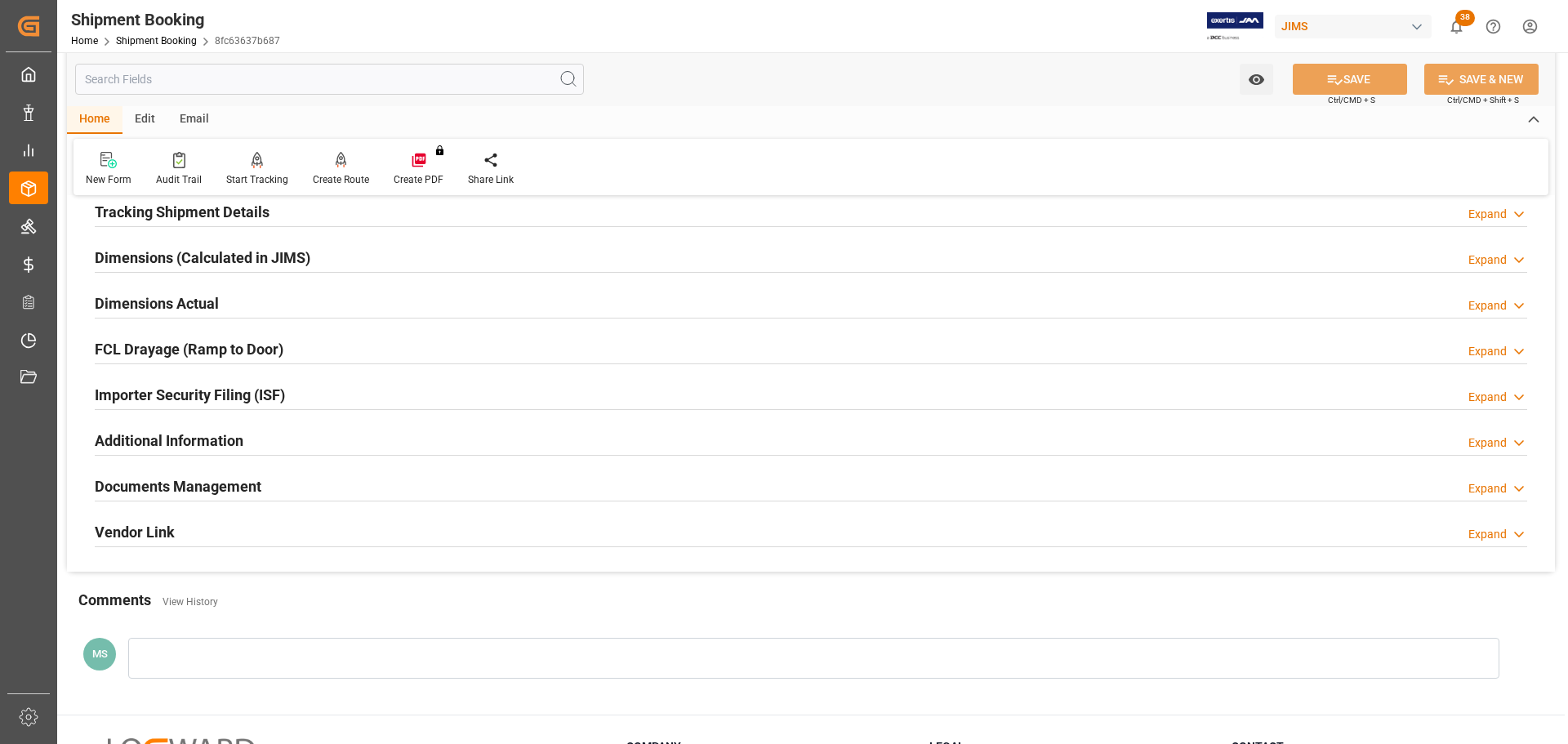
click at [189, 485] on h2 "Documents Management" at bounding box center [178, 486] width 167 height 22
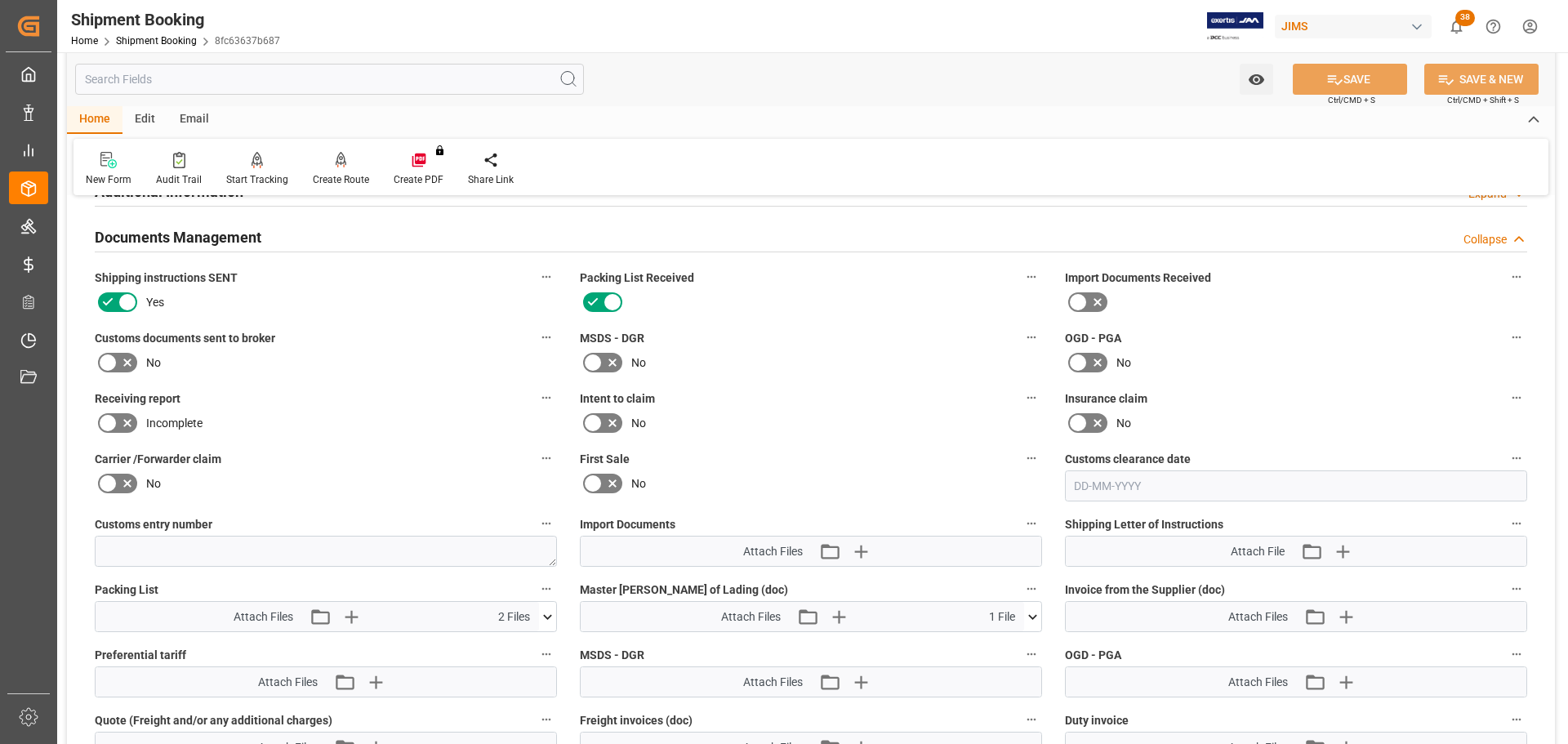
scroll to position [572, 0]
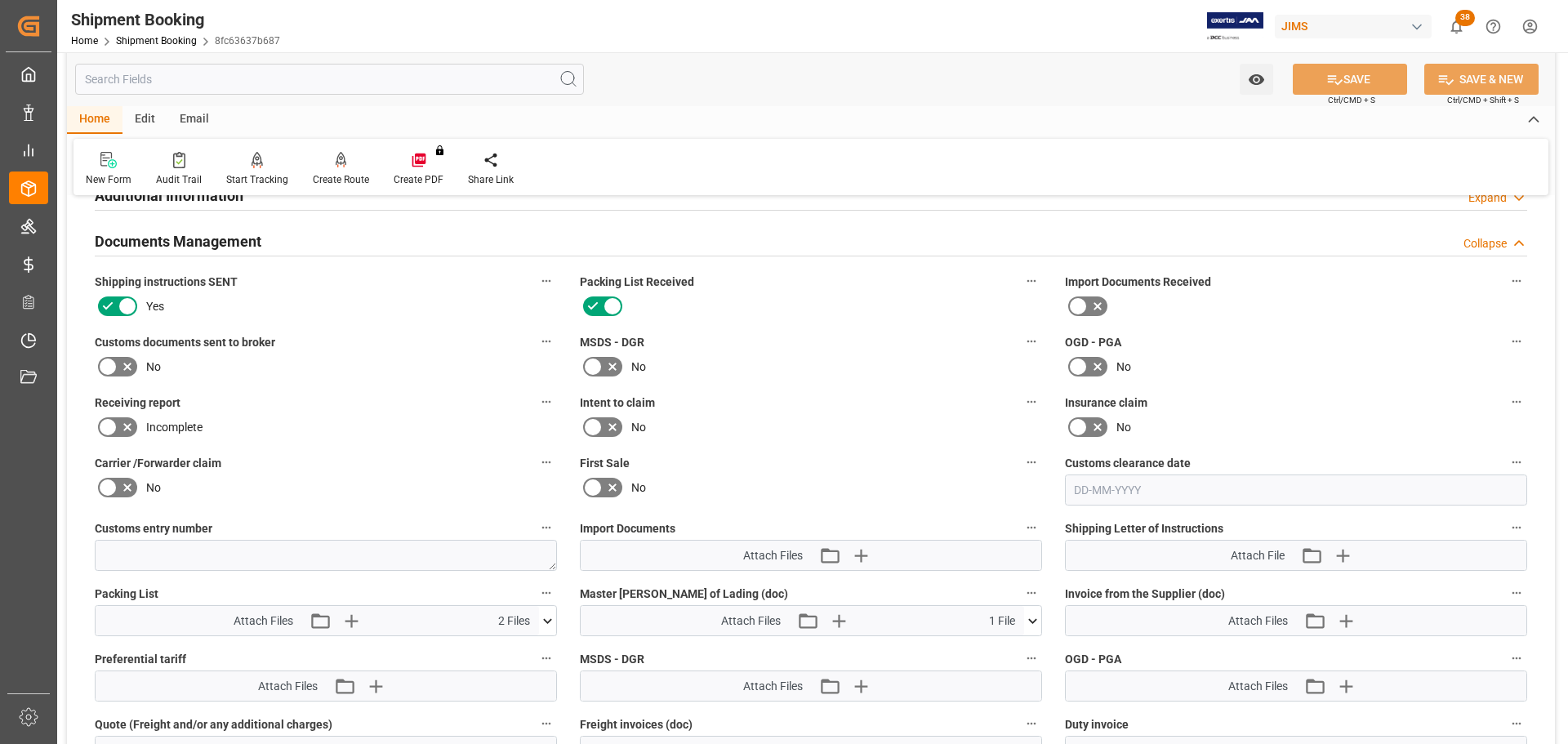
click at [132, 362] on icon at bounding box center [127, 366] width 19 height 19
click at [0, 0] on input "checkbox" at bounding box center [0, 0] width 0 height 0
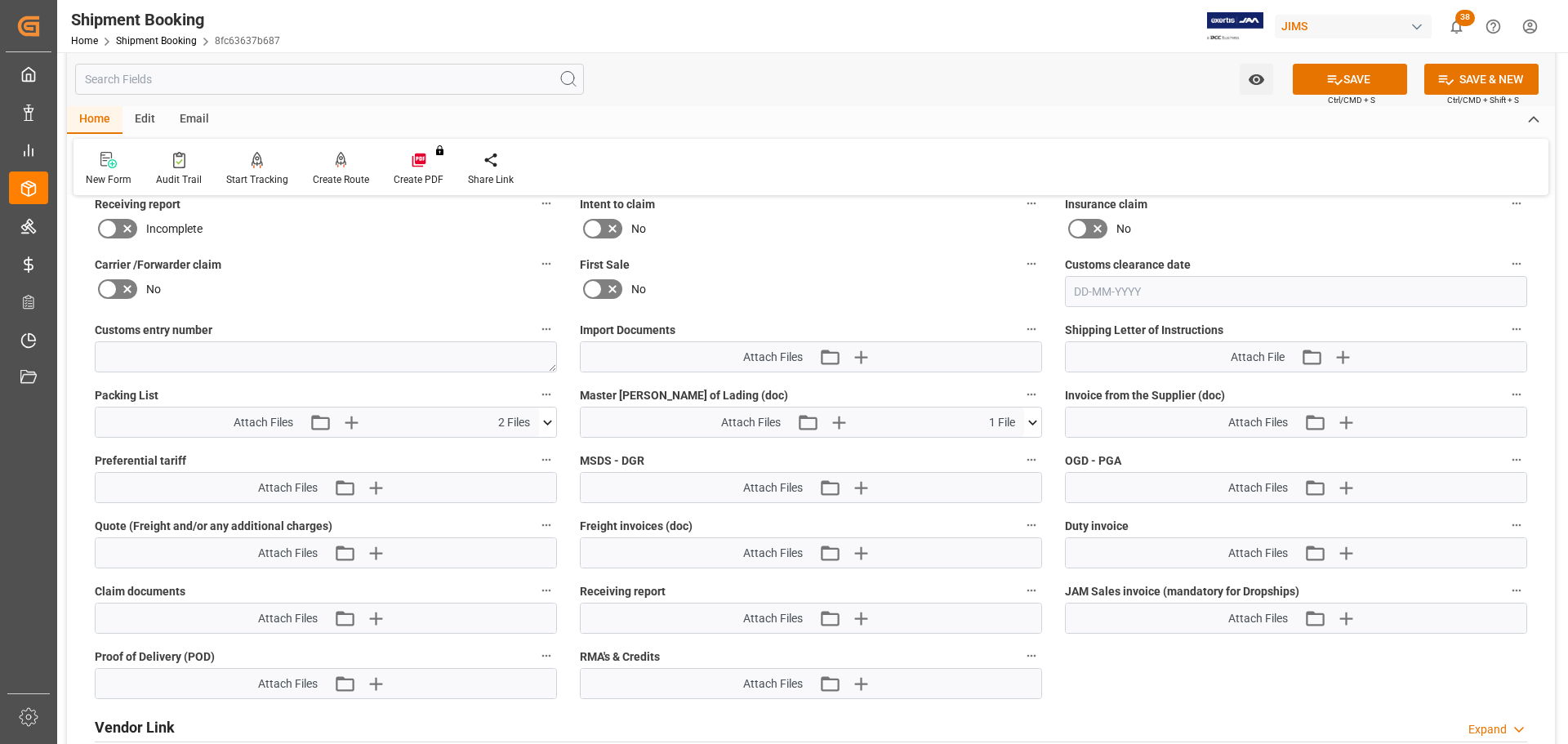
scroll to position [817, 0]
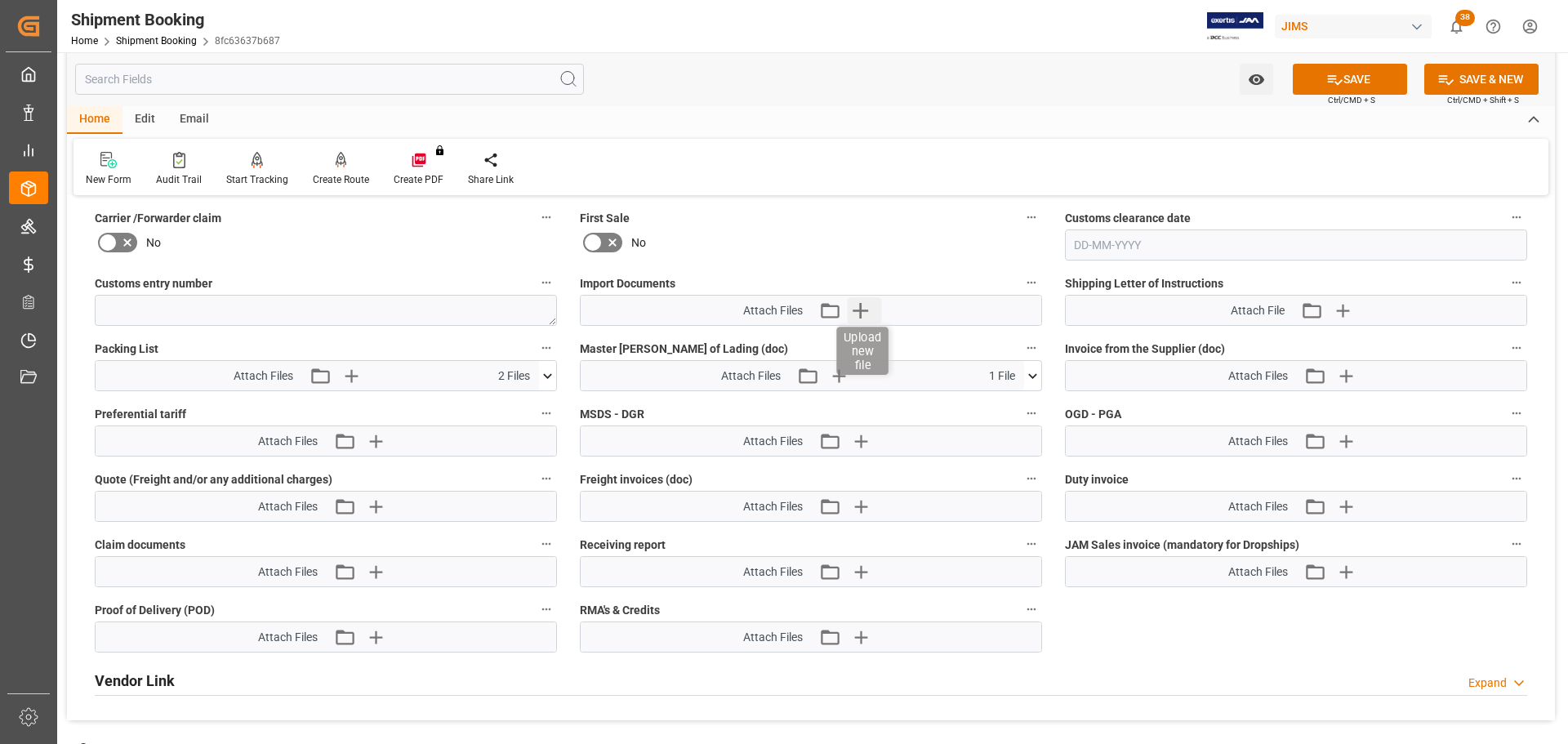
click at [866, 312] on icon "button" at bounding box center [860, 311] width 26 height 26
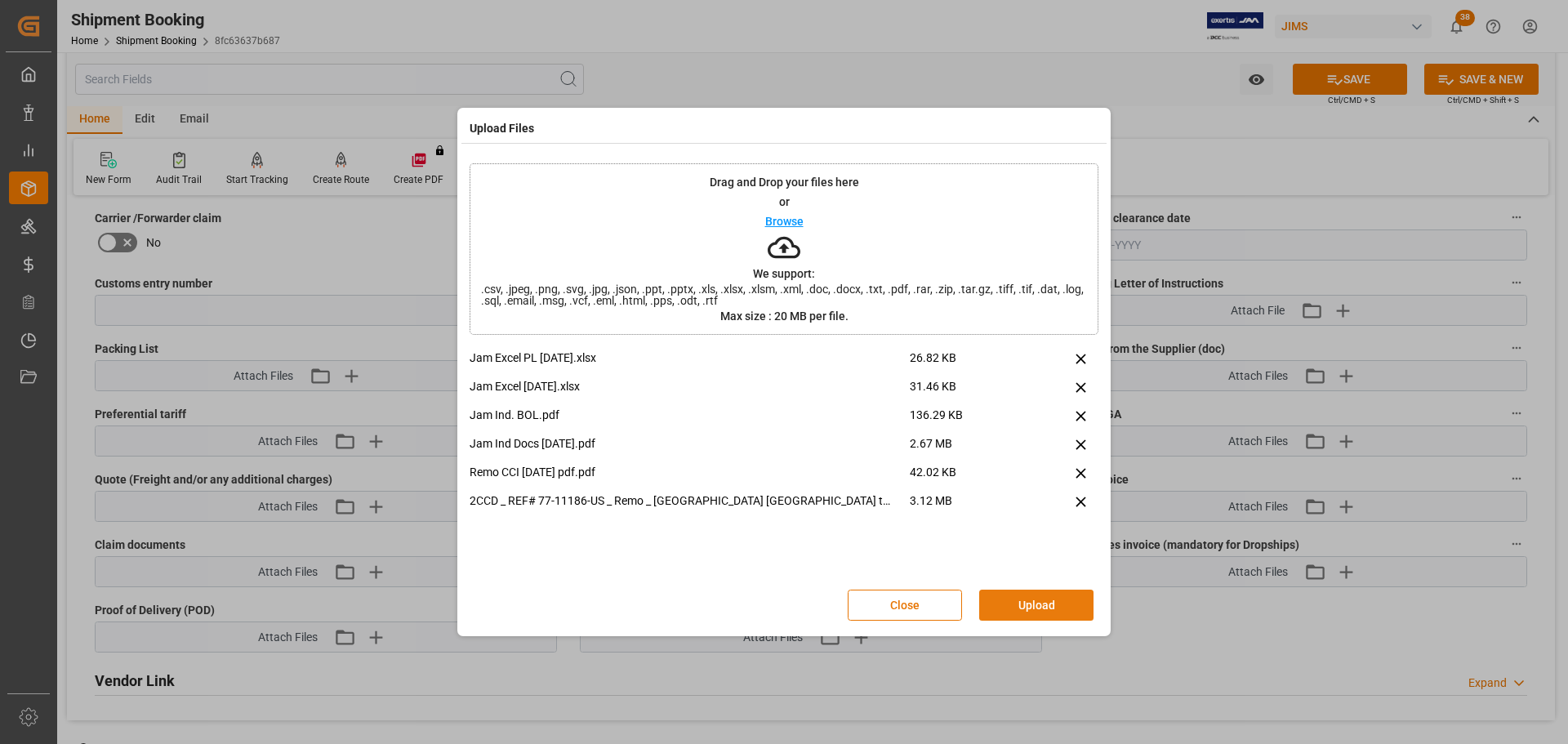
click at [1012, 609] on button "Upload" at bounding box center [1036, 605] width 114 height 31
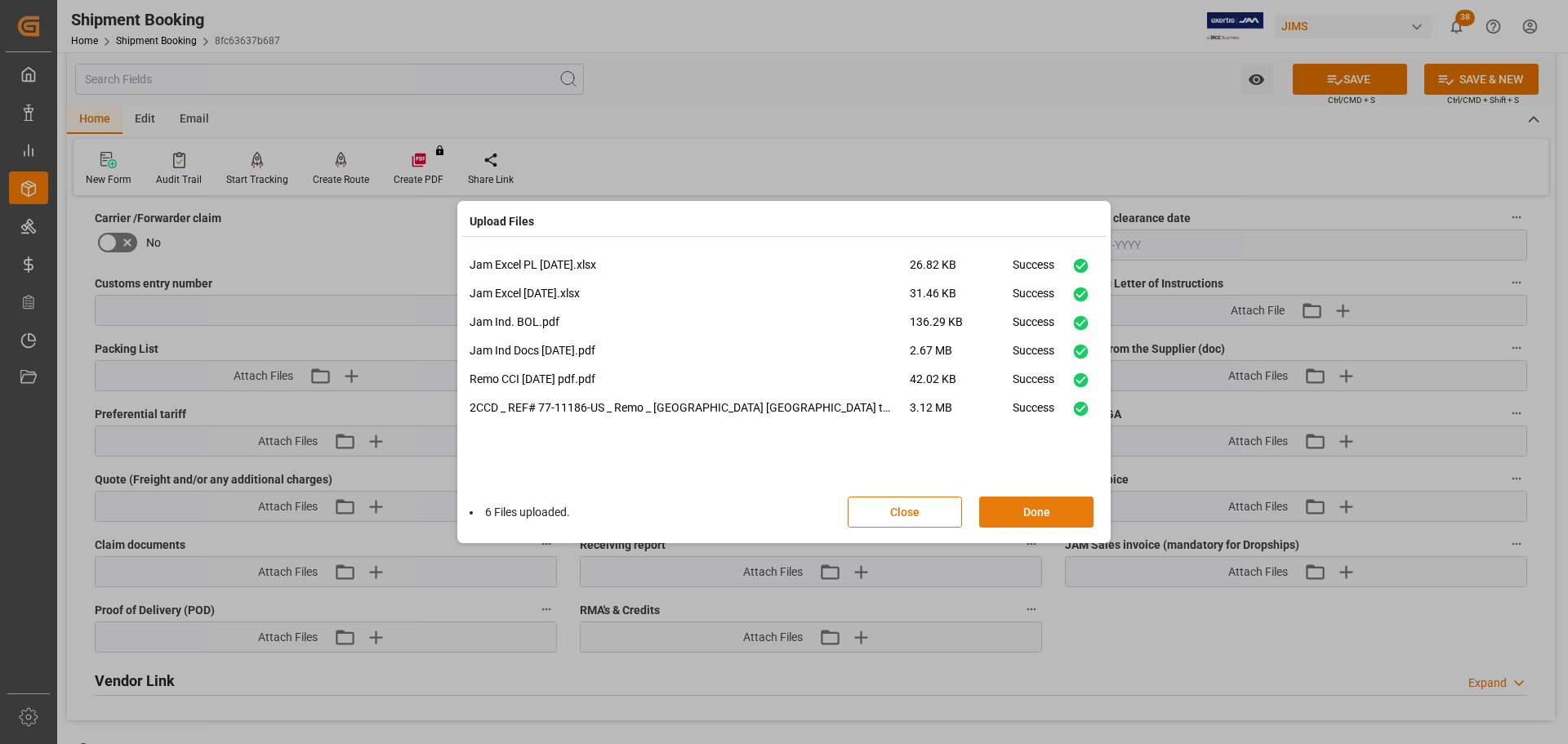
click at [1036, 514] on button "Done" at bounding box center [1036, 512] width 114 height 31
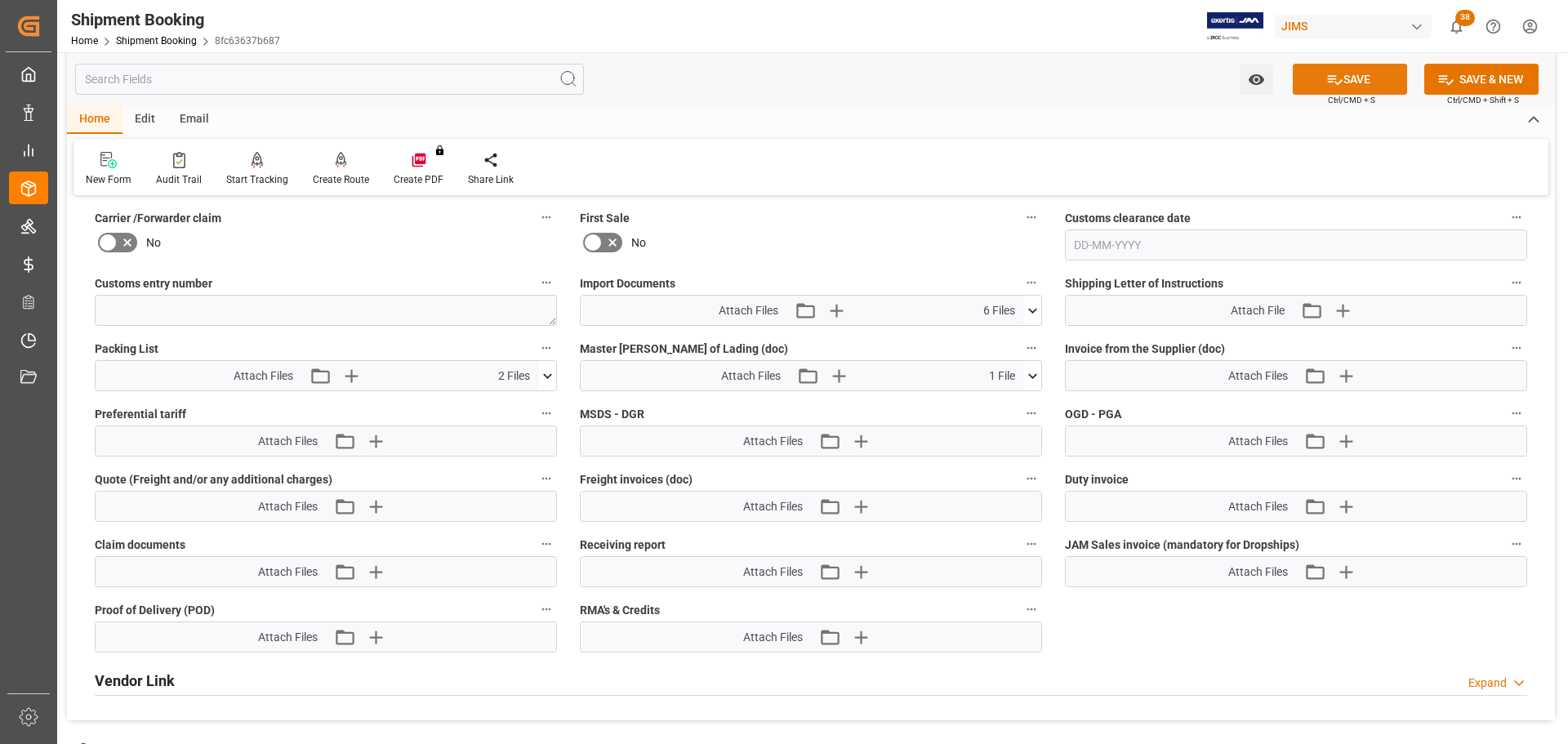
click at [1353, 68] on button "SAVE" at bounding box center [1350, 79] width 114 height 31
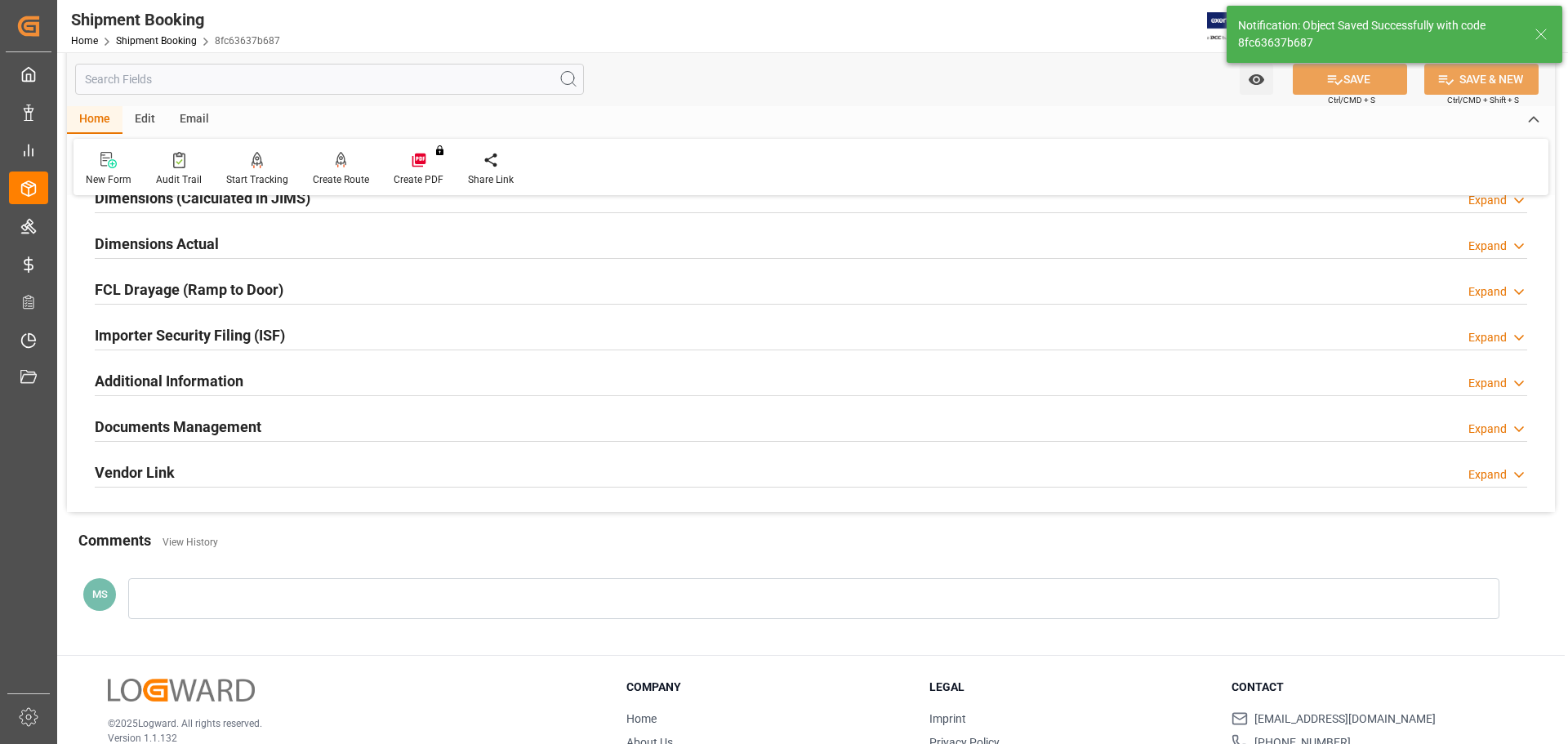
scroll to position [423, 0]
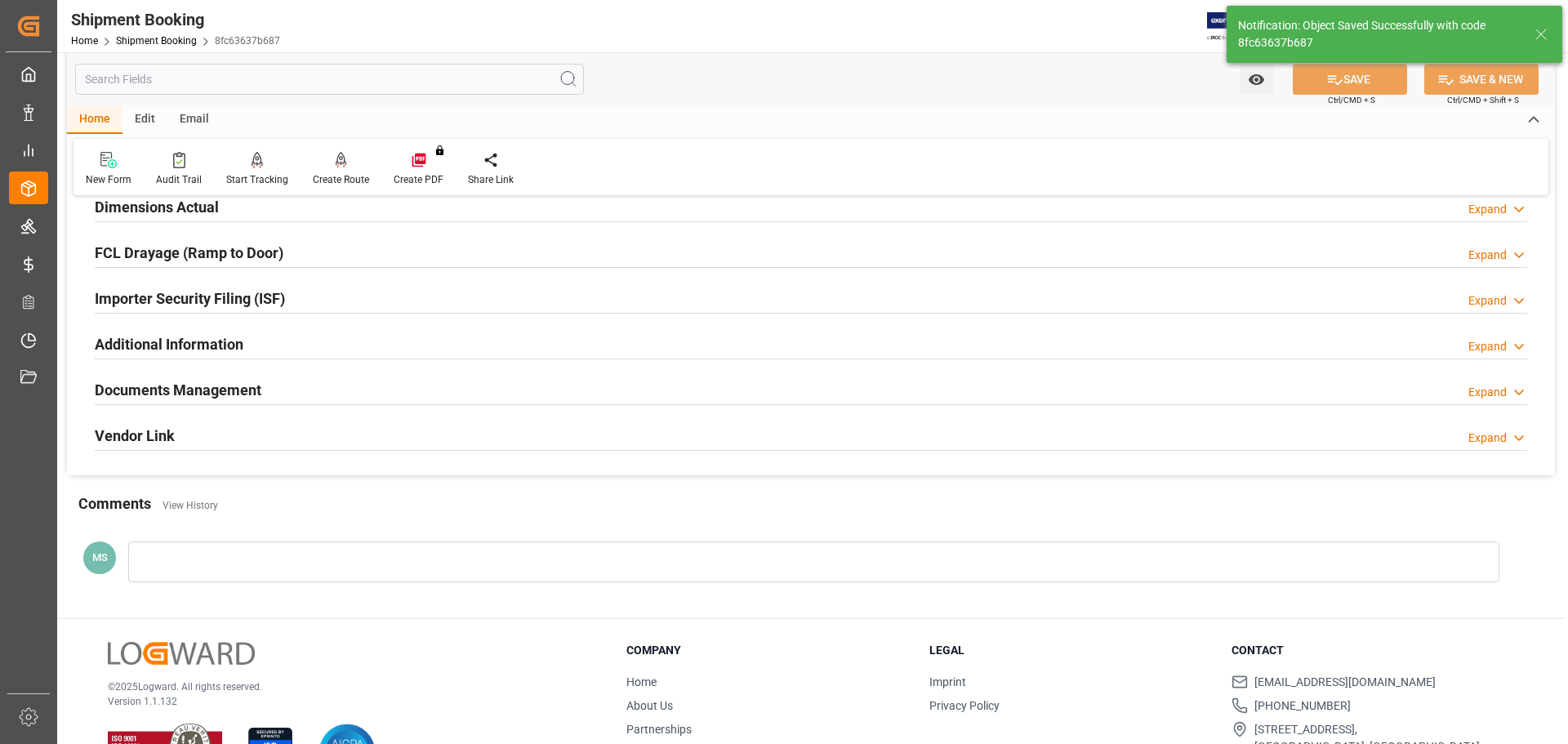
click at [324, 405] on div "Documents Management Expand" at bounding box center [811, 391] width 1456 height 45
click at [328, 393] on div "Documents Management Expand" at bounding box center [811, 389] width 1433 height 31
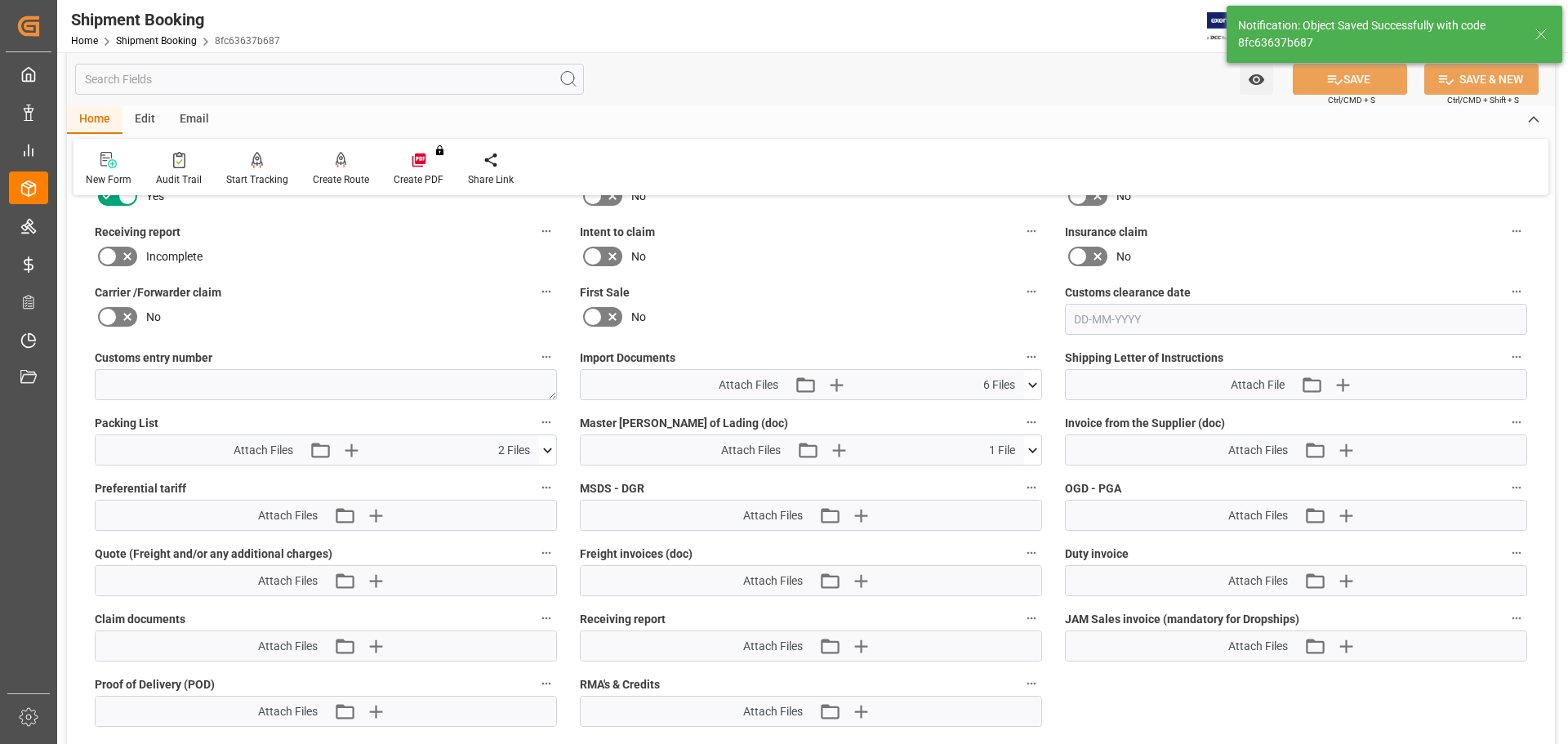
scroll to position [750, 0]
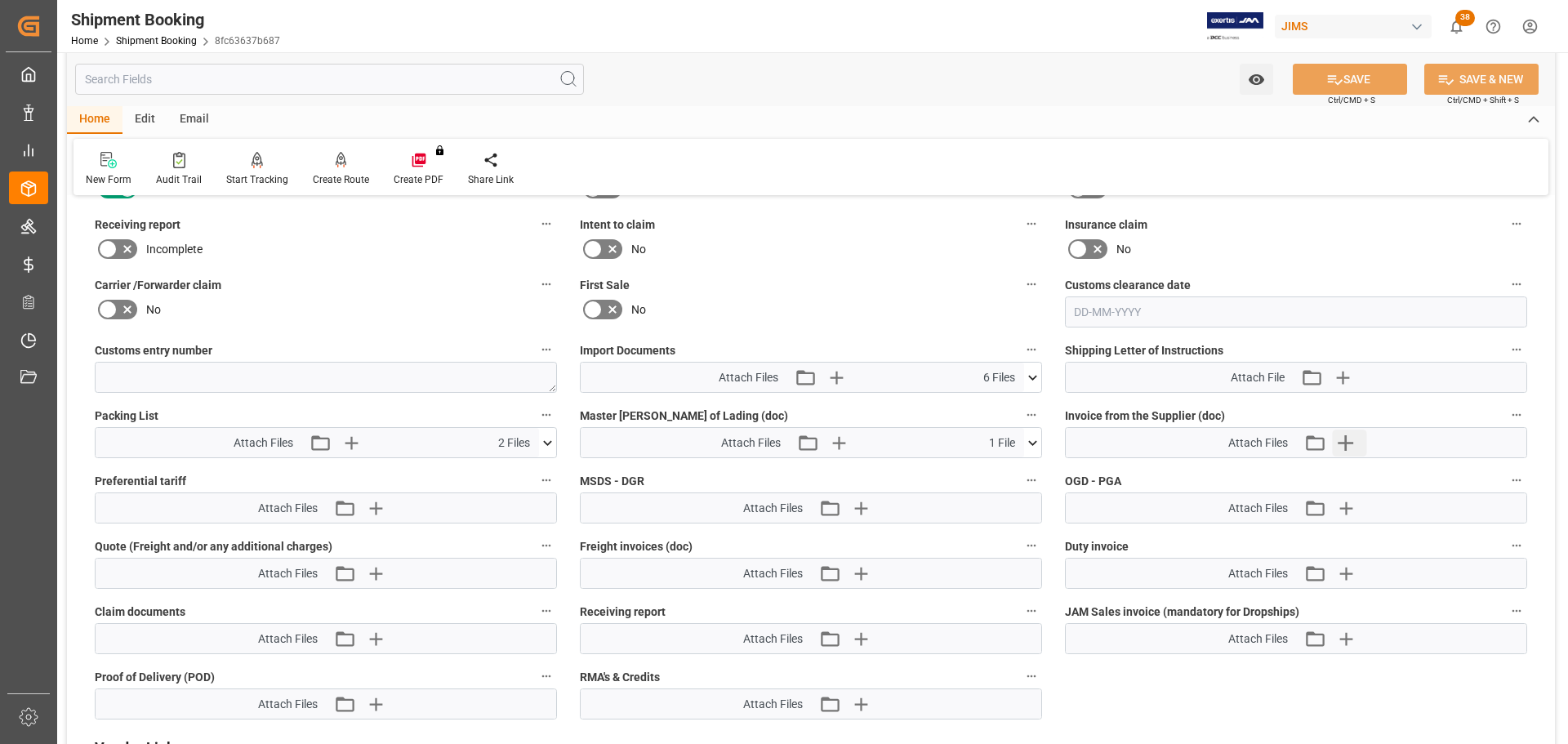
click at [1360, 455] on button "Upload new file" at bounding box center [1349, 443] width 34 height 26
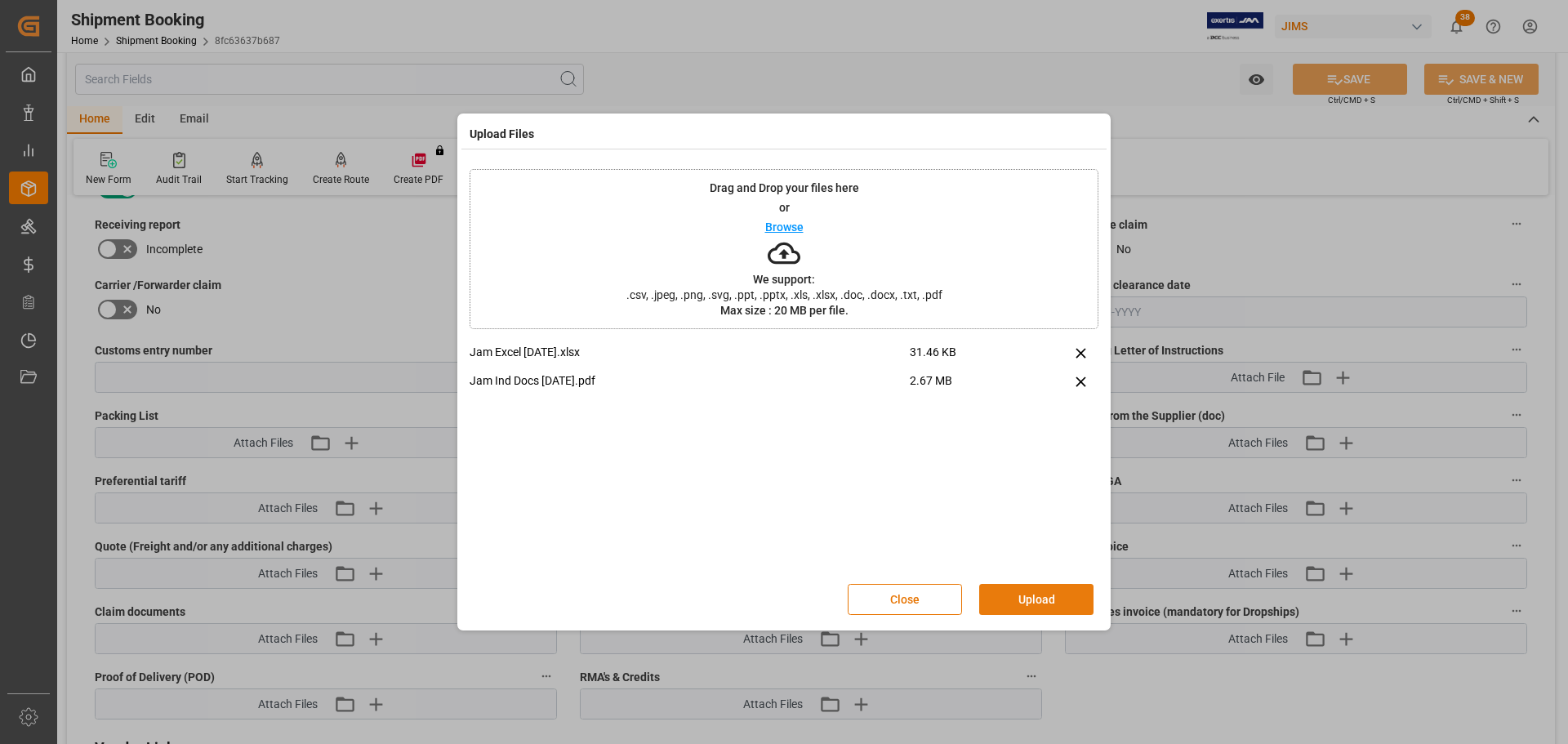
click at [1040, 600] on button "Upload" at bounding box center [1036, 600] width 114 height 31
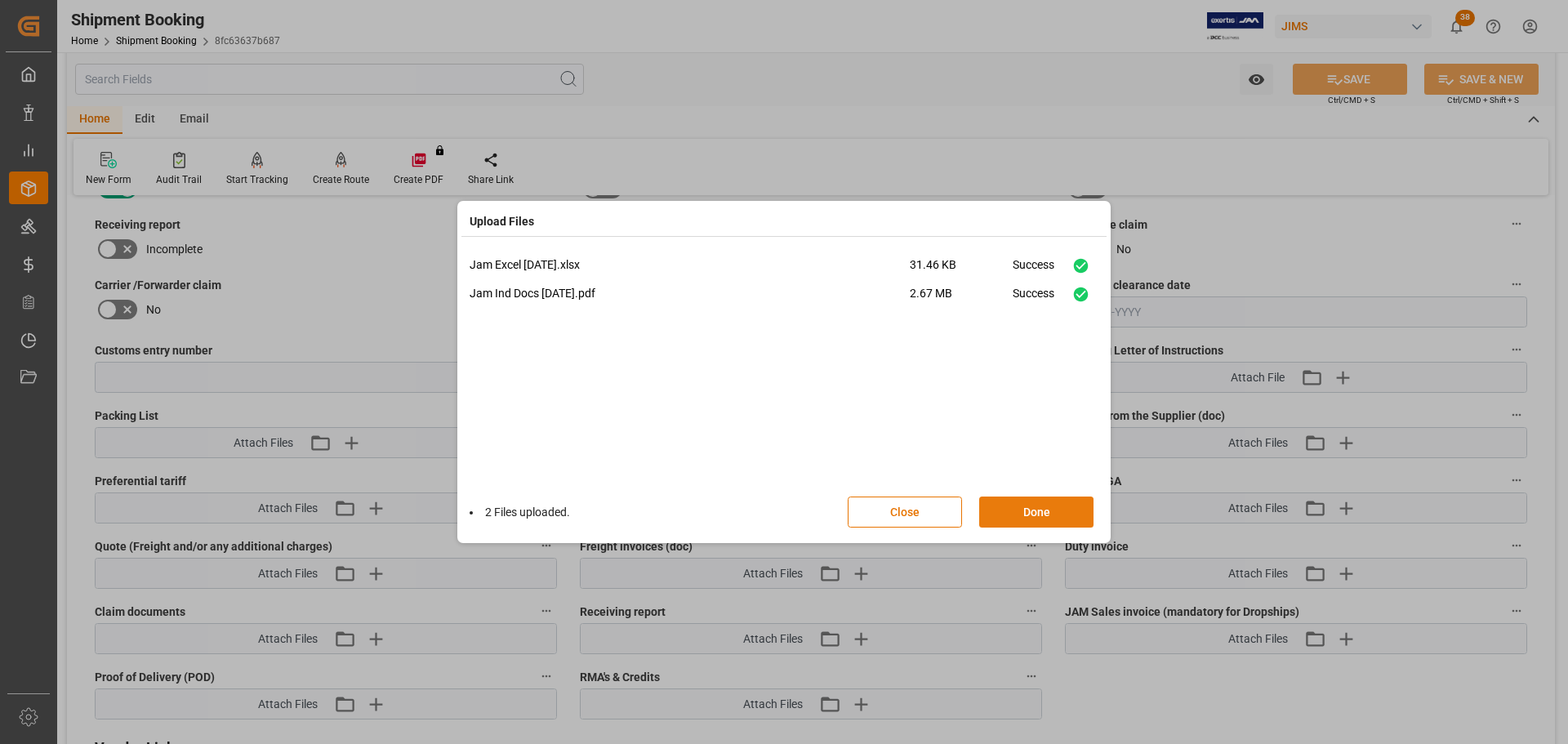
click at [1024, 514] on button "Done" at bounding box center [1036, 512] width 114 height 31
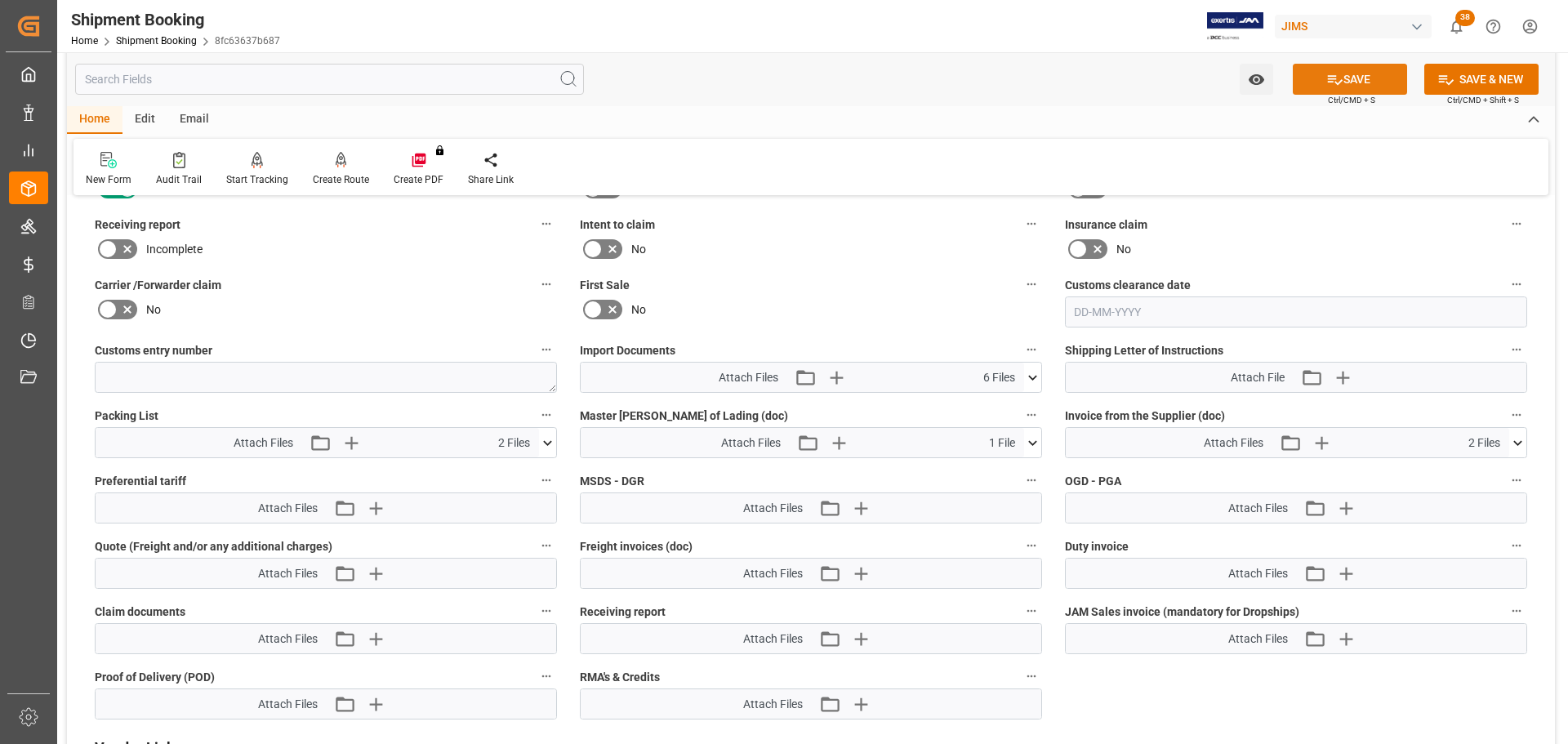
click at [1346, 84] on button "SAVE" at bounding box center [1350, 79] width 114 height 31
click at [1033, 377] on icon at bounding box center [1033, 378] width 17 height 17
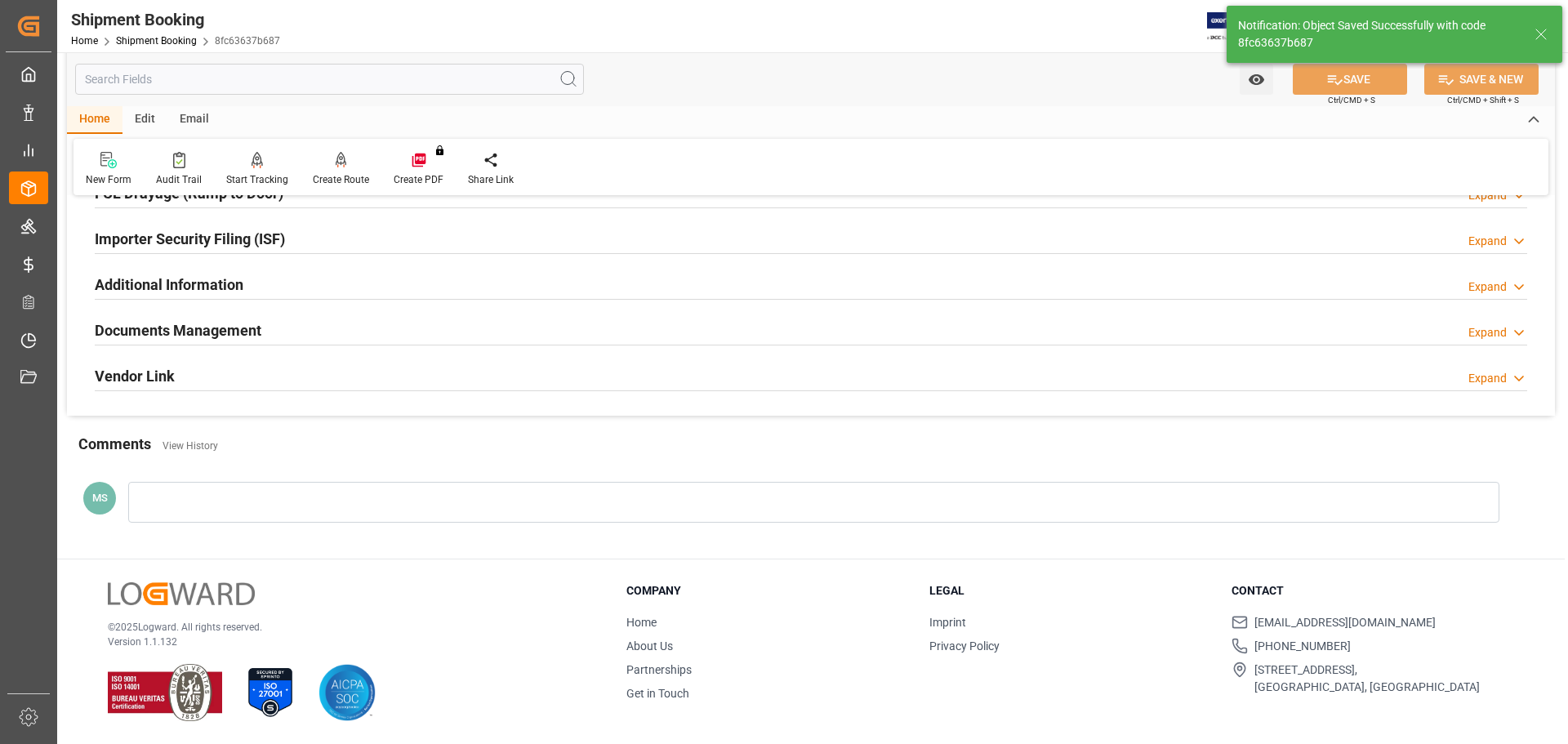
scroll to position [482, 0]
click at [585, 328] on div "Documents Management Expand" at bounding box center [811, 331] width 1433 height 31
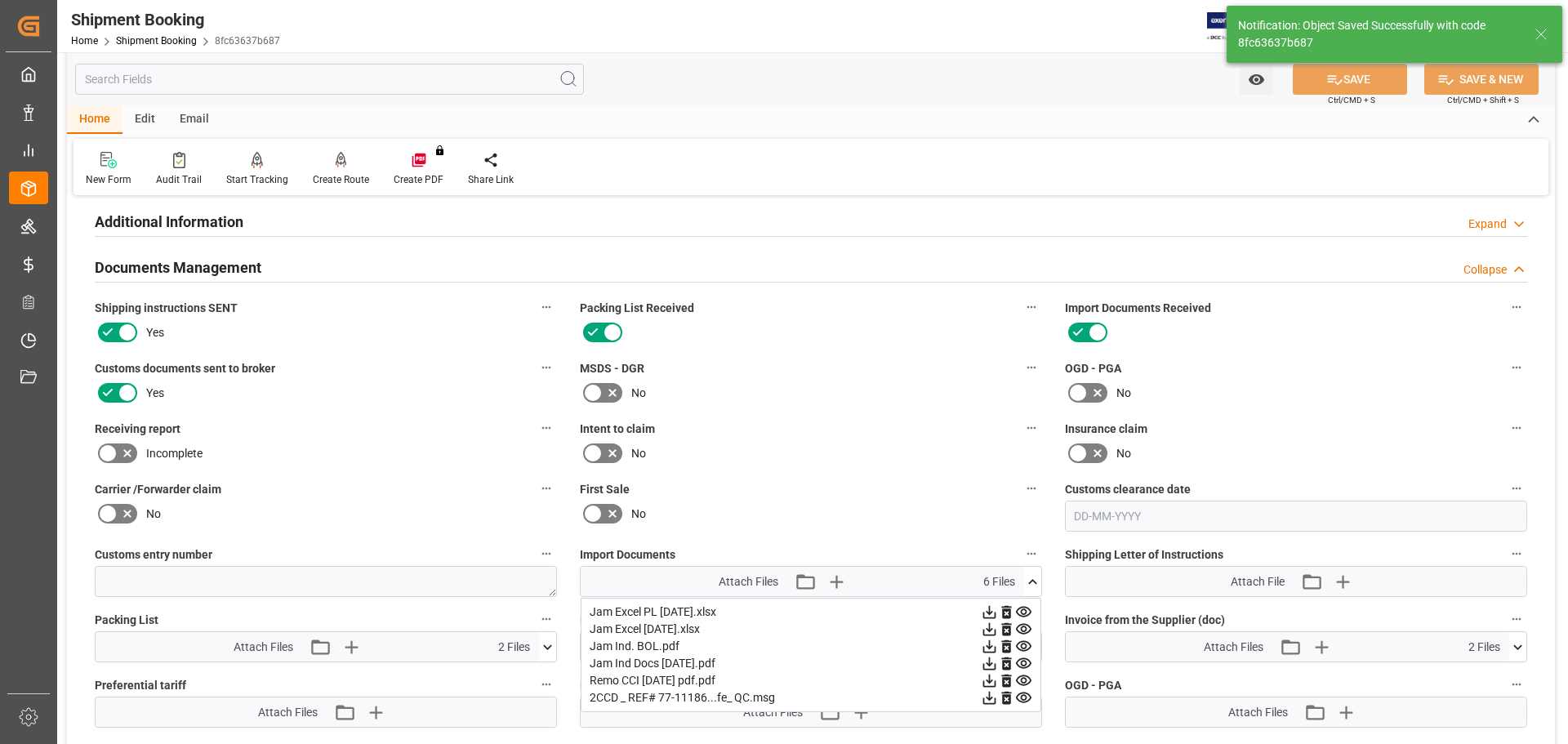
scroll to position [727, 0]
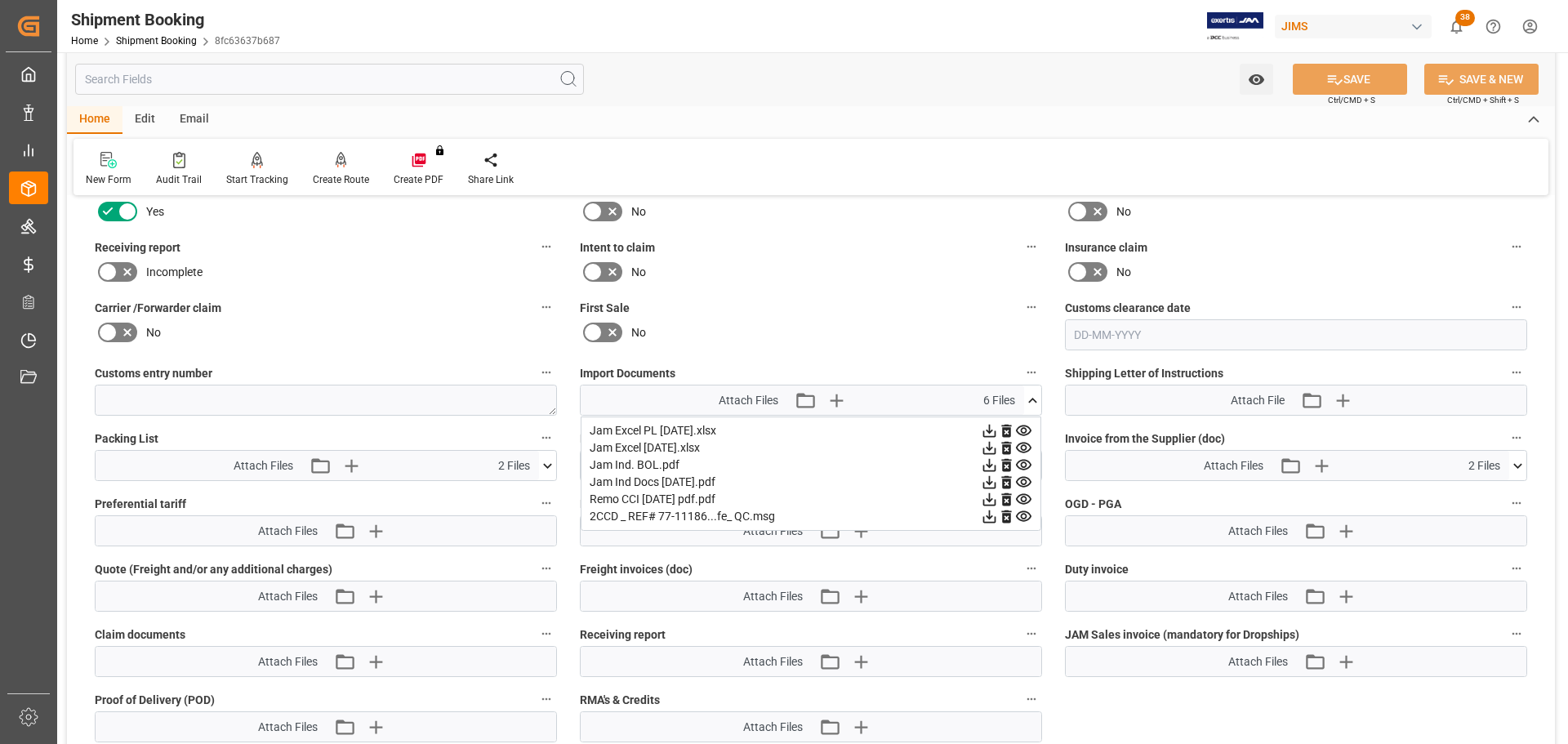
click at [1033, 398] on icon at bounding box center [1033, 400] width 9 height 5
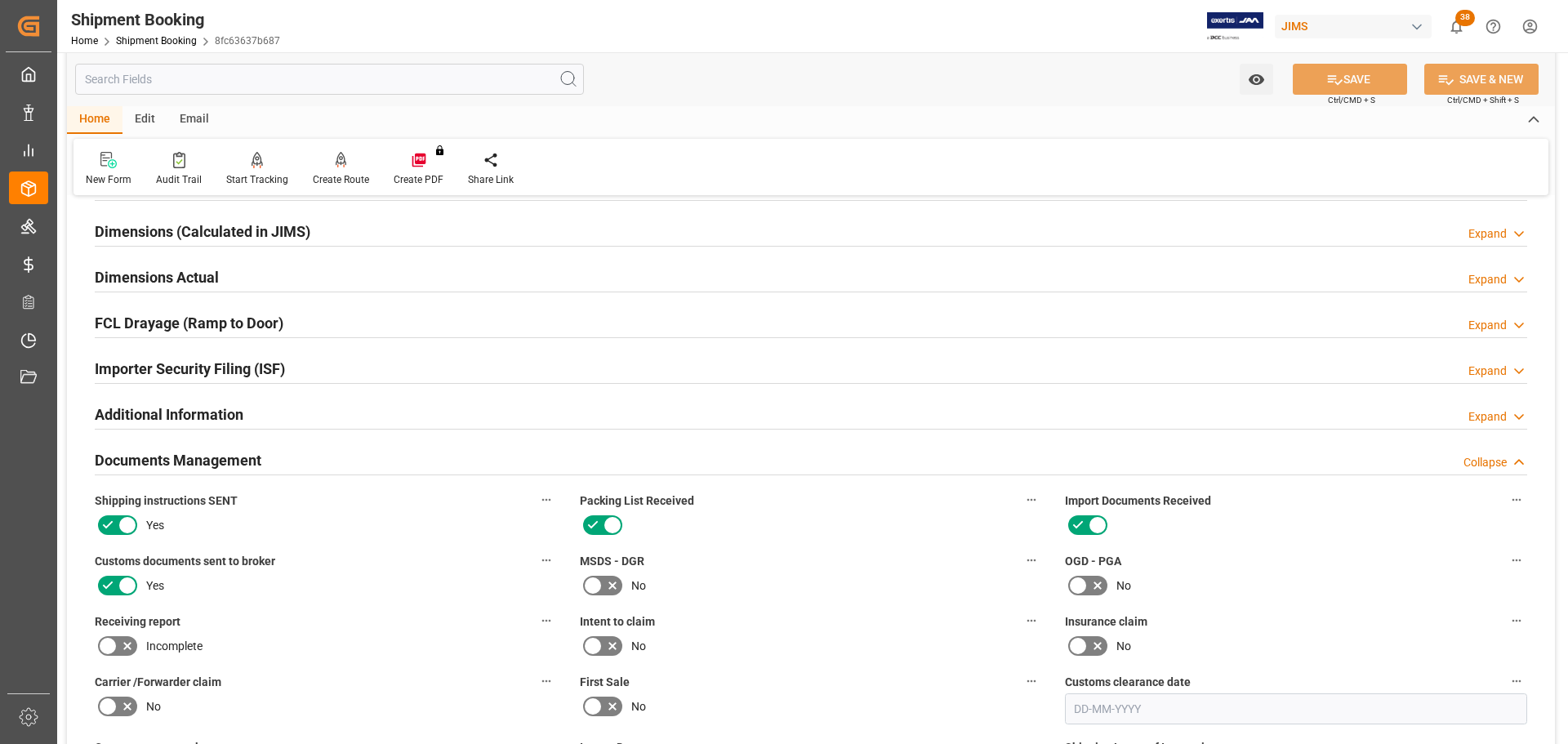
scroll to position [318, 0]
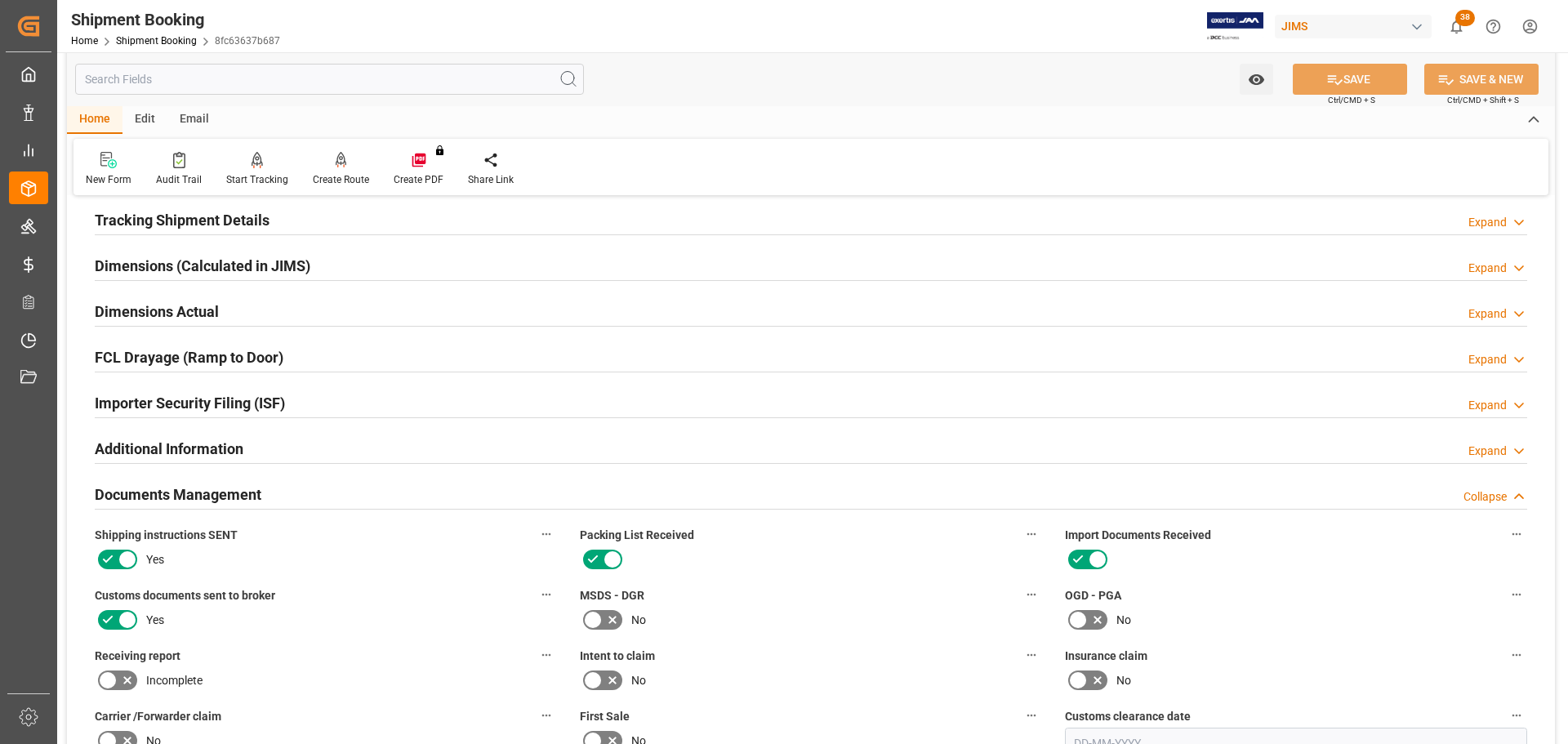
click at [371, 494] on div "Documents Management Collapse" at bounding box center [811, 494] width 1433 height 31
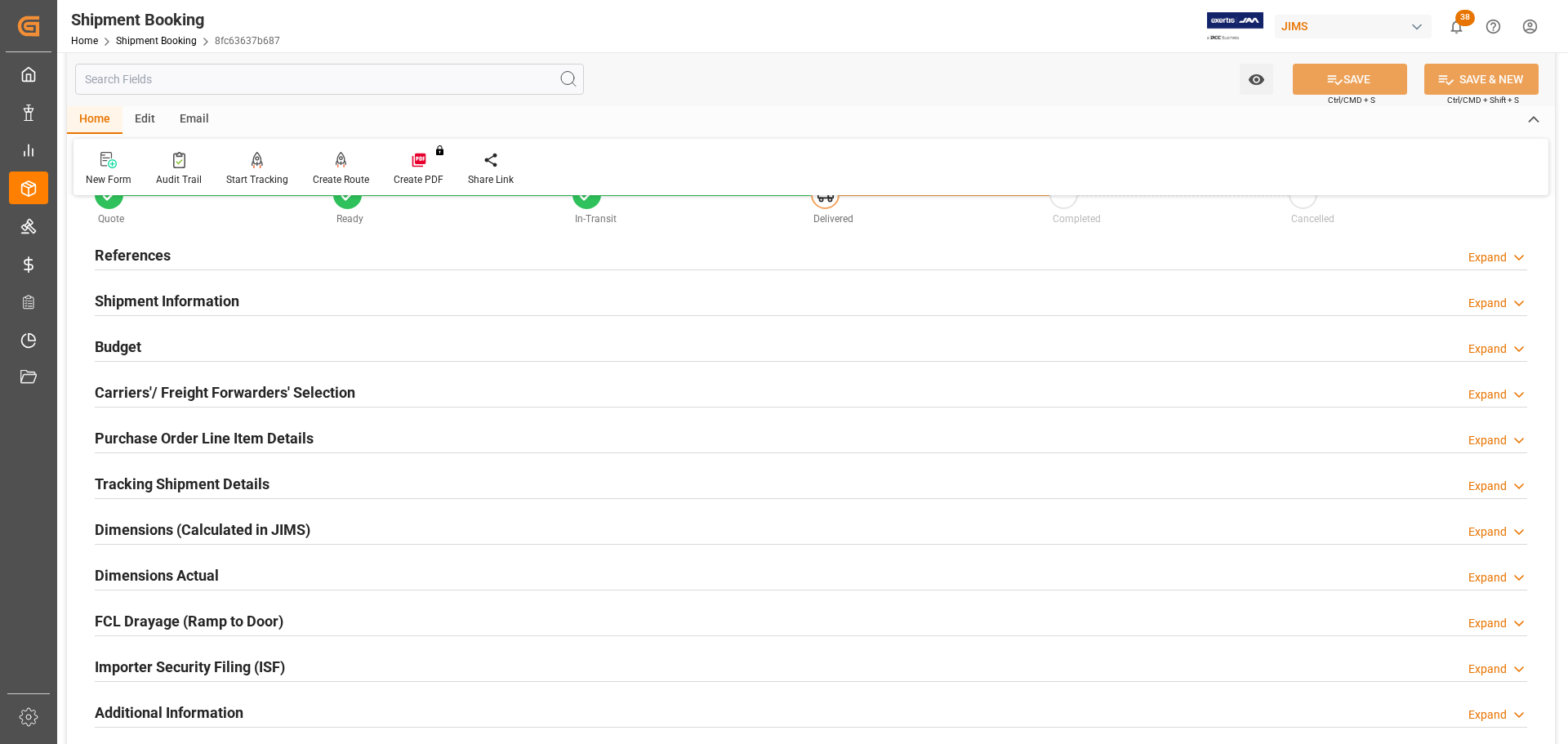
scroll to position [0, 0]
